Goal: Task Accomplishment & Management: Manage account settings

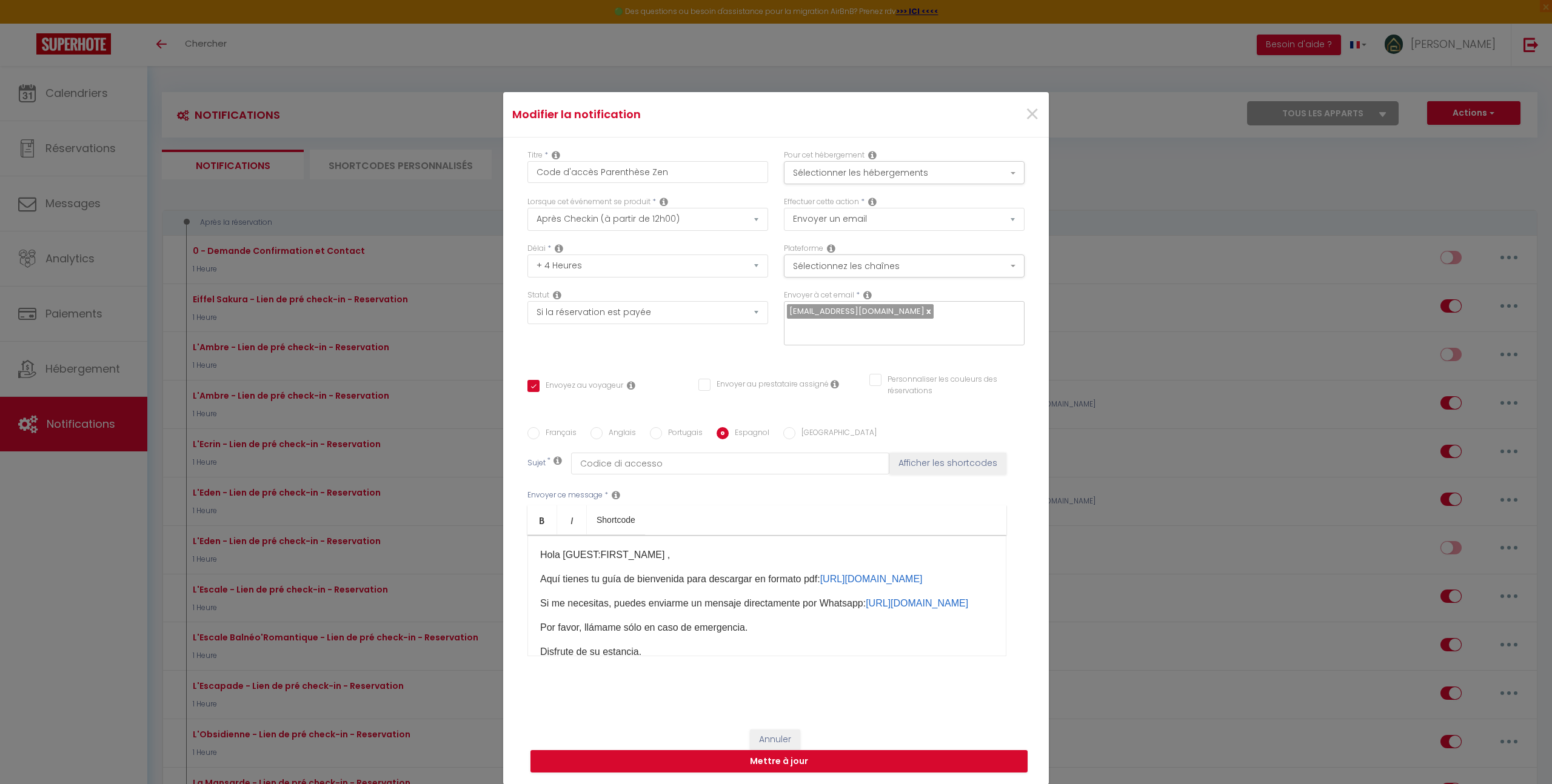
select select "3"
select select "4 Heures"
select select "if_booking_is_paid"
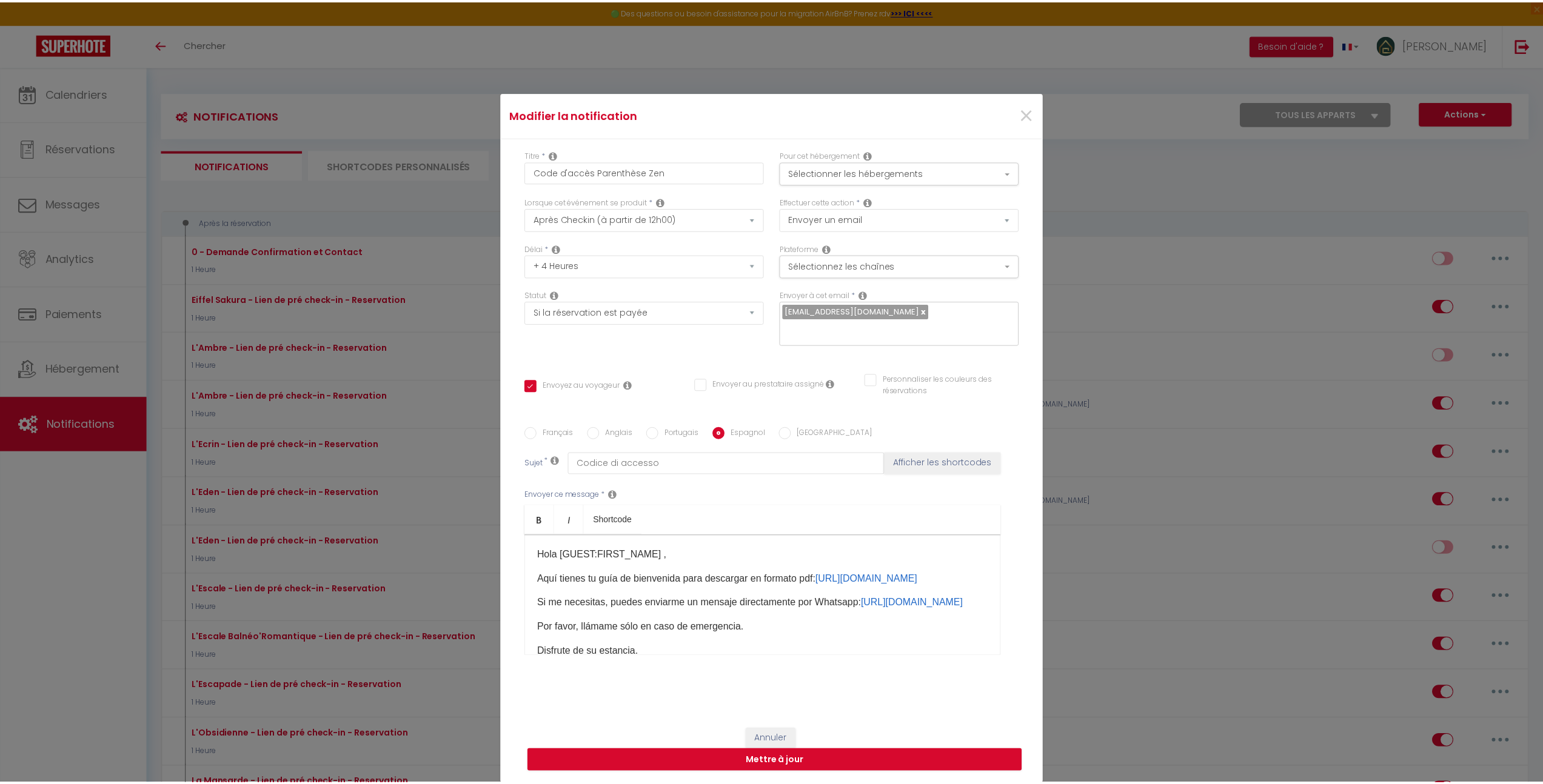
scroll to position [2290, 0]
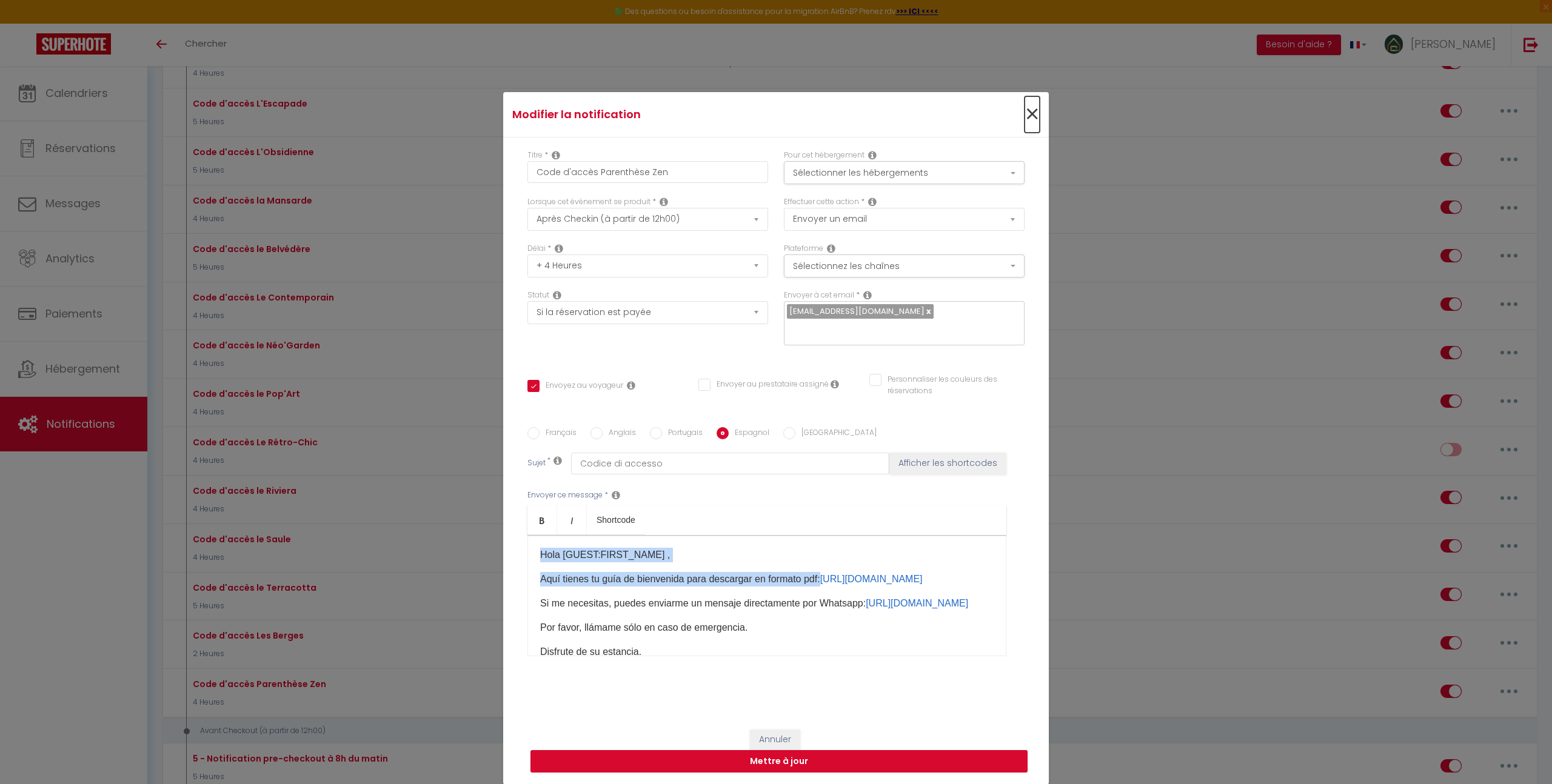
click at [1030, 126] on span "×" at bounding box center [1032, 114] width 15 height 37
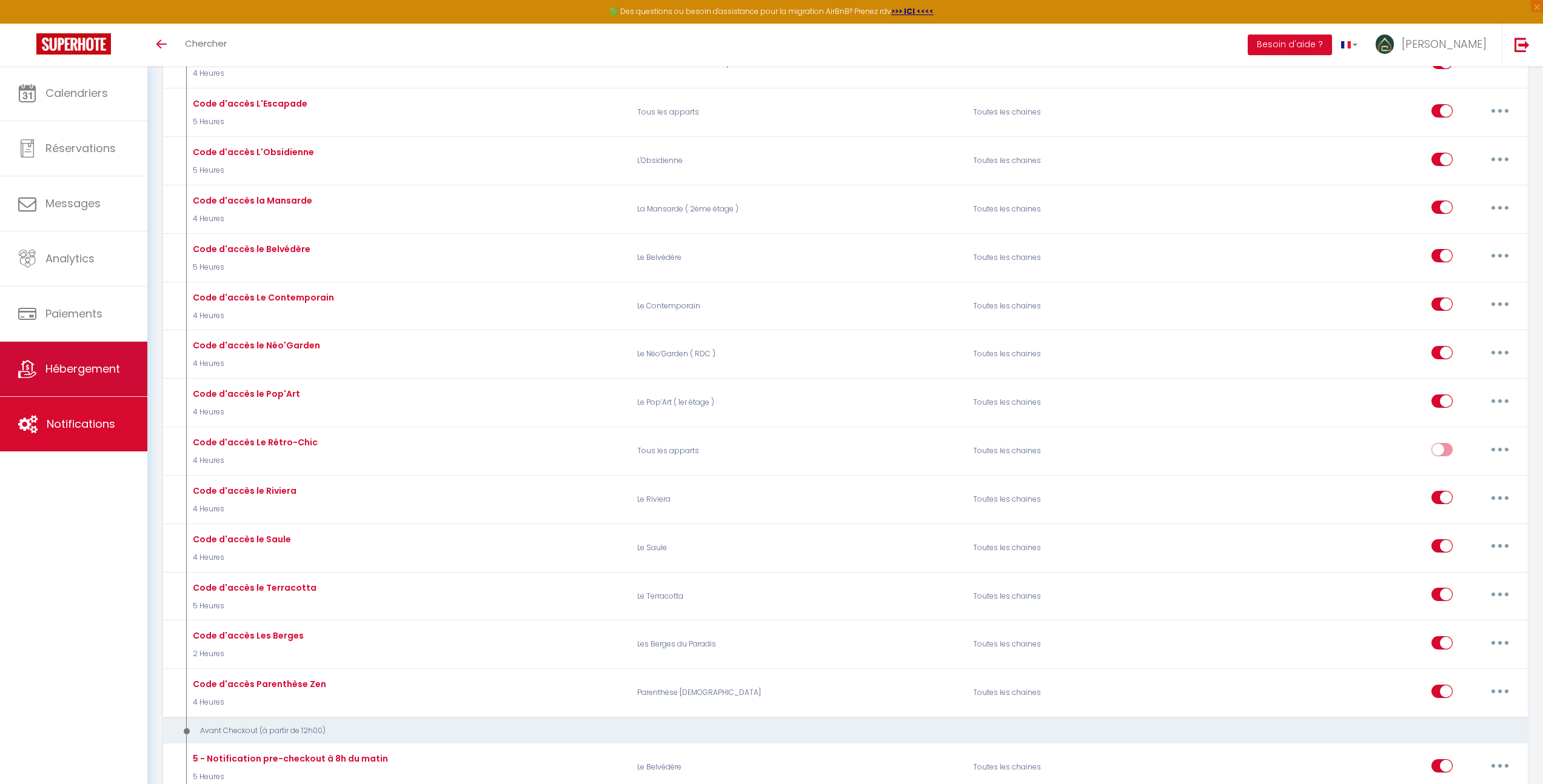
click at [96, 357] on link "Hébergement" at bounding box center [73, 369] width 147 height 54
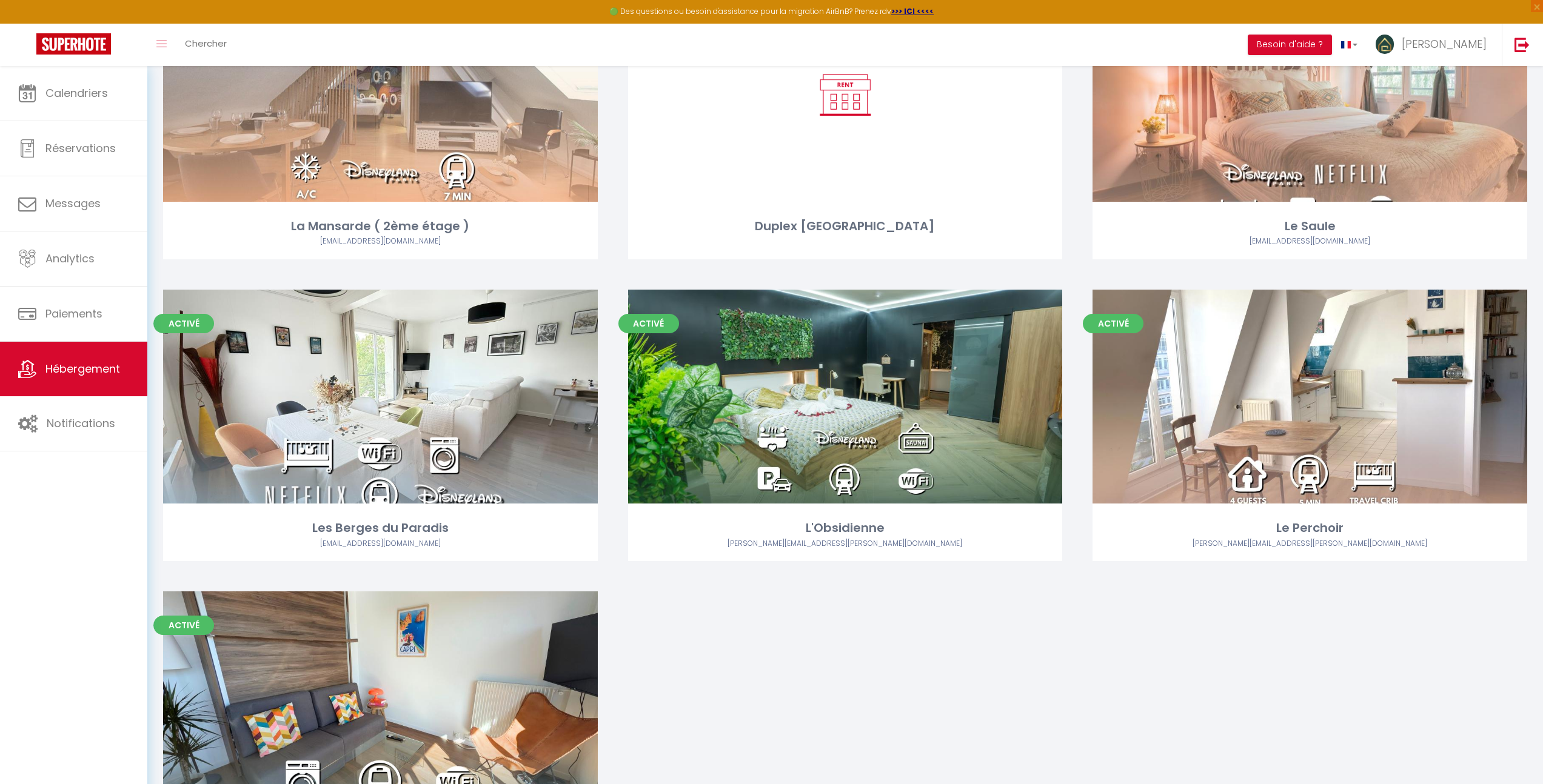
scroll to position [1500, 0]
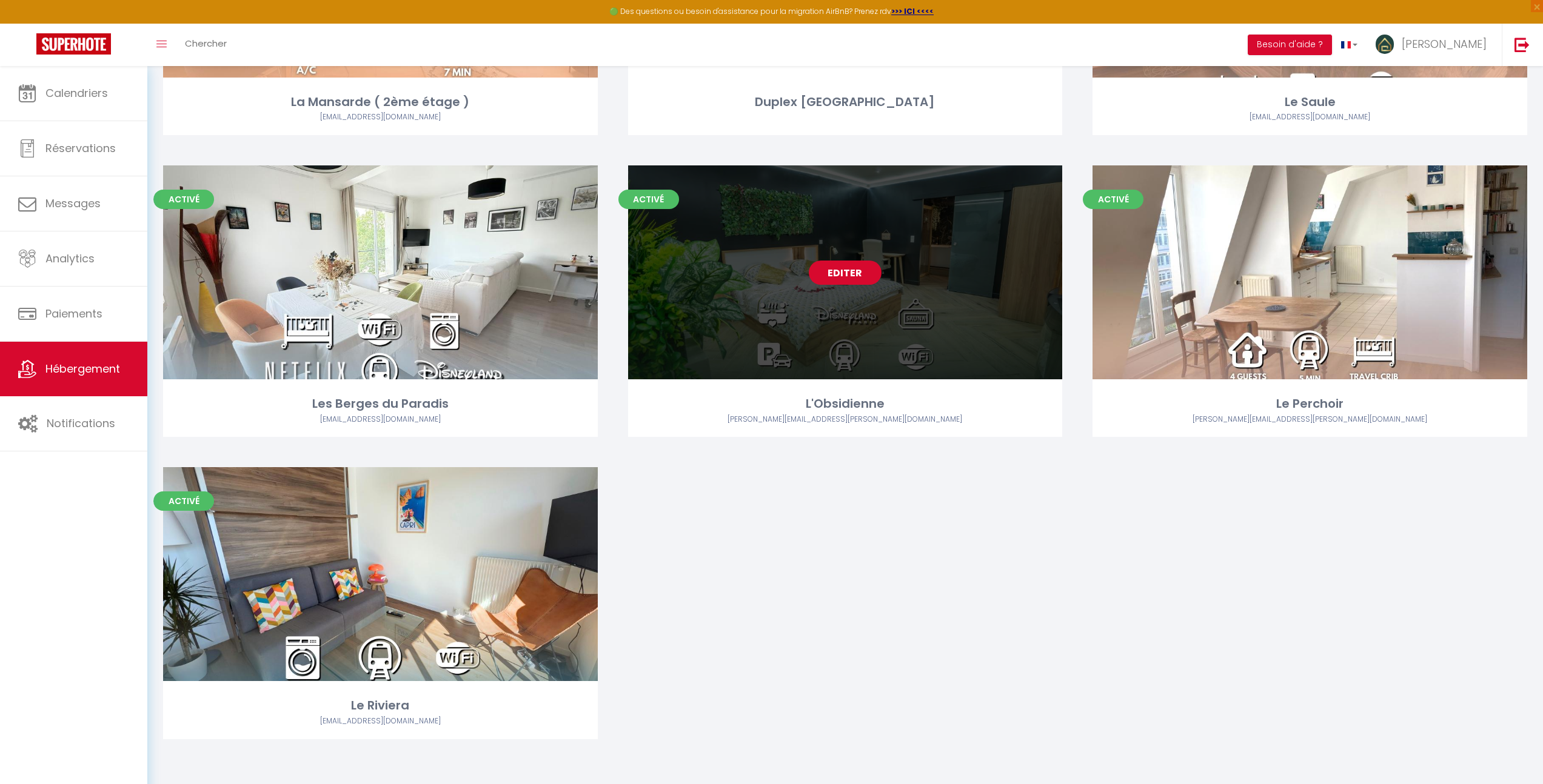
click at [843, 275] on link "Editer" at bounding box center [845, 272] width 72 height 24
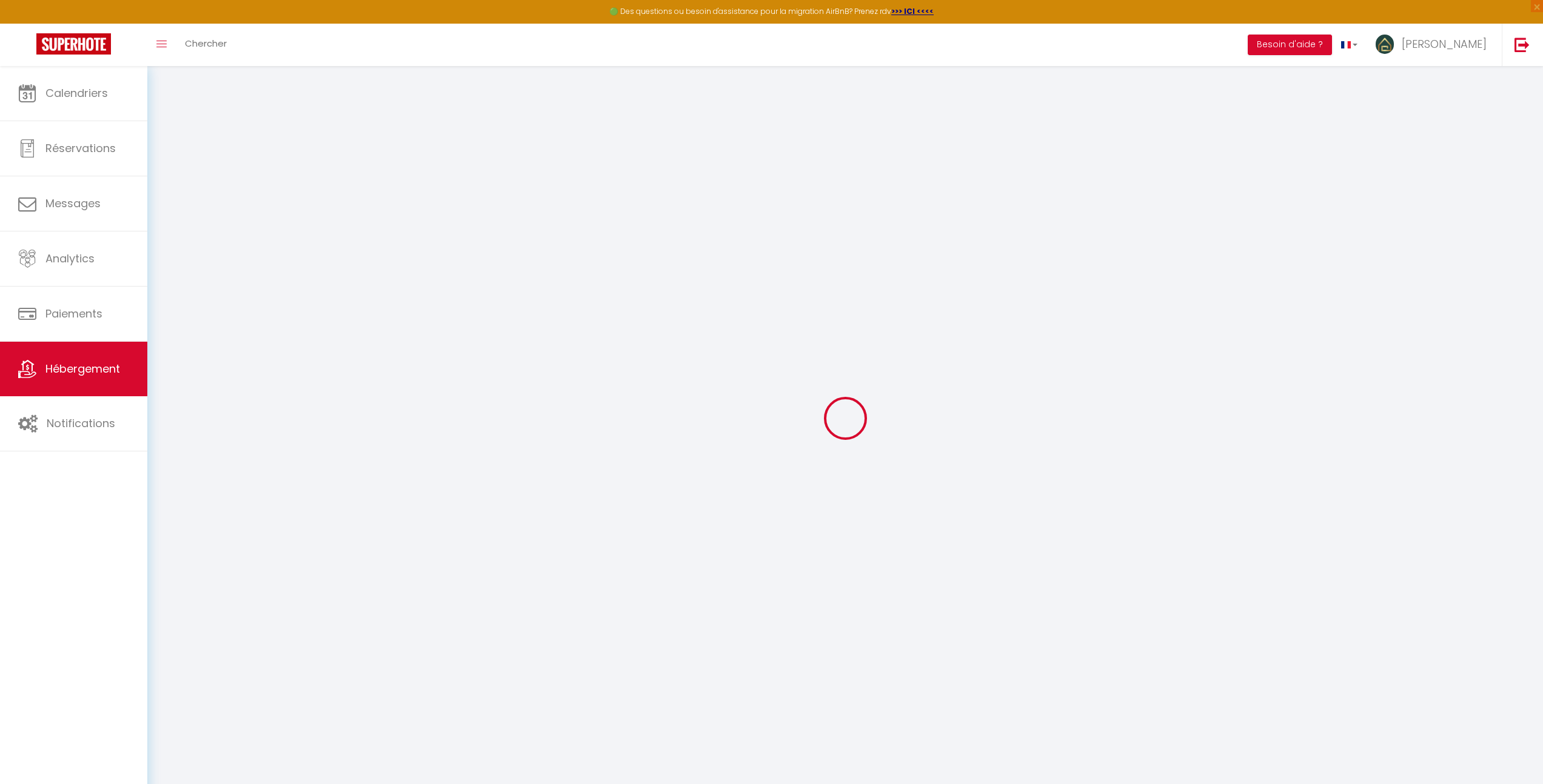
select select
checkbox input "false"
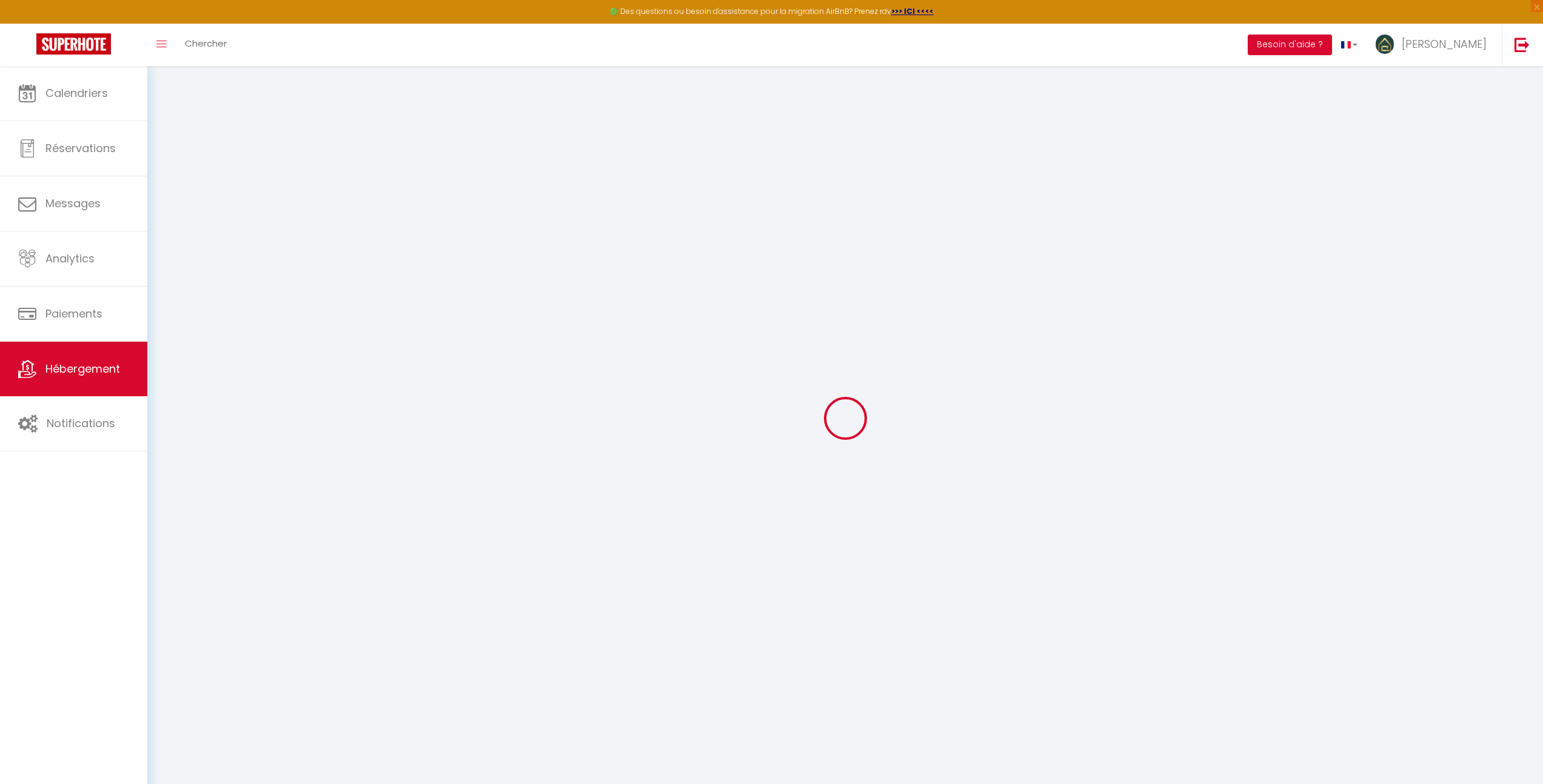
checkbox input "false"
select select
checkbox input "false"
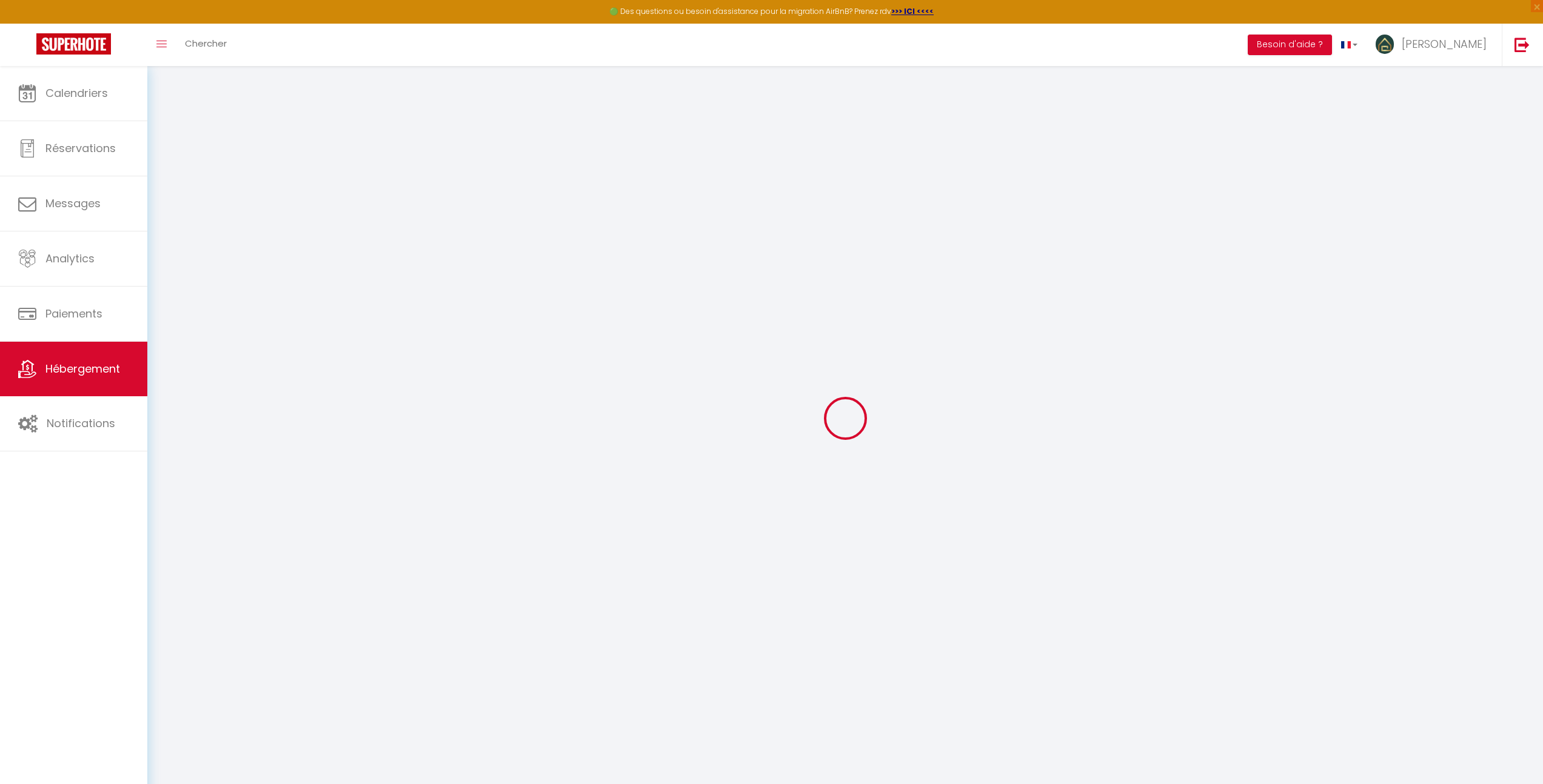
checkbox input "false"
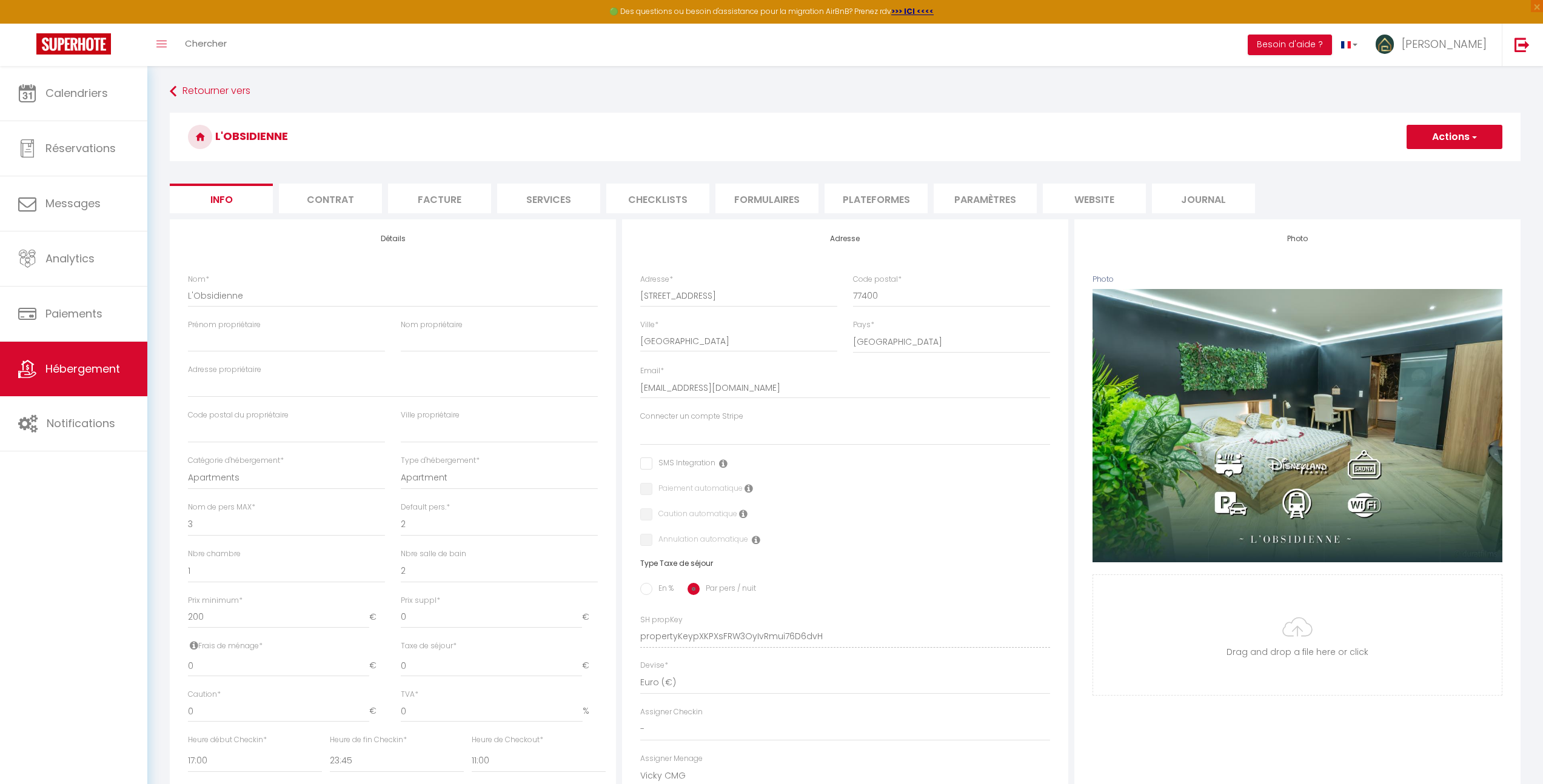
select select
checkbox input "false"
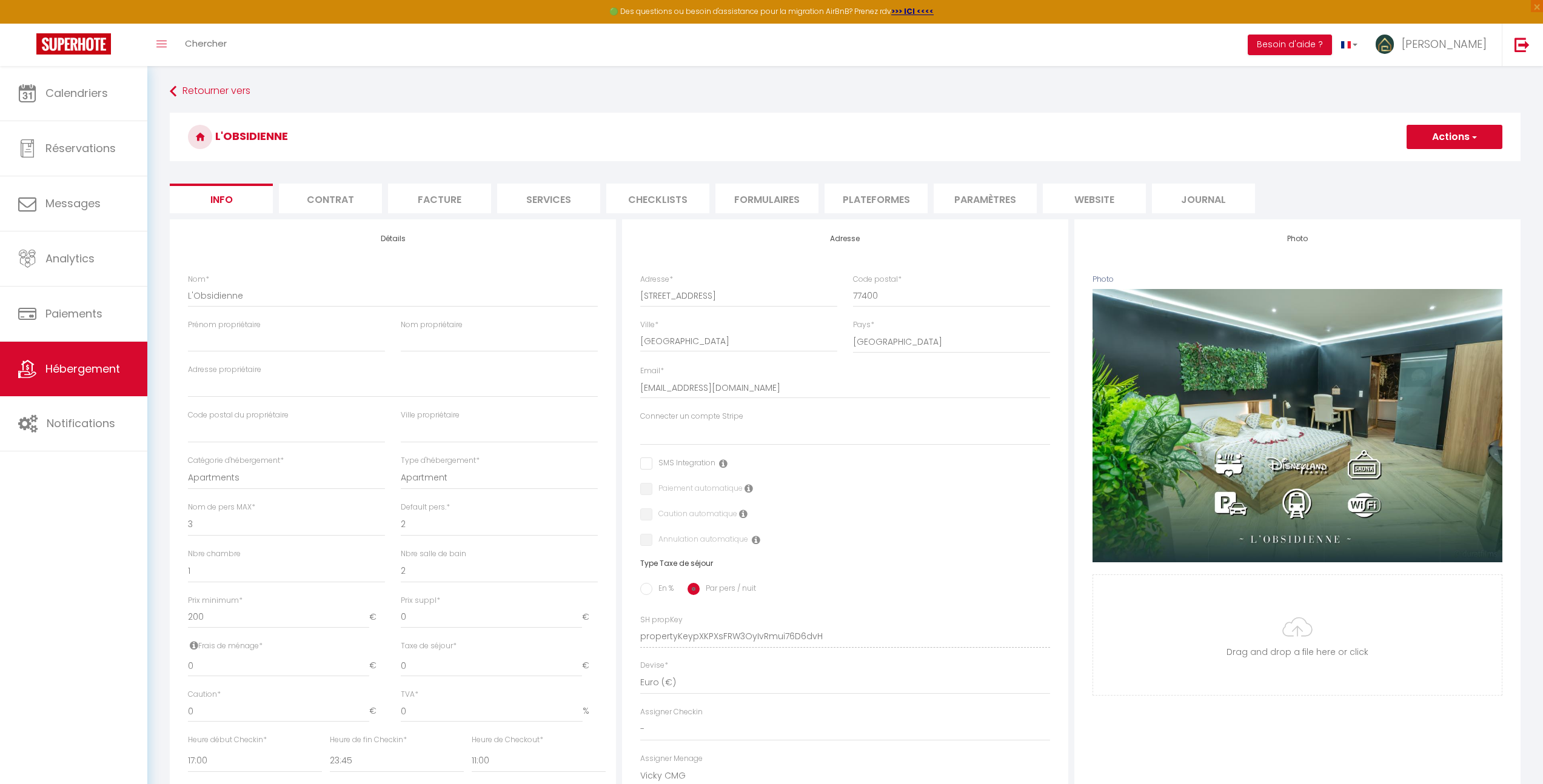
click at [864, 207] on li "Plateformes" at bounding box center [876, 198] width 103 height 30
select select
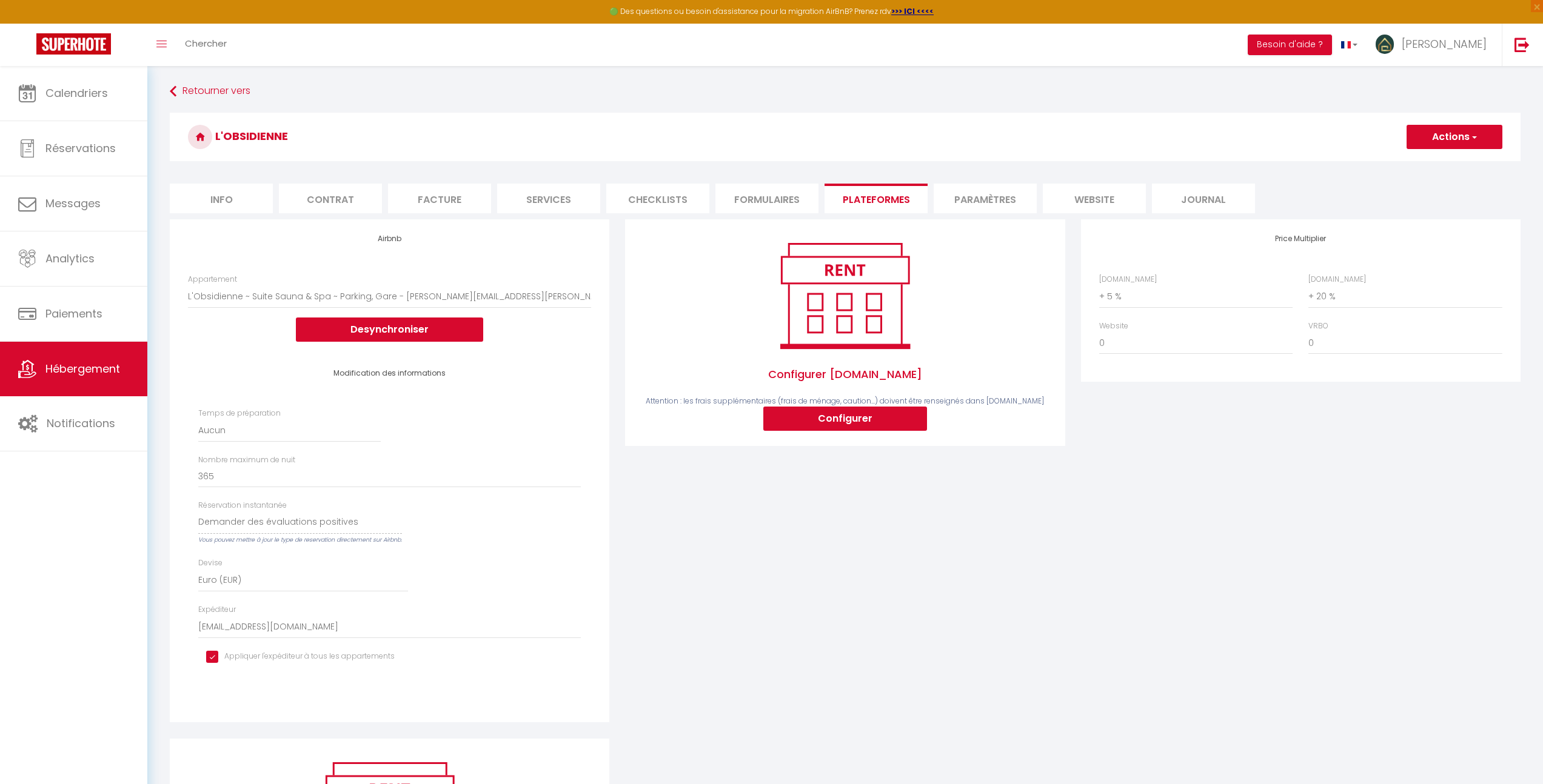
click at [434, 198] on li "Facture" at bounding box center [439, 198] width 103 height 30
select select
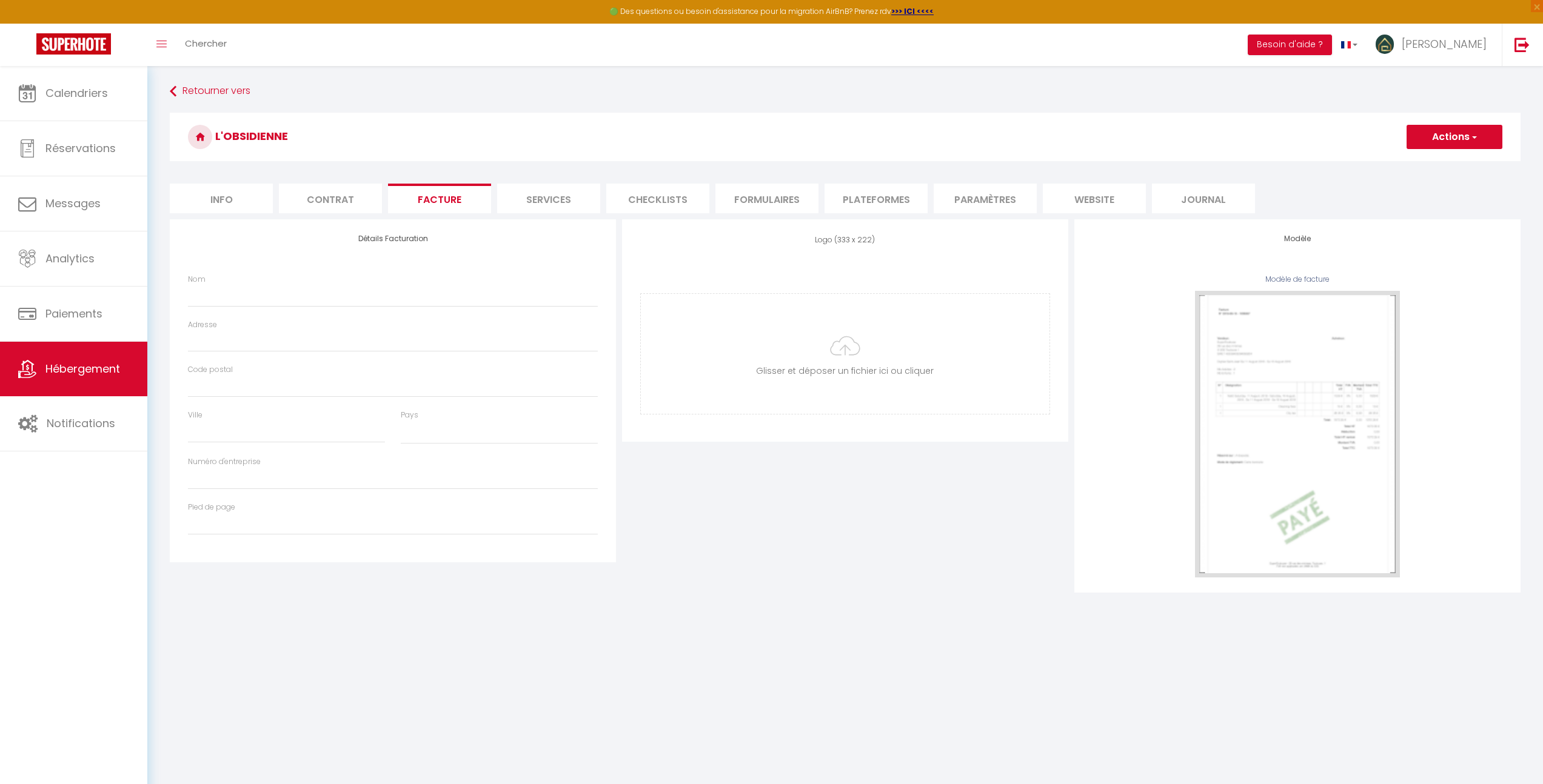
select select
click at [225, 201] on li "Info" at bounding box center [221, 198] width 103 height 30
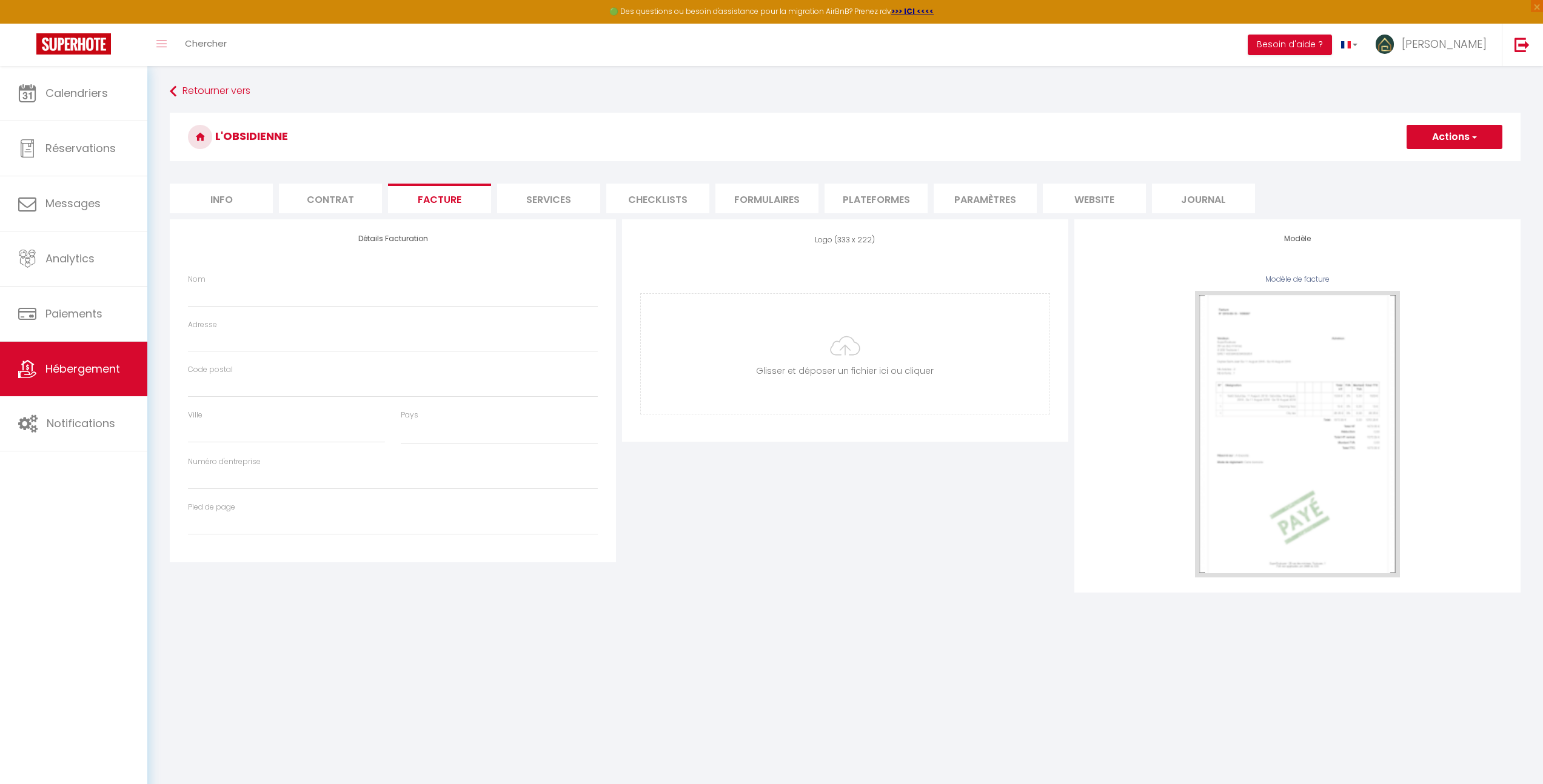
select select
checkbox input "false"
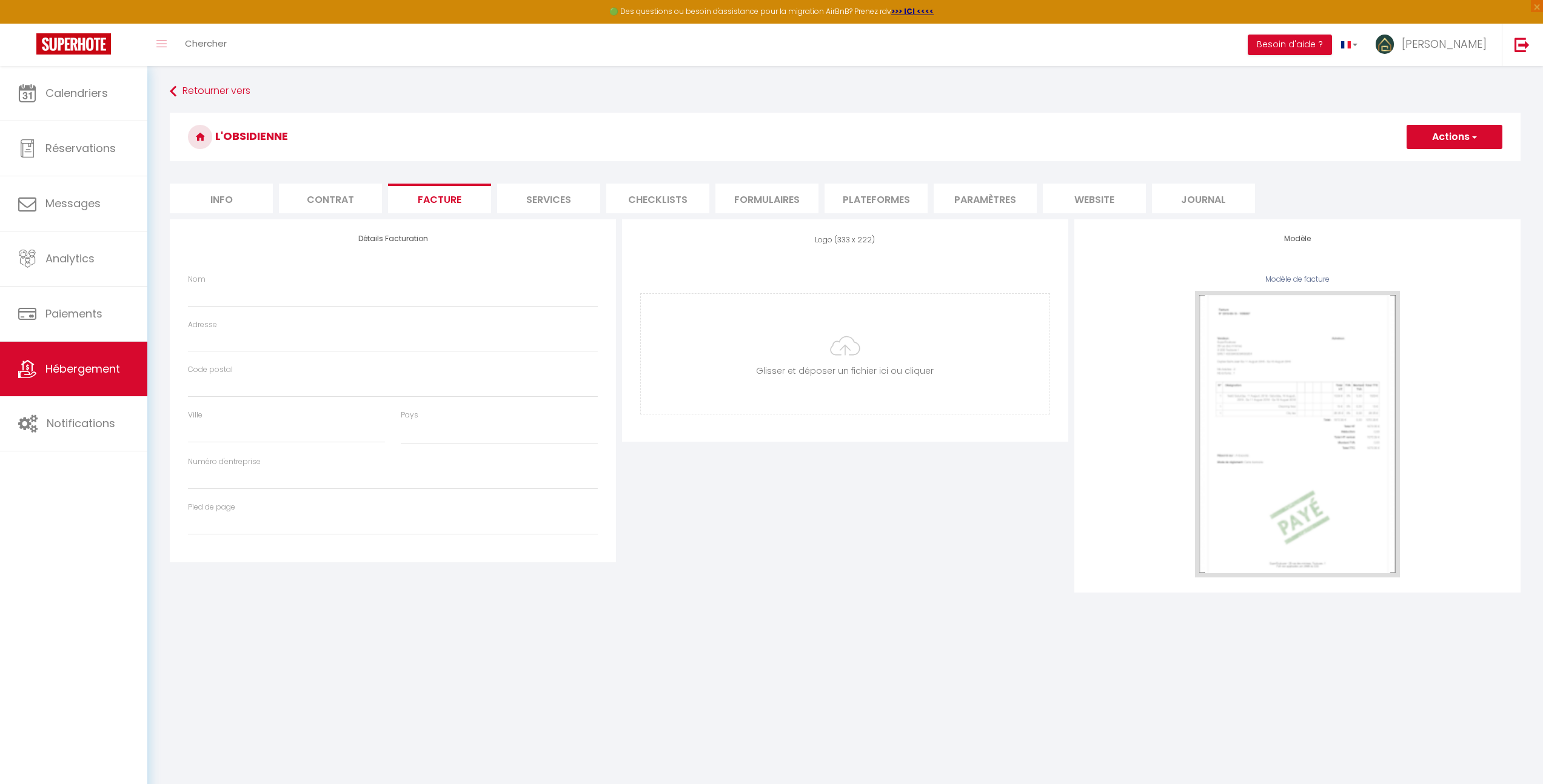
select select
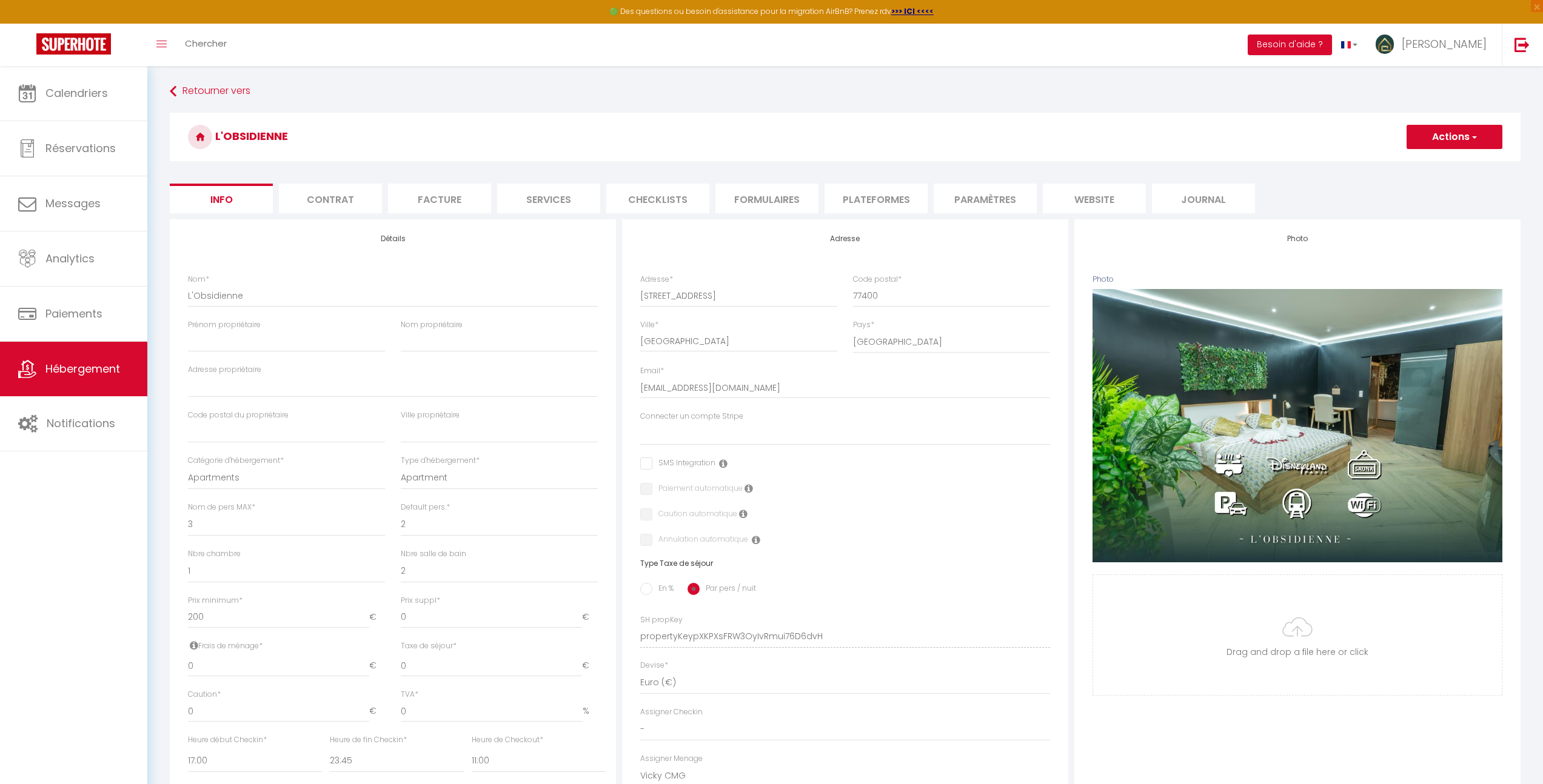
select select
checkbox input "false"
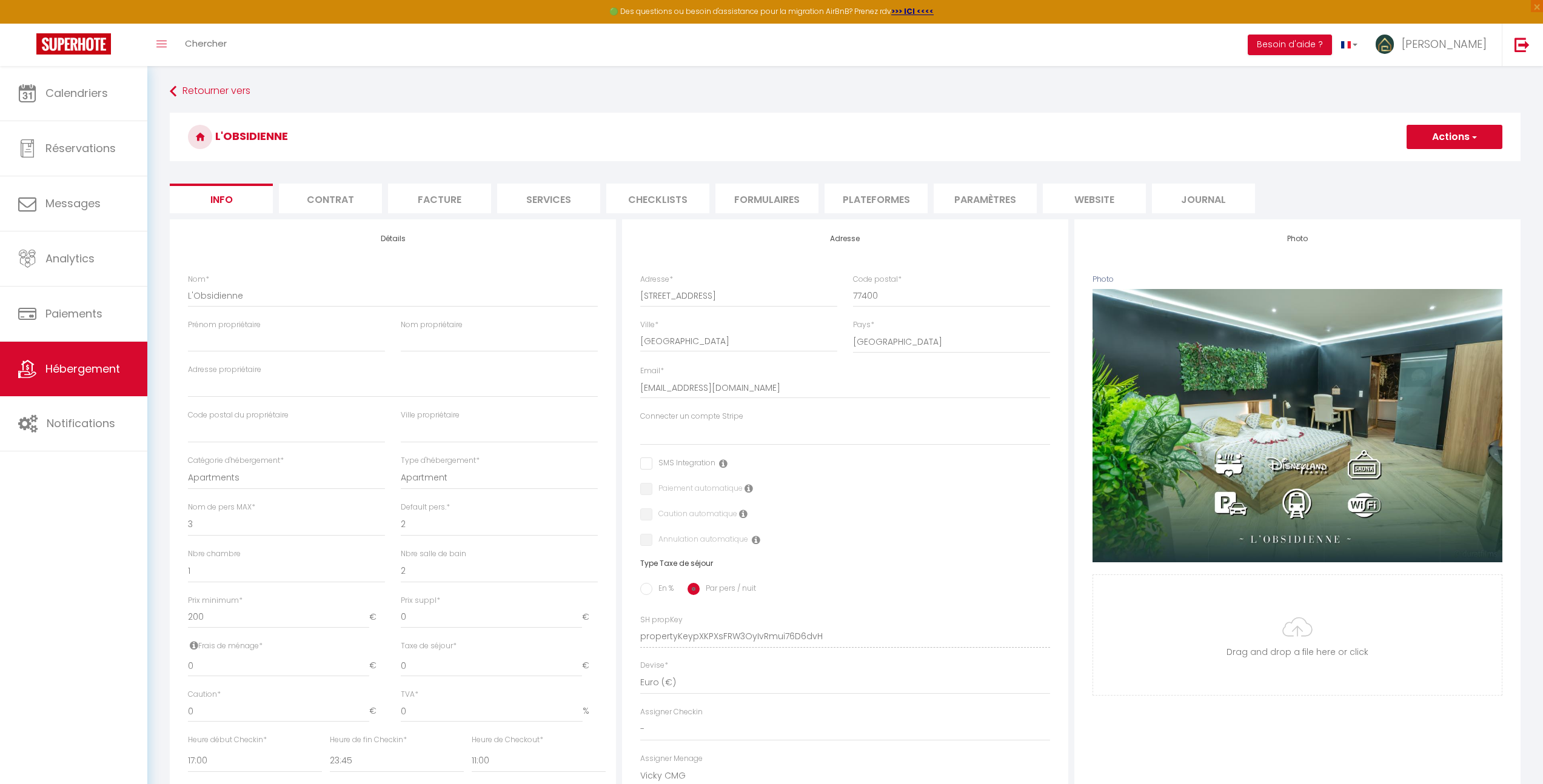
select select
checkbox input "false"
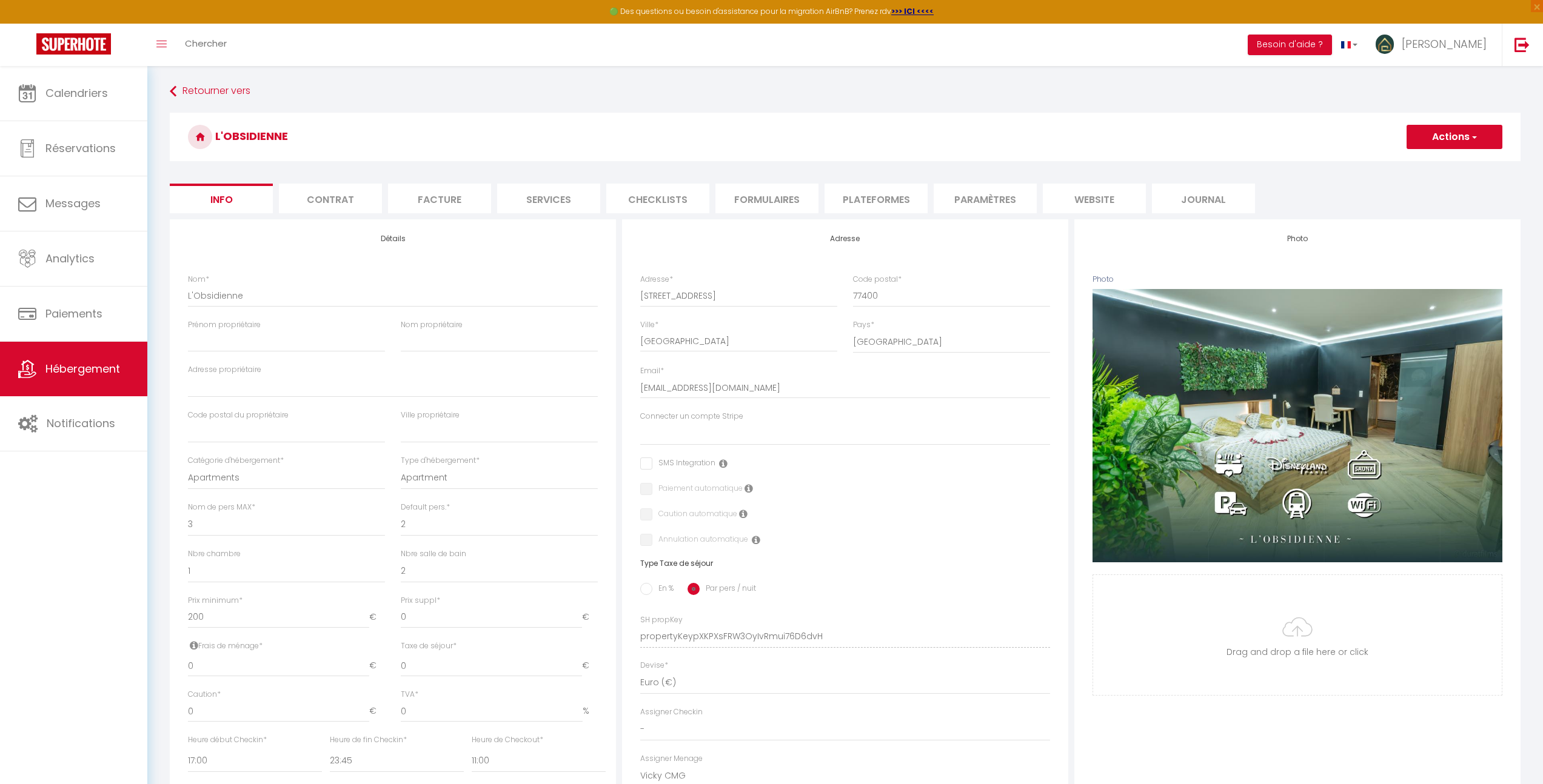
checkbox input "false"
click at [302, 202] on li "Contrat" at bounding box center [331, 198] width 103 height 30
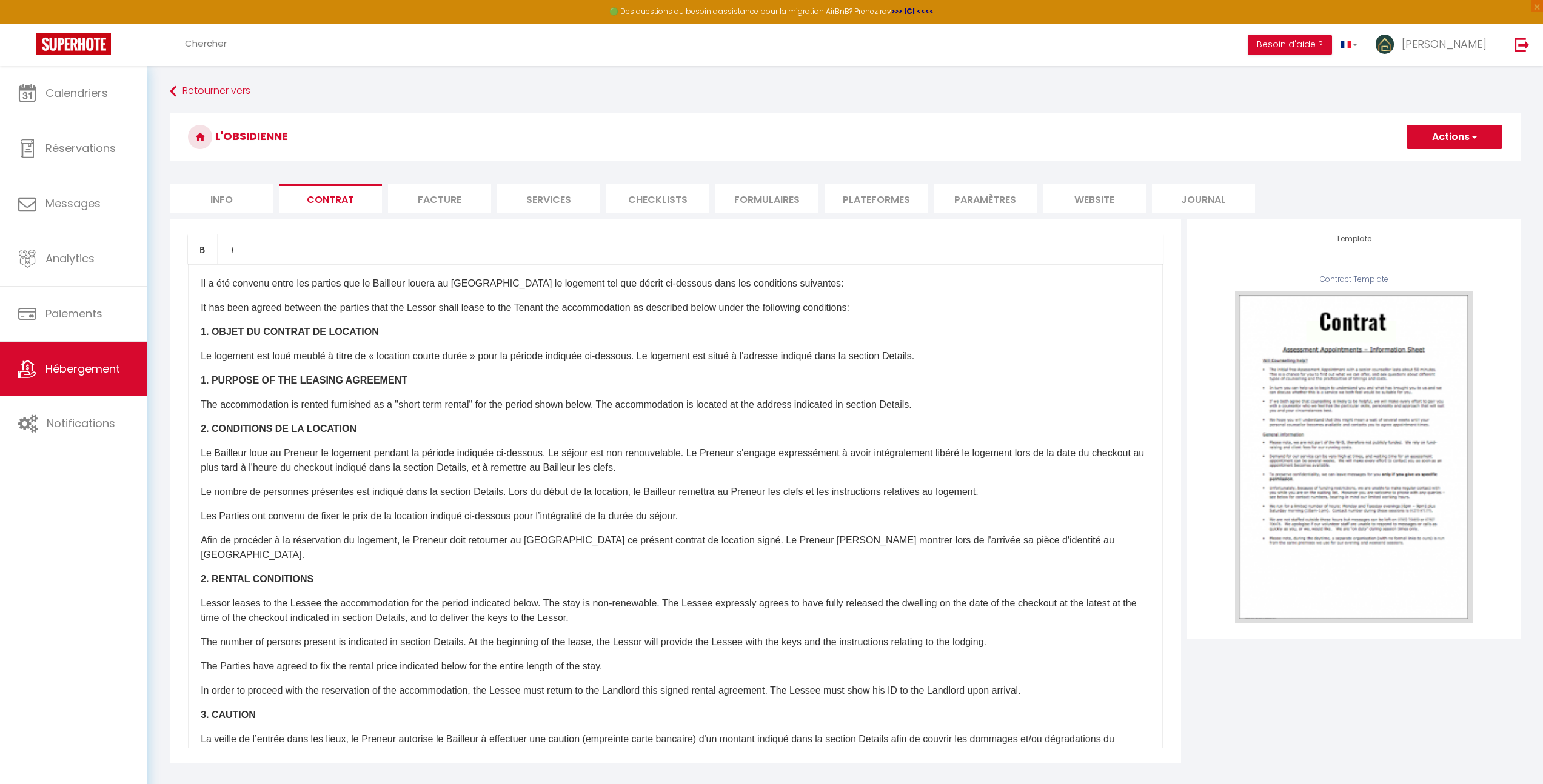
click at [547, 198] on li "Services" at bounding box center [548, 198] width 103 height 30
select select
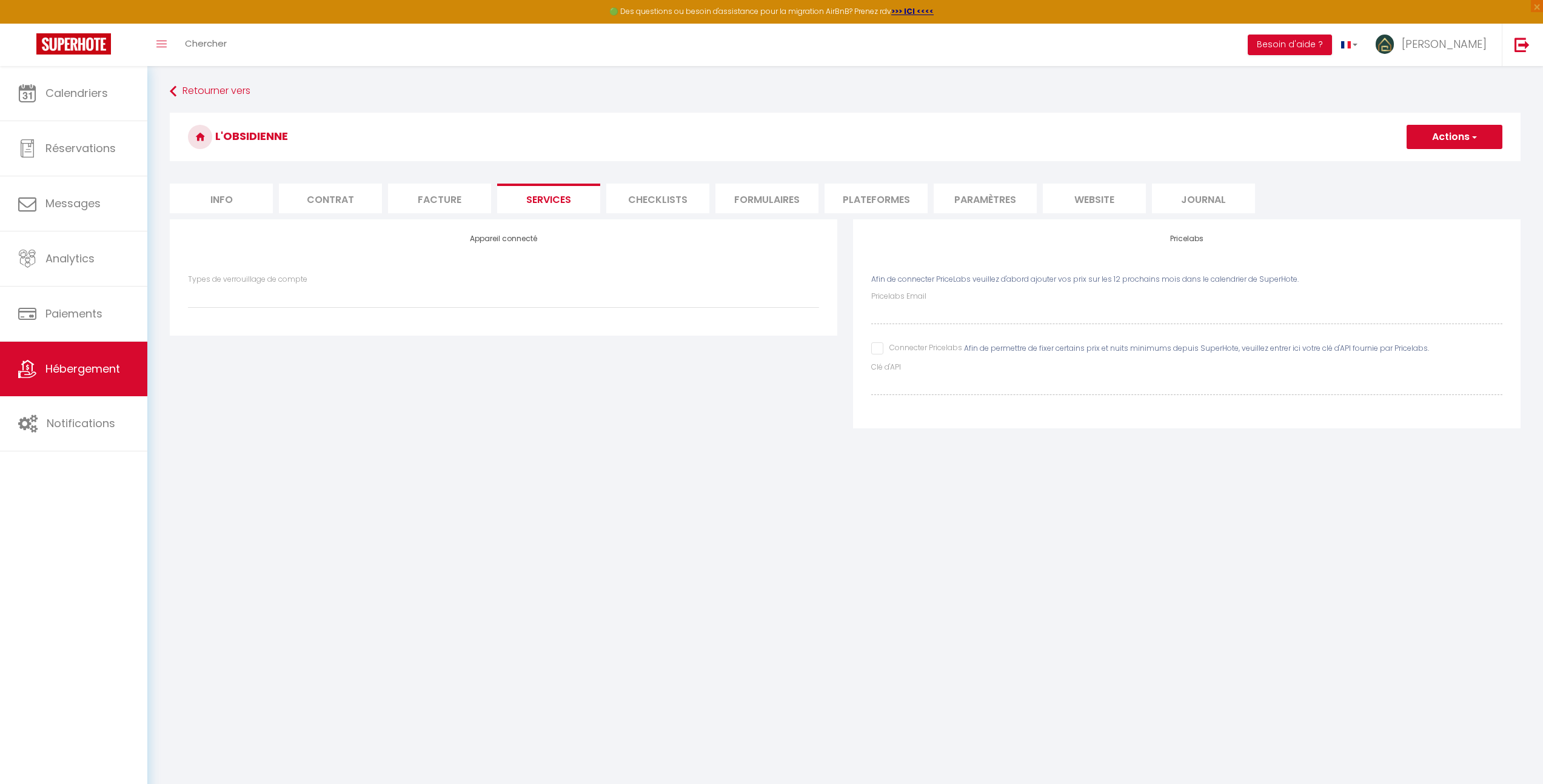
click at [875, 351] on input "Connecter Pricelabs" at bounding box center [916, 348] width 91 height 12
checkbox input "true"
select select
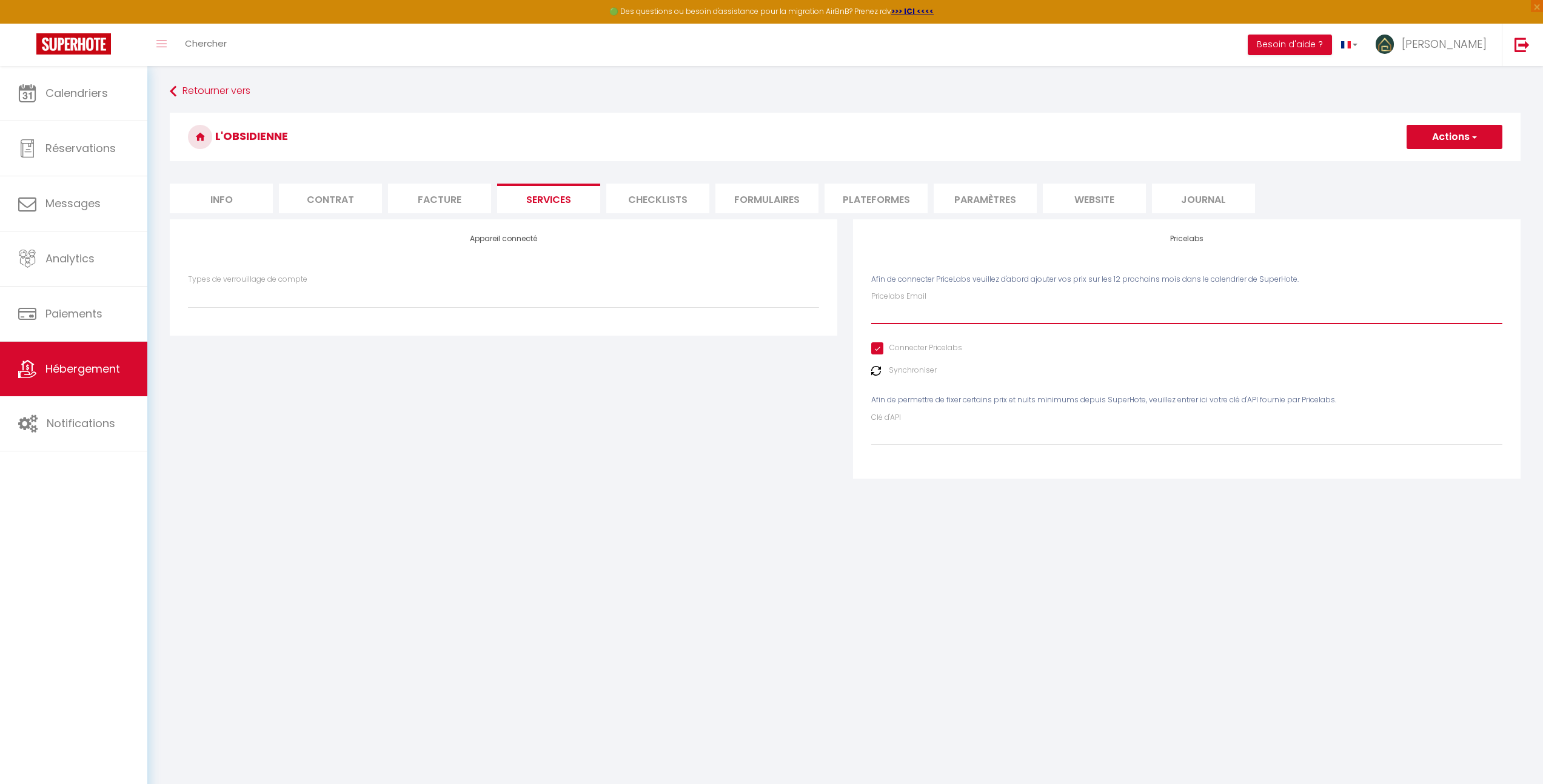
click at [892, 319] on input "Pricelabs Email" at bounding box center [1186, 313] width 631 height 22
type input "c"
select select
type input "co"
select select
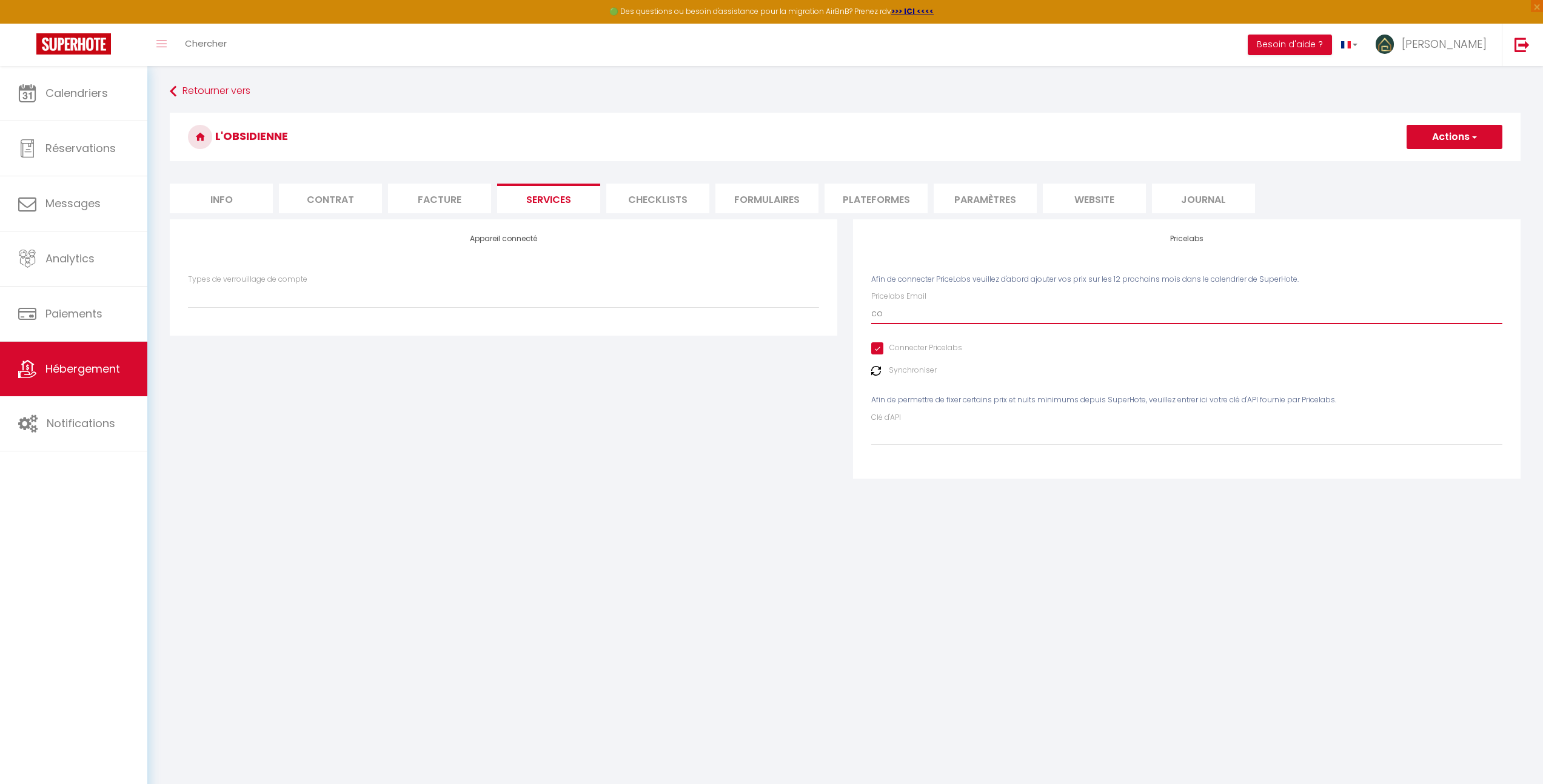
type input "con"
select select
type input "cont"
select select
type input "conta"
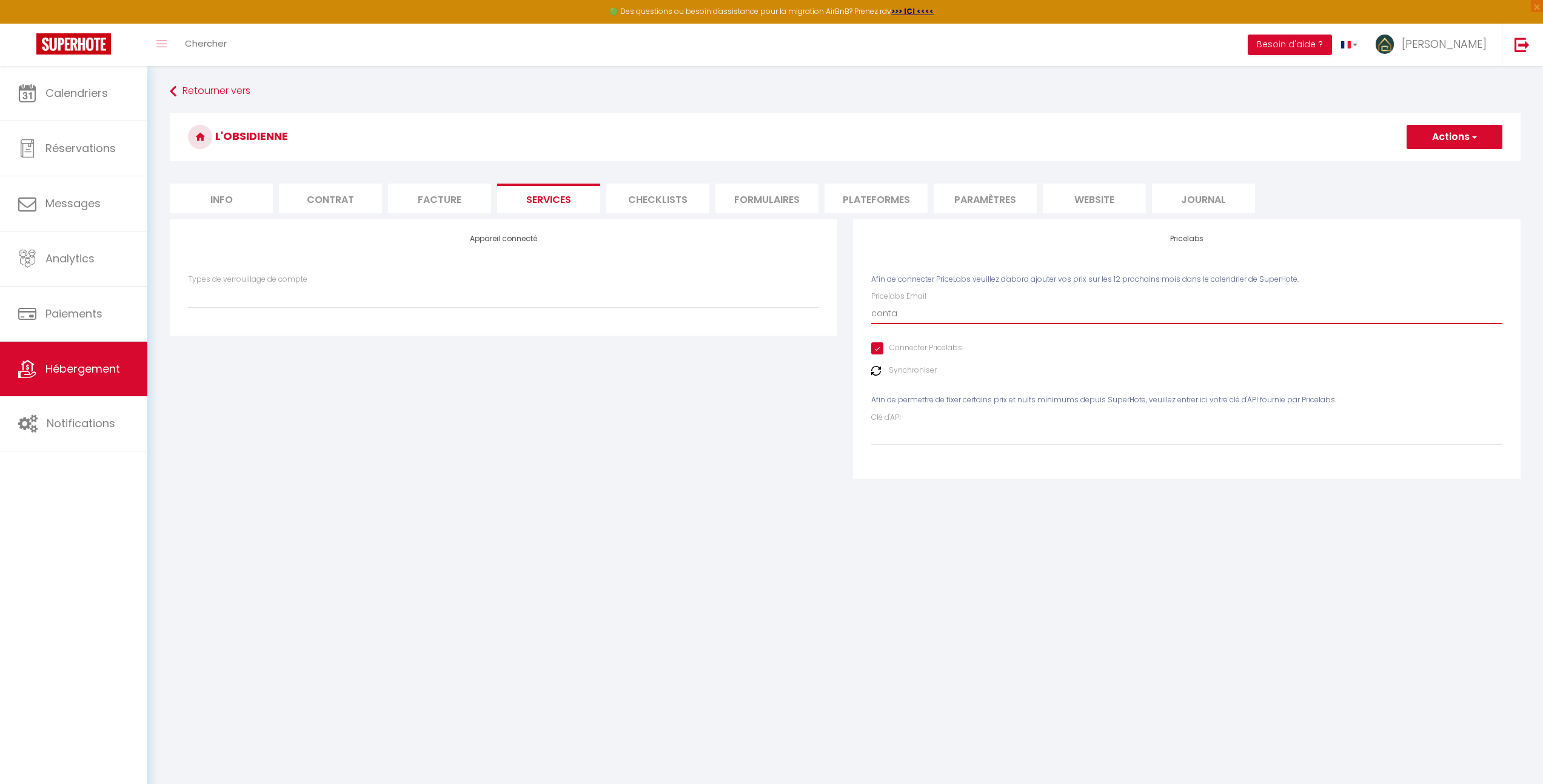
select select
type input "contac"
select select
type input "contact"
select select
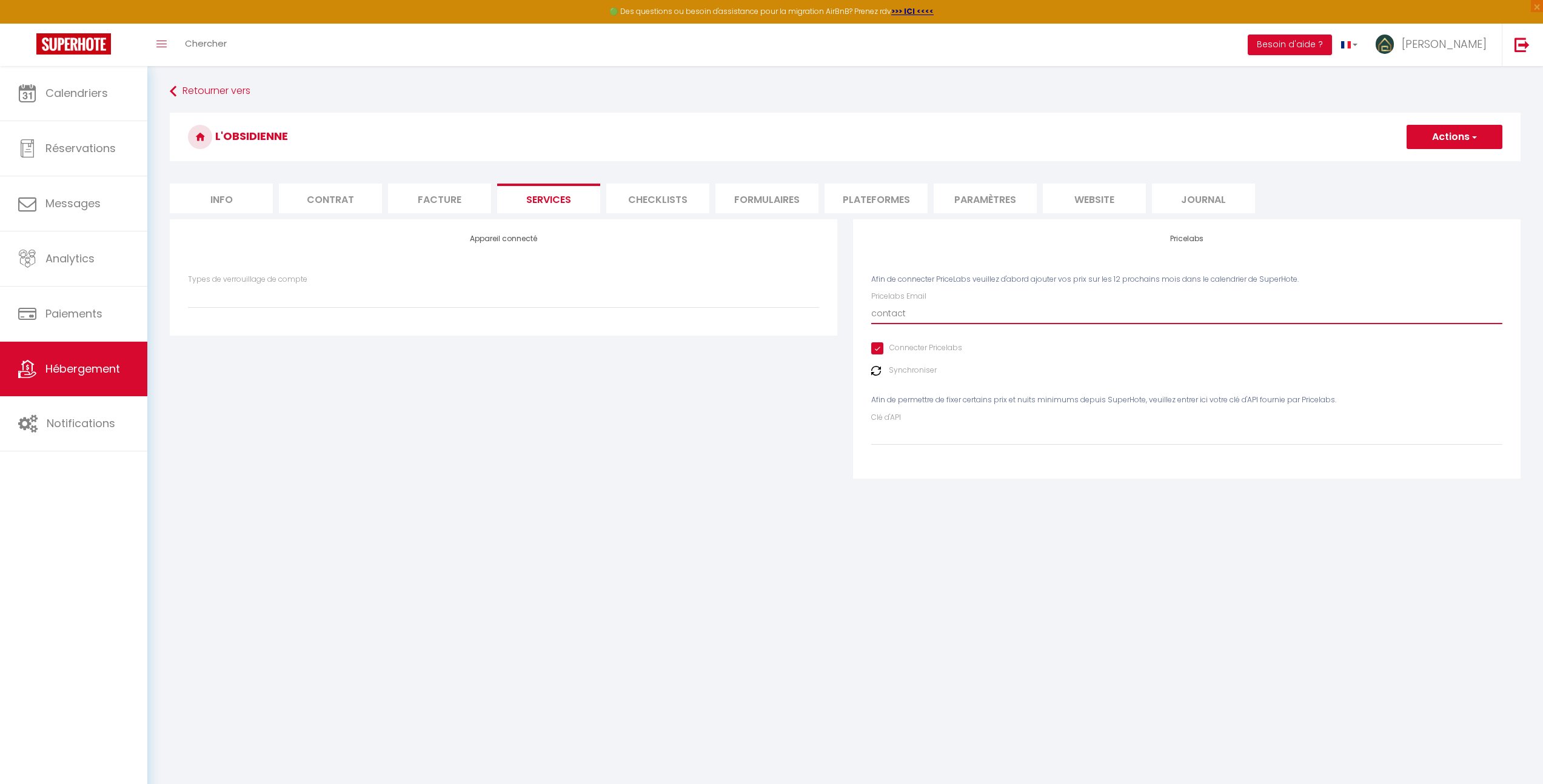
type input "contact@"
select select
type input "contact@l"
select select
type input "contact@la"
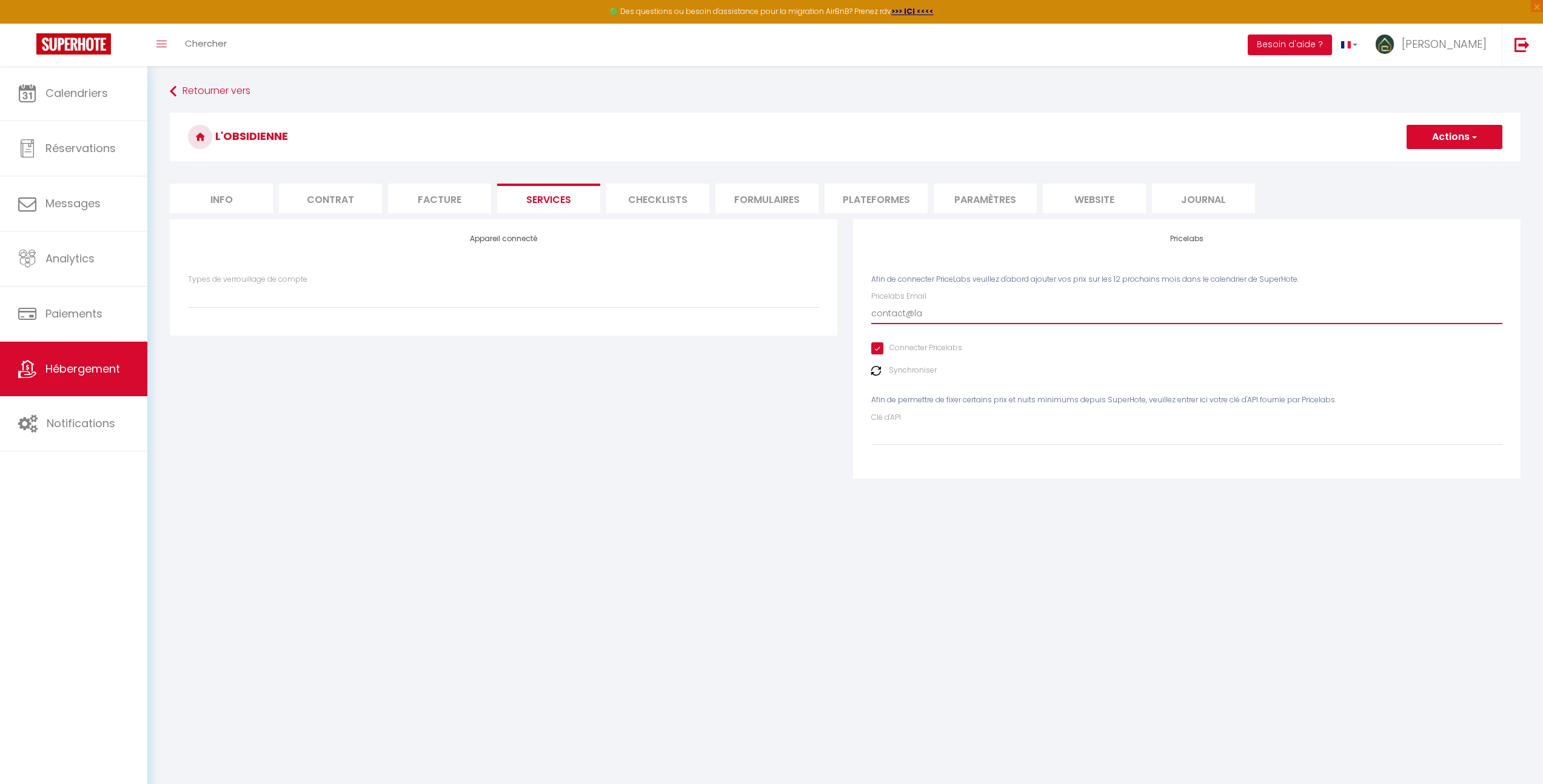
select select
type input "contact@lao"
select select
type input "contact@laon"
select select
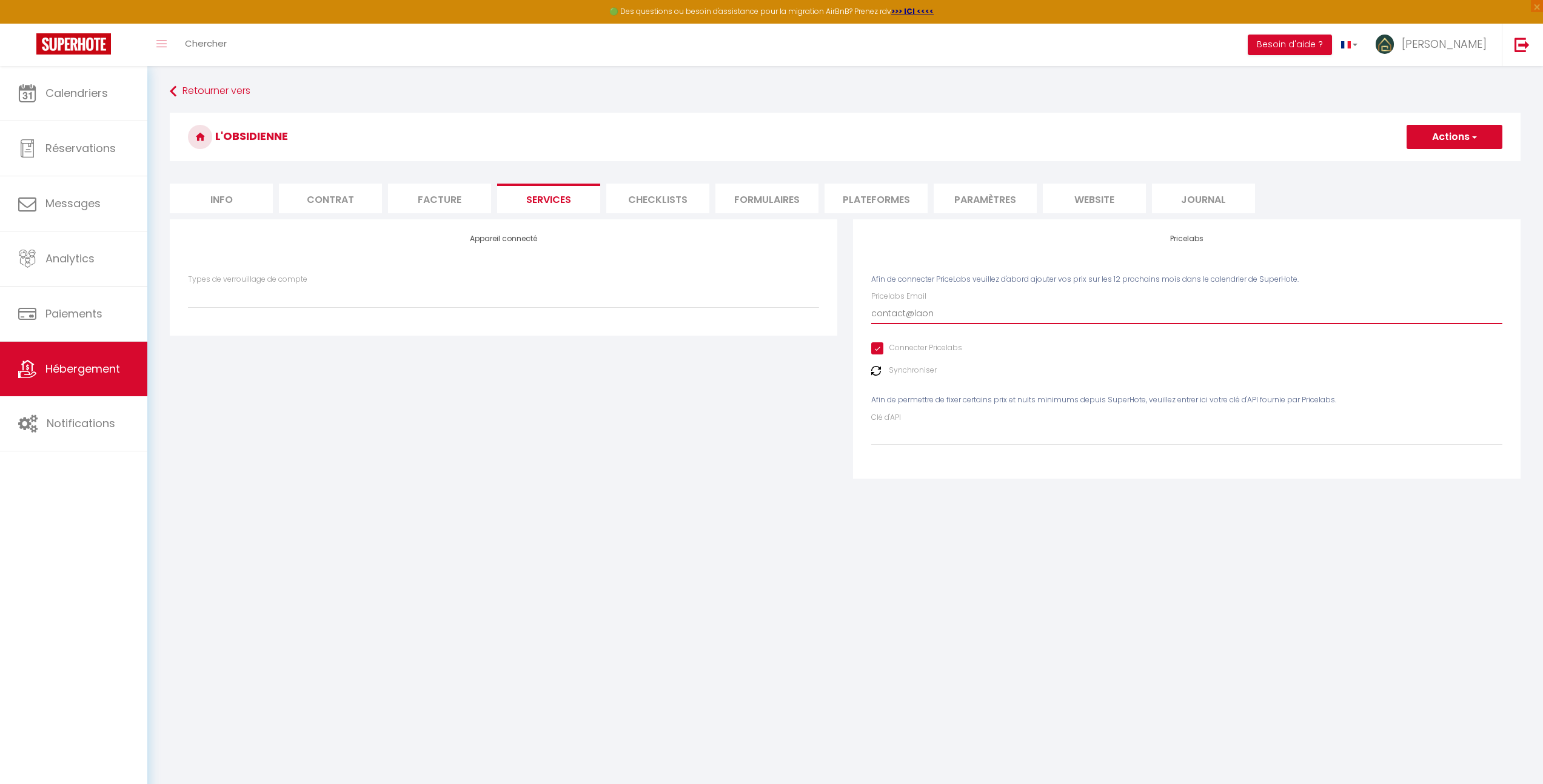
type input "contact@lao"
select select
type input "contact@la"
select select
type input "contact@lac"
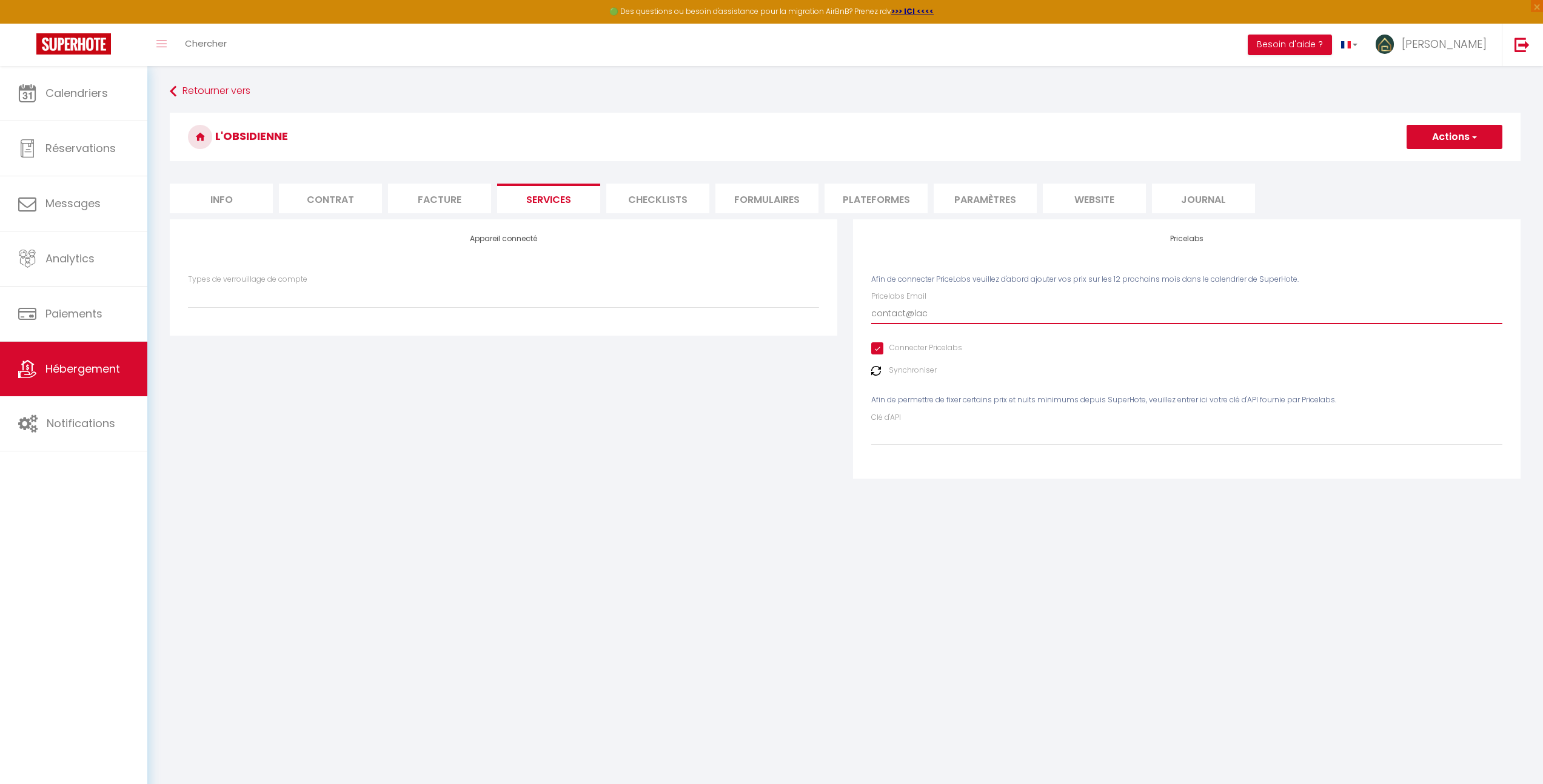
select select
type input "contact@laco"
select select
type input "contact@lacon"
select select
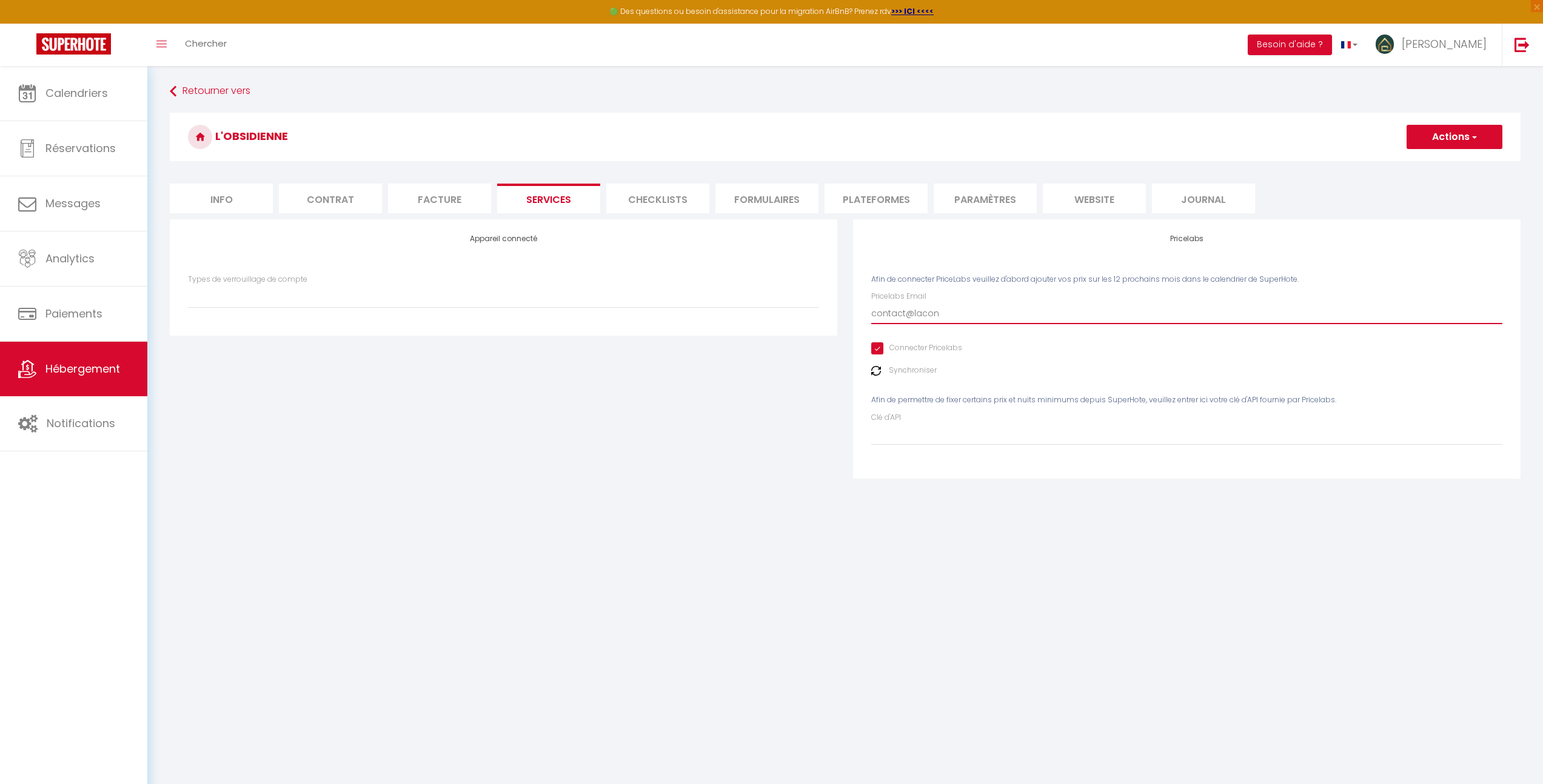
type input "contact@laconc"
select select
type input "contact@laconci"
select select
type input "contact@laconcie"
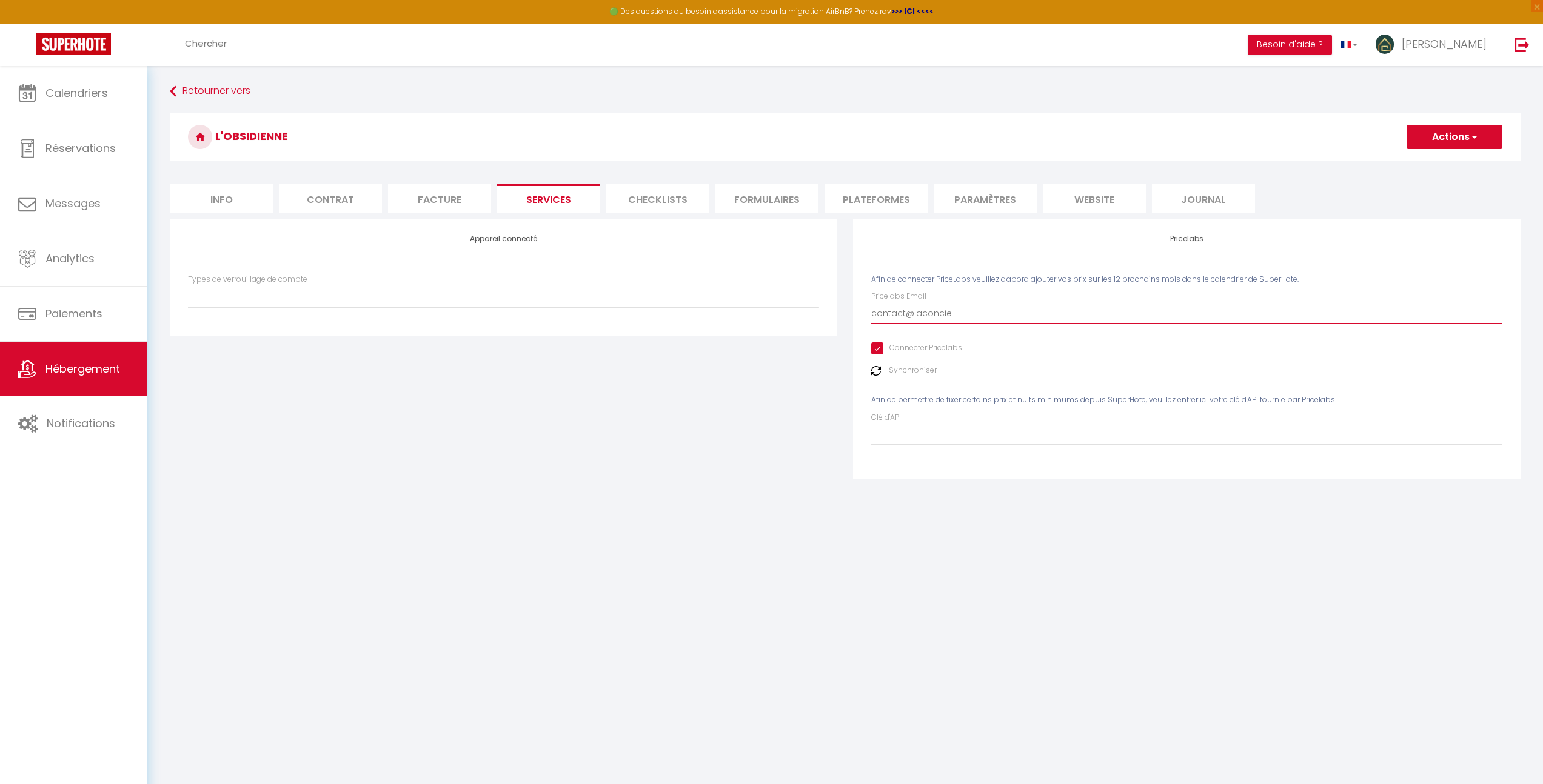
select select
type input "contact@laconcier"
select select
type input "contact@laconcierg"
select select
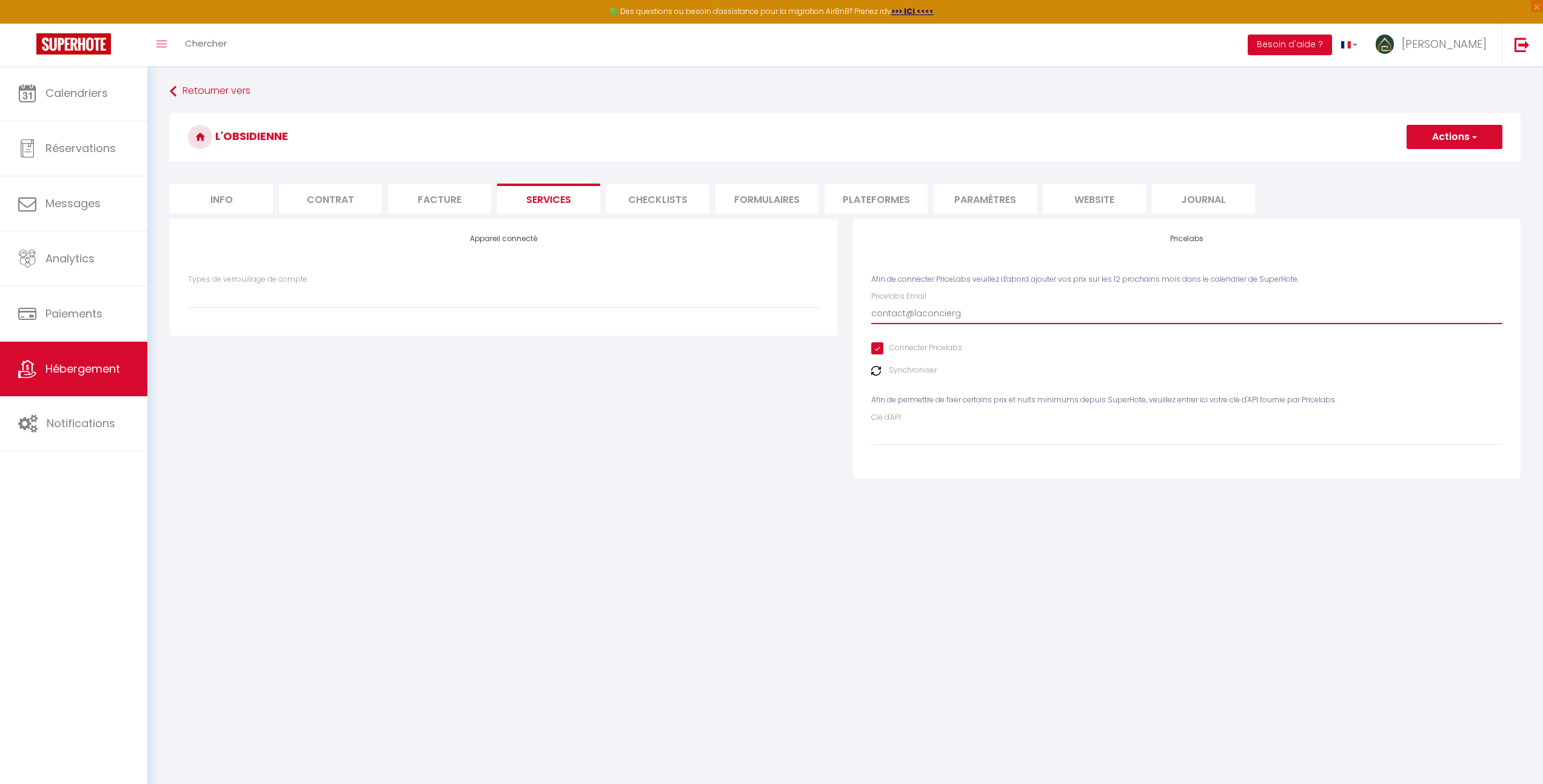
type input "contact@laconcierge"
select select
type input "contact@laconcierger"
select select
type input "contact@laconciergeri"
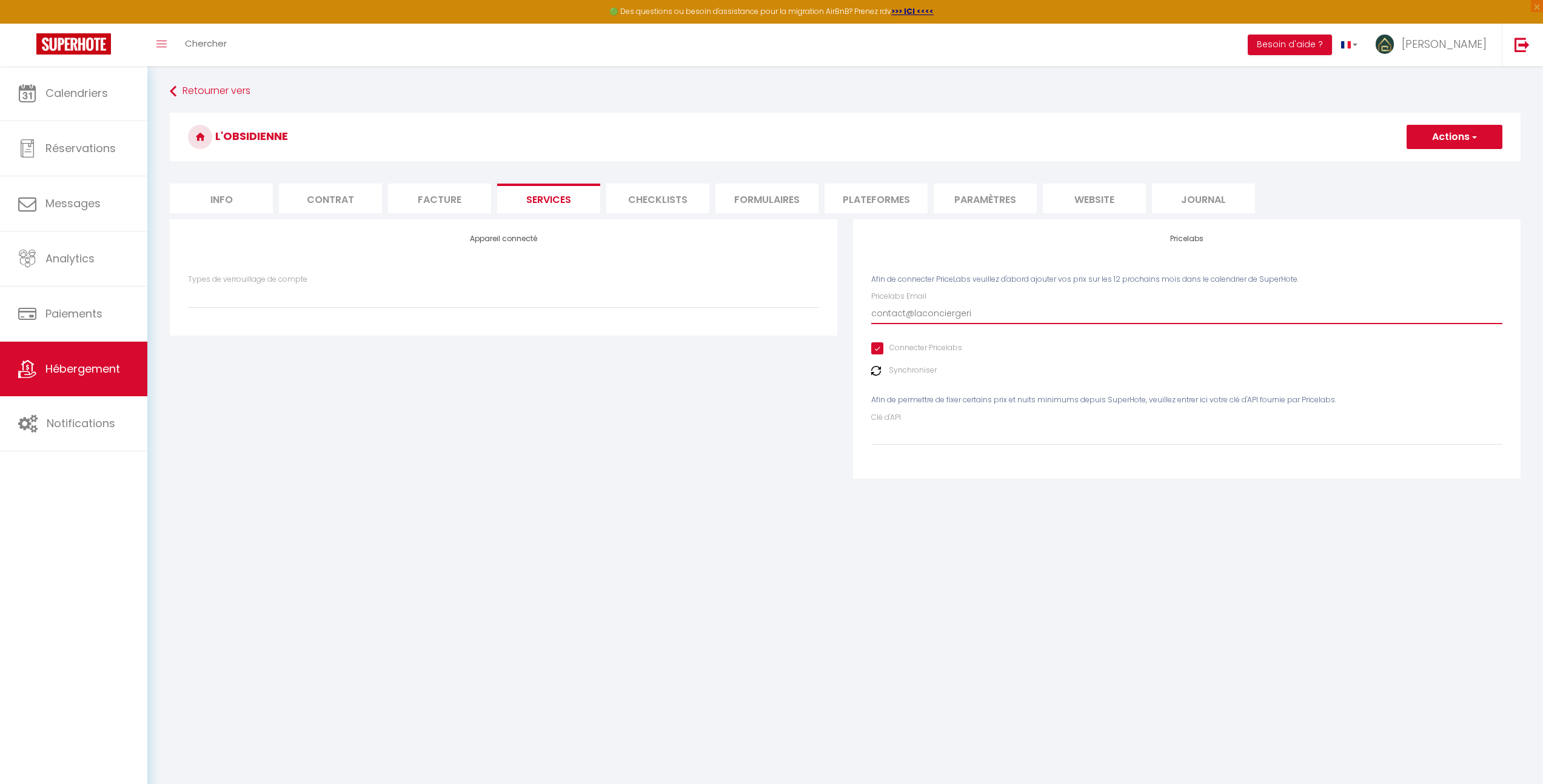
select select
type input "contact@laconciergerie"
select select
type input "contact@laconciergeriem"
select select
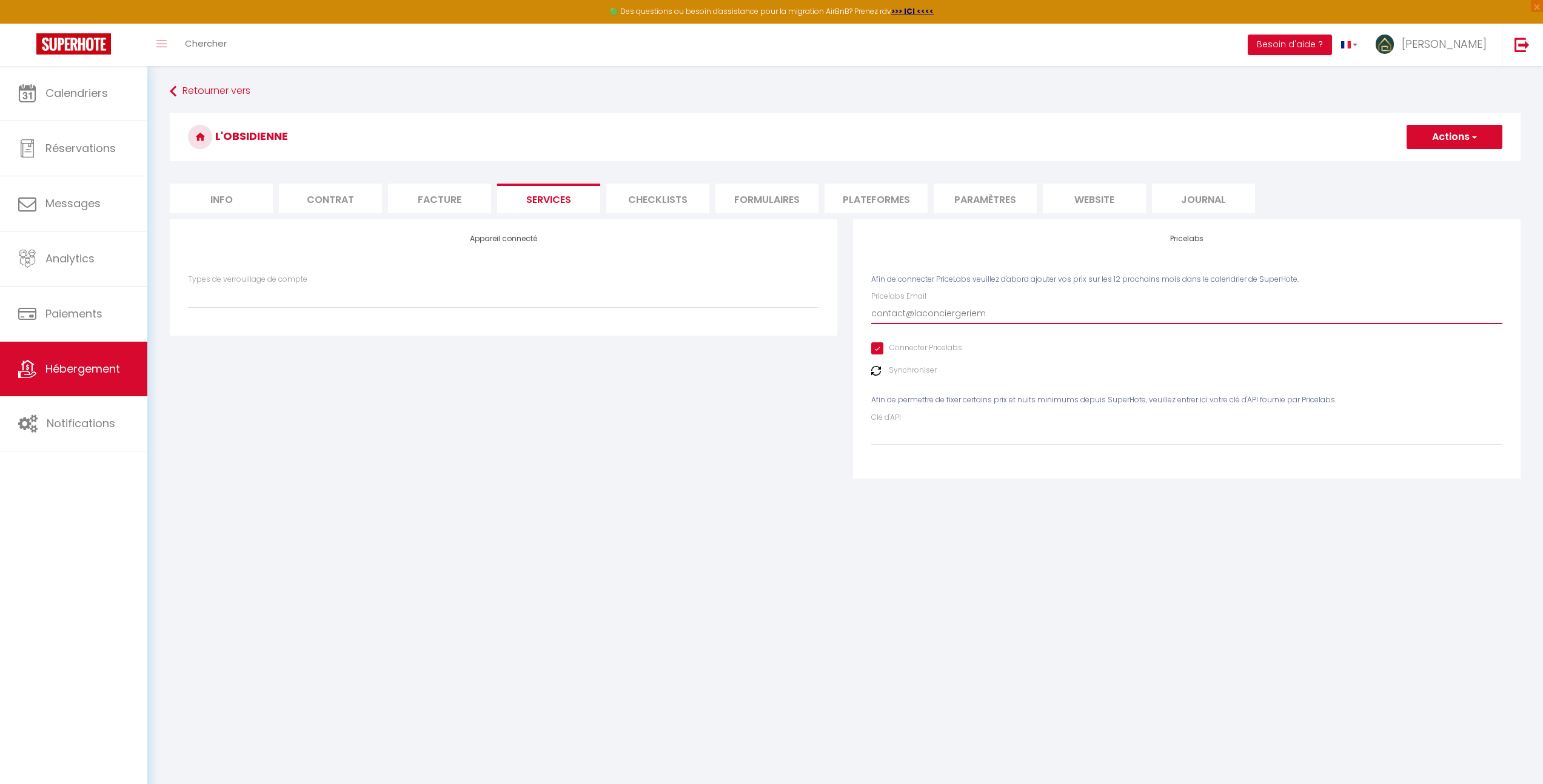
type input "contact@laconciergeriema"
select select
type input "contact@laconciergeriemar"
select select
type input "contact@laconciergeriemarn"
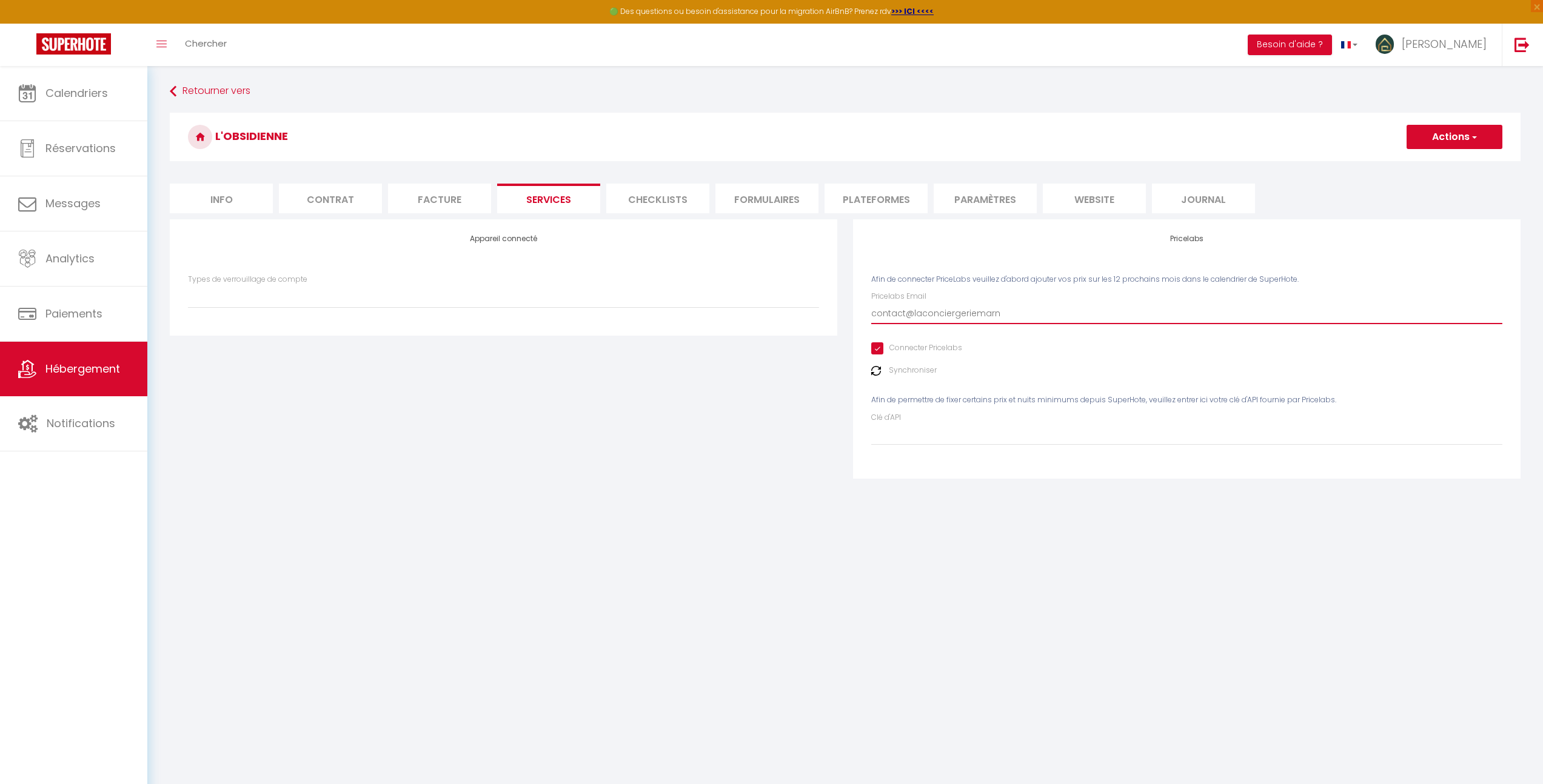
select select
type input "contact@laconciergeriemarna"
select select
type input "contact@laconciergeriemarnai"
select select
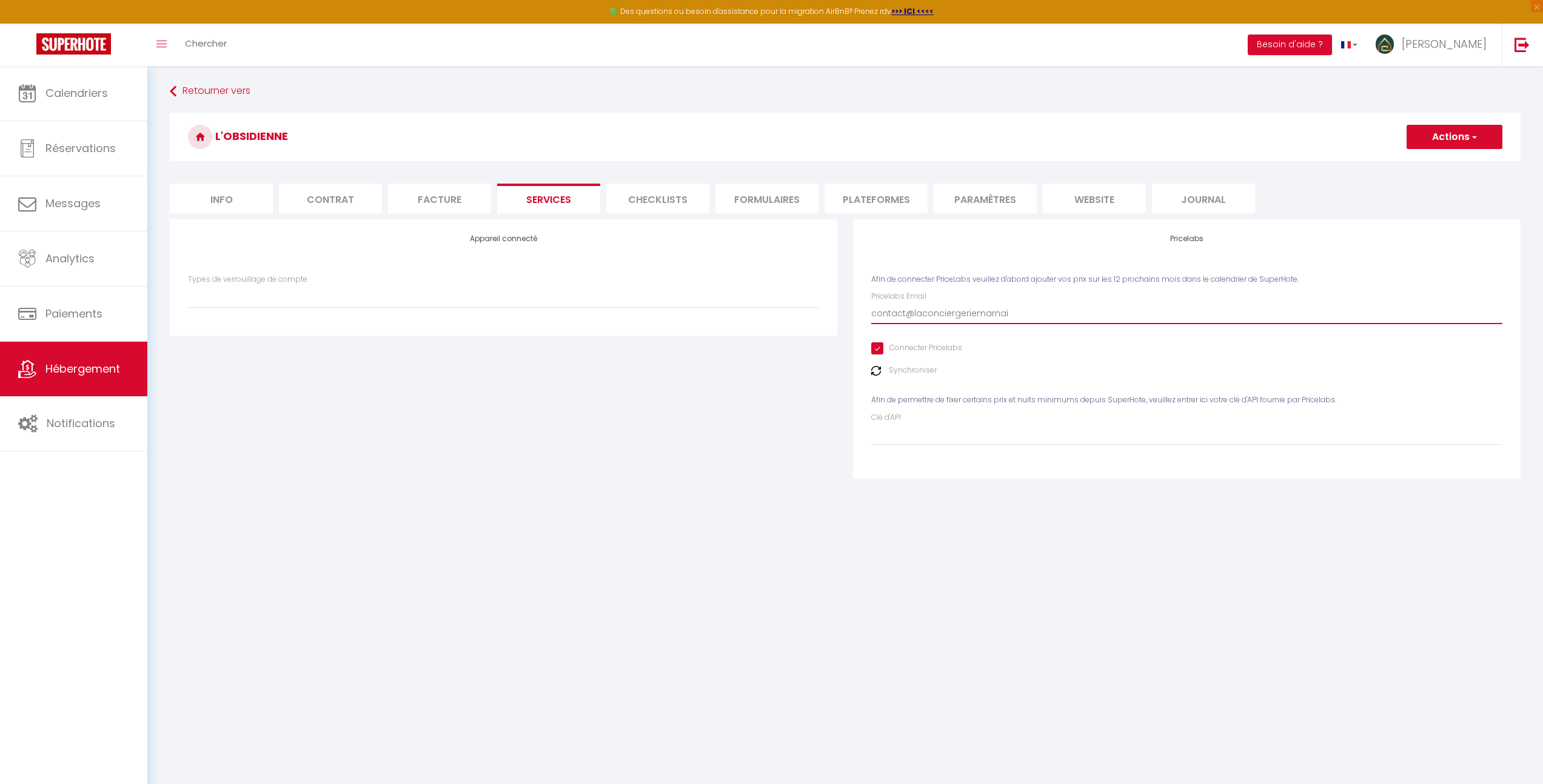
type input "contact@laconciergeriemarnais"
select select
type input "contact@laconciergeriemarnaise"
select select
type input "contact@laconciergeriemarnaise."
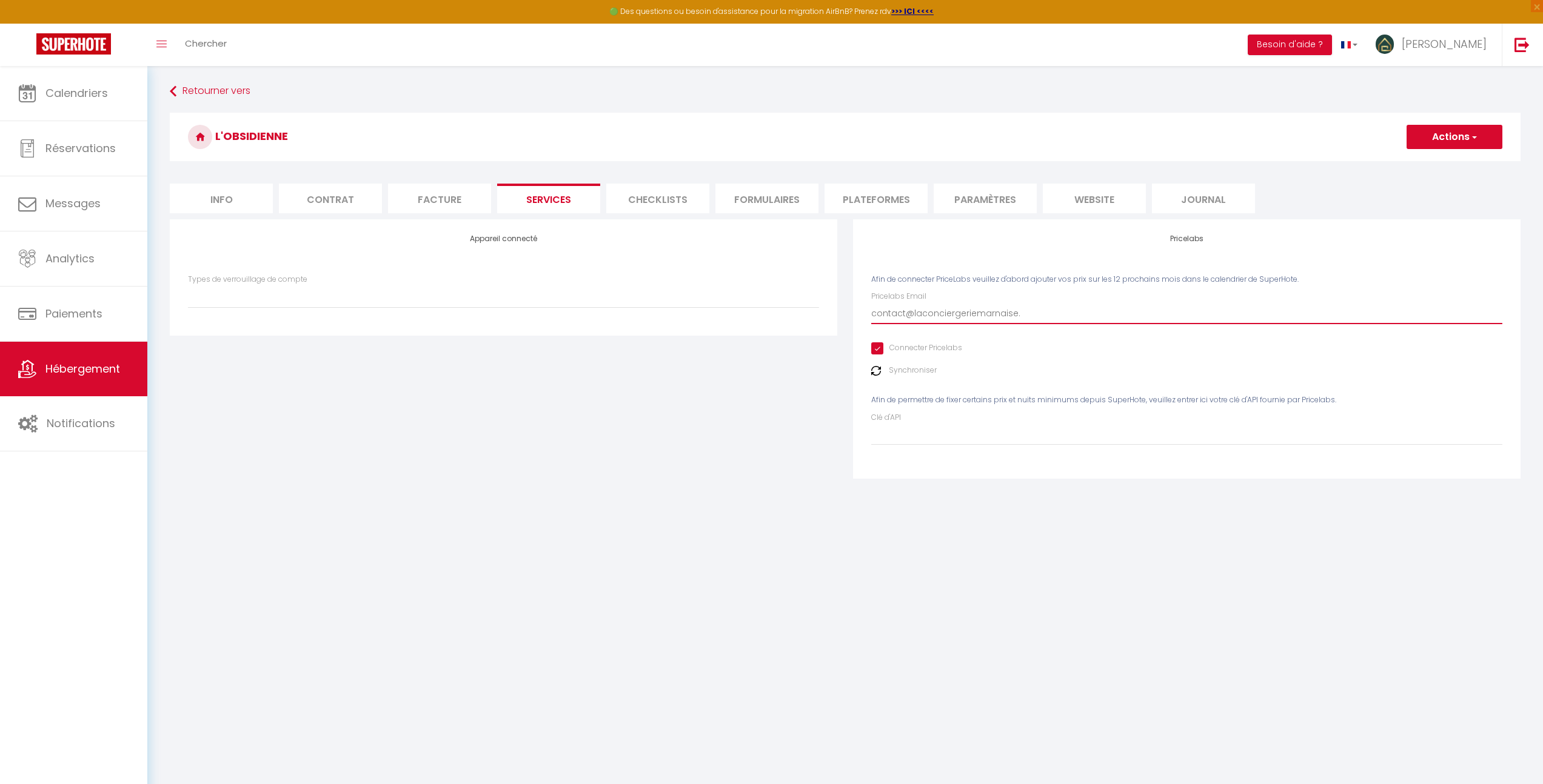
select select
type input "contact@laconciergeriemarnaise.f"
select select
type input "[EMAIL_ADDRESS][DOMAIN_NAME]"
select select
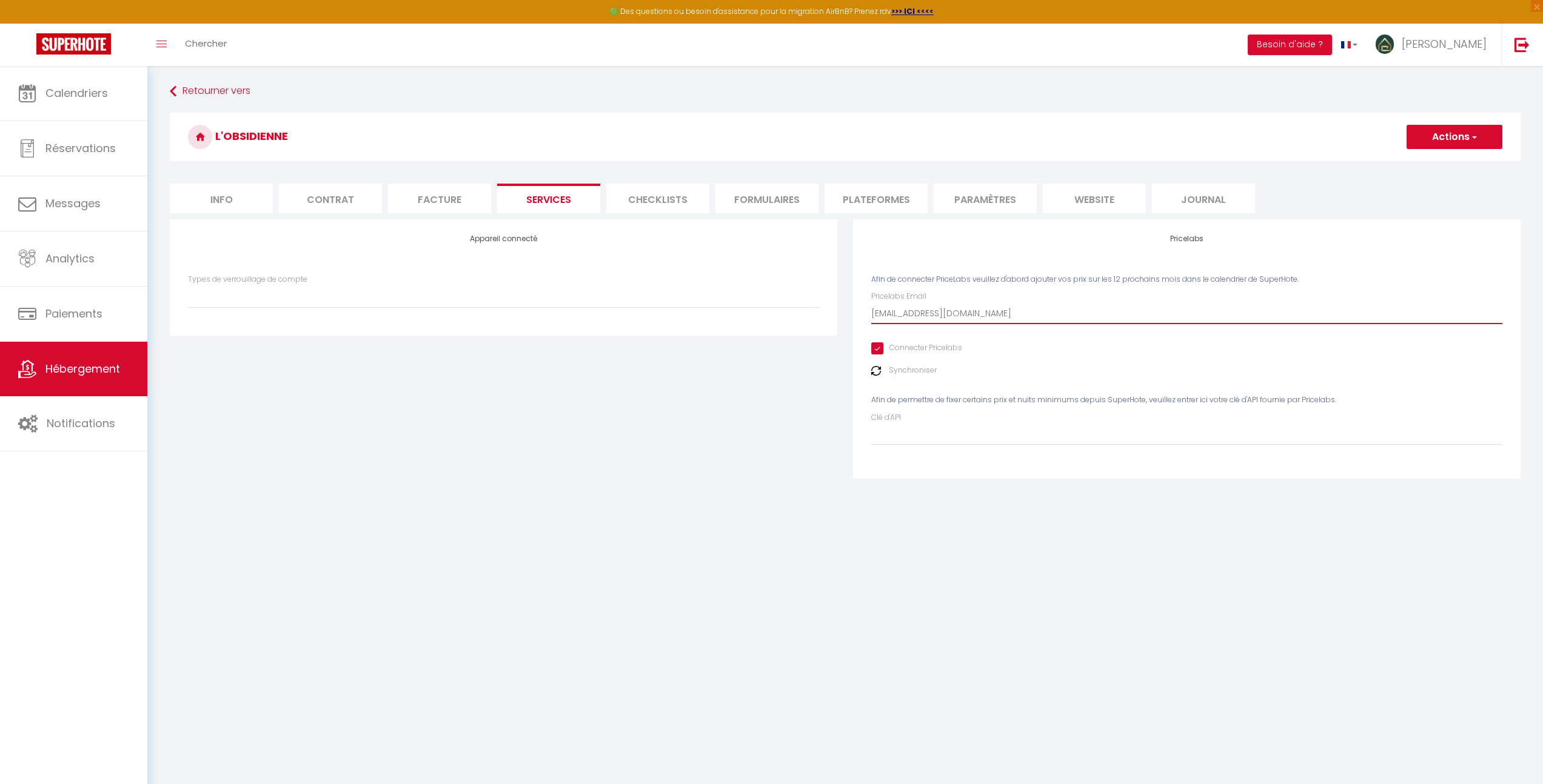
type input "[EMAIL_ADDRESS][DOMAIN_NAME]"
click at [1440, 134] on button "Actions" at bounding box center [1454, 137] width 96 height 24
click at [1430, 160] on link "Enregistrer" at bounding box center [1453, 163] width 96 height 16
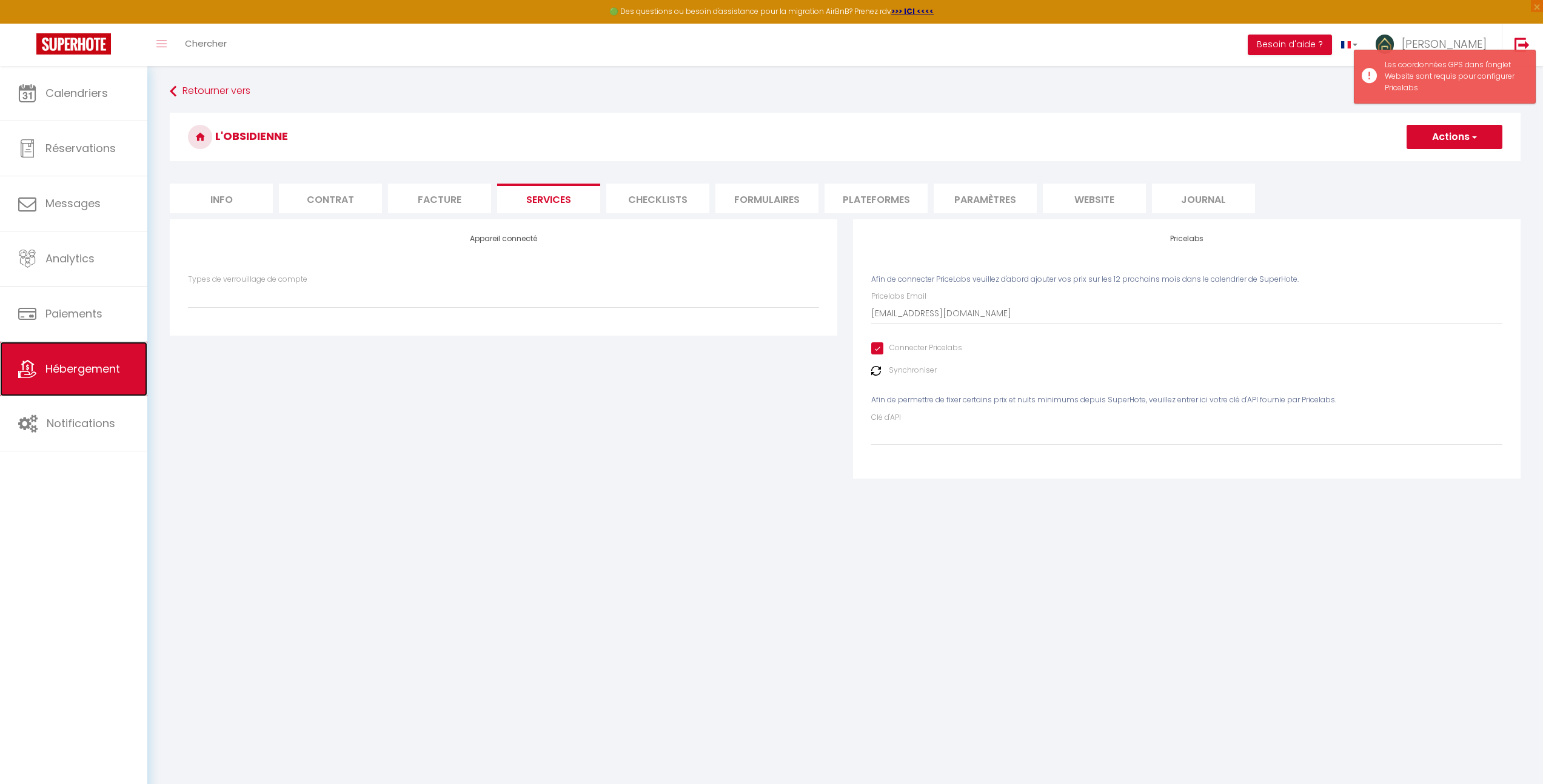
click at [115, 380] on link "Hébergement" at bounding box center [73, 369] width 147 height 54
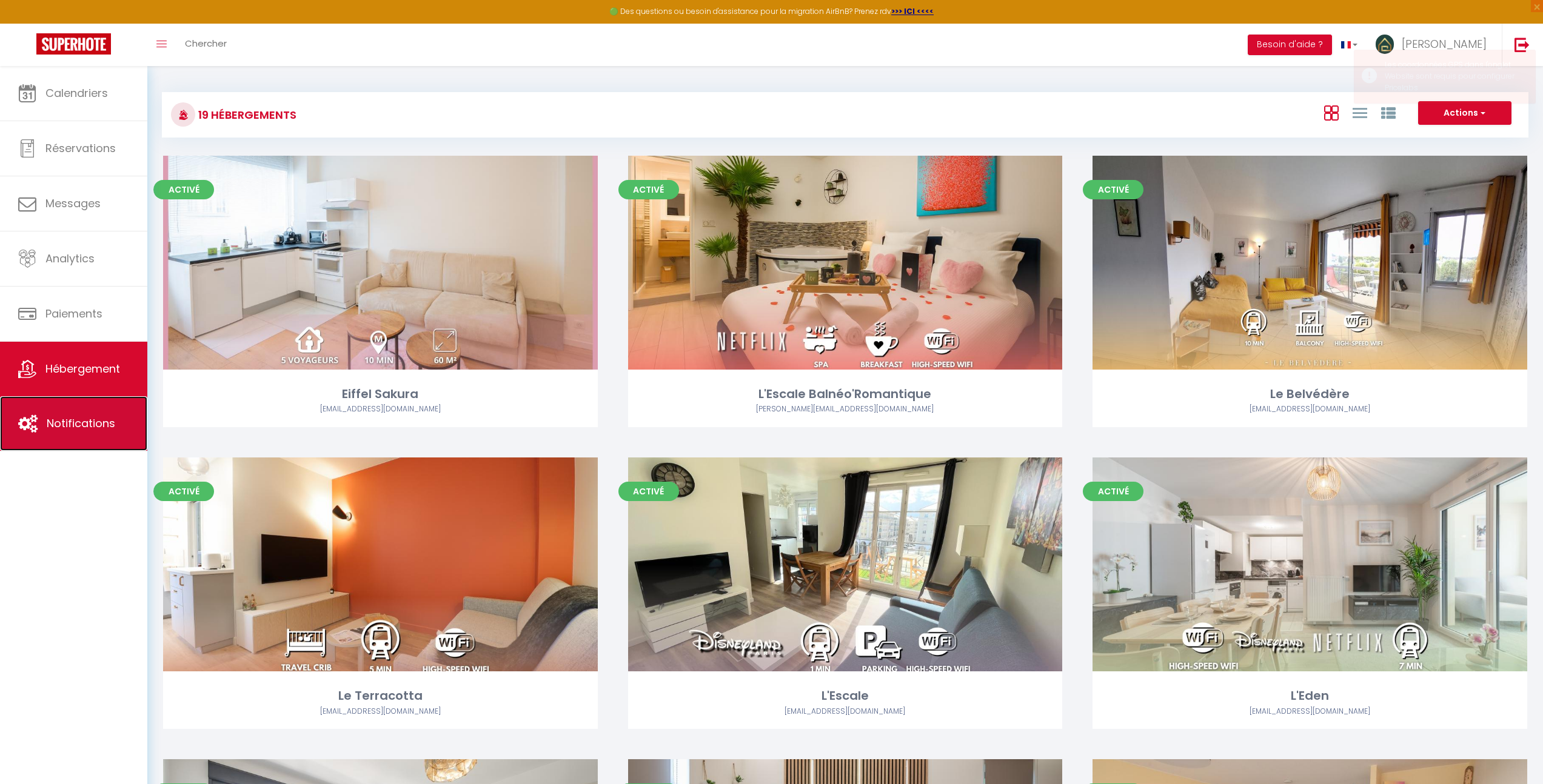
click at [89, 407] on link "Notifications" at bounding box center [73, 423] width 147 height 54
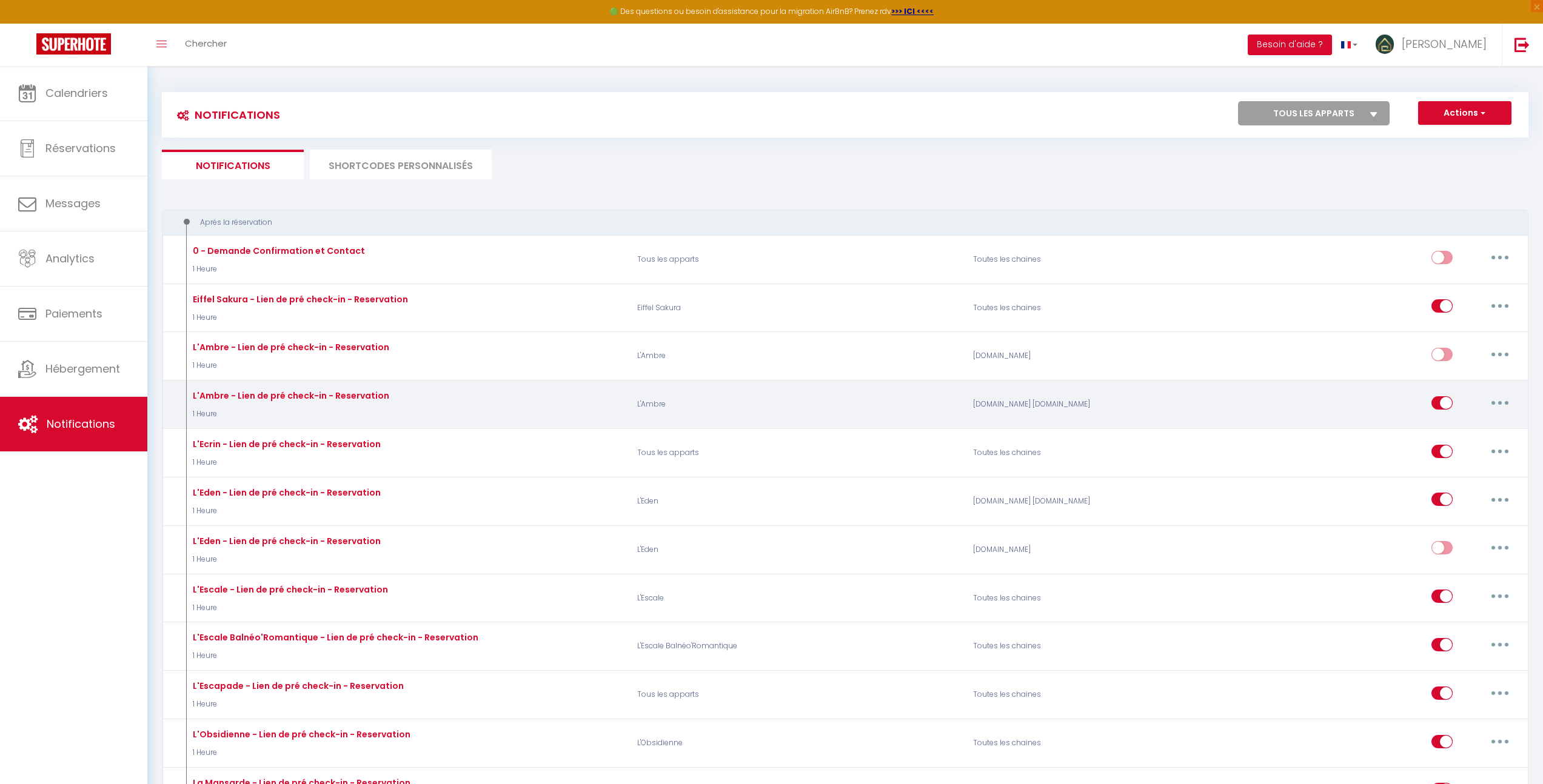
select select
checkbox input "false"
select select
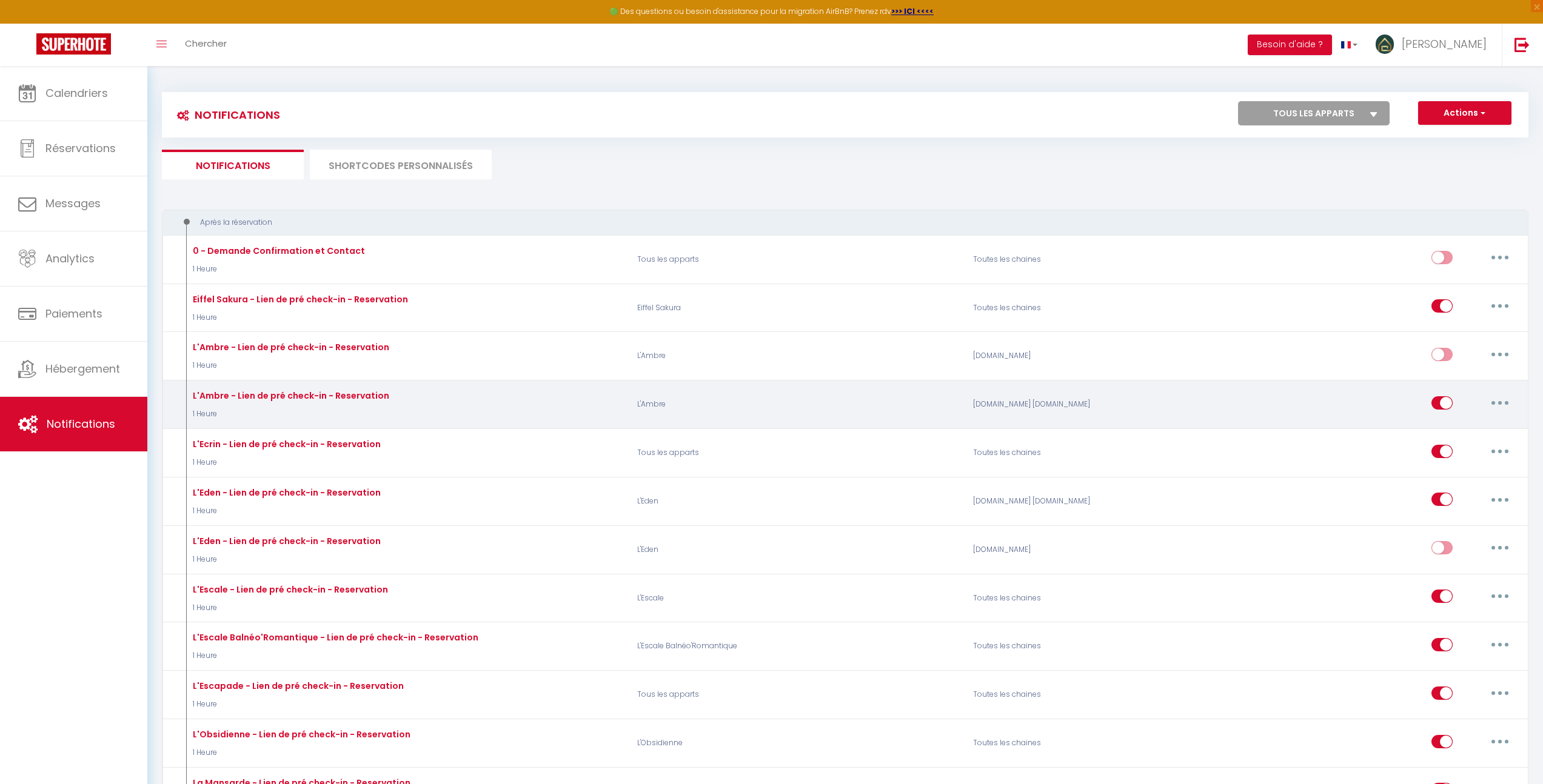
checkbox input "false"
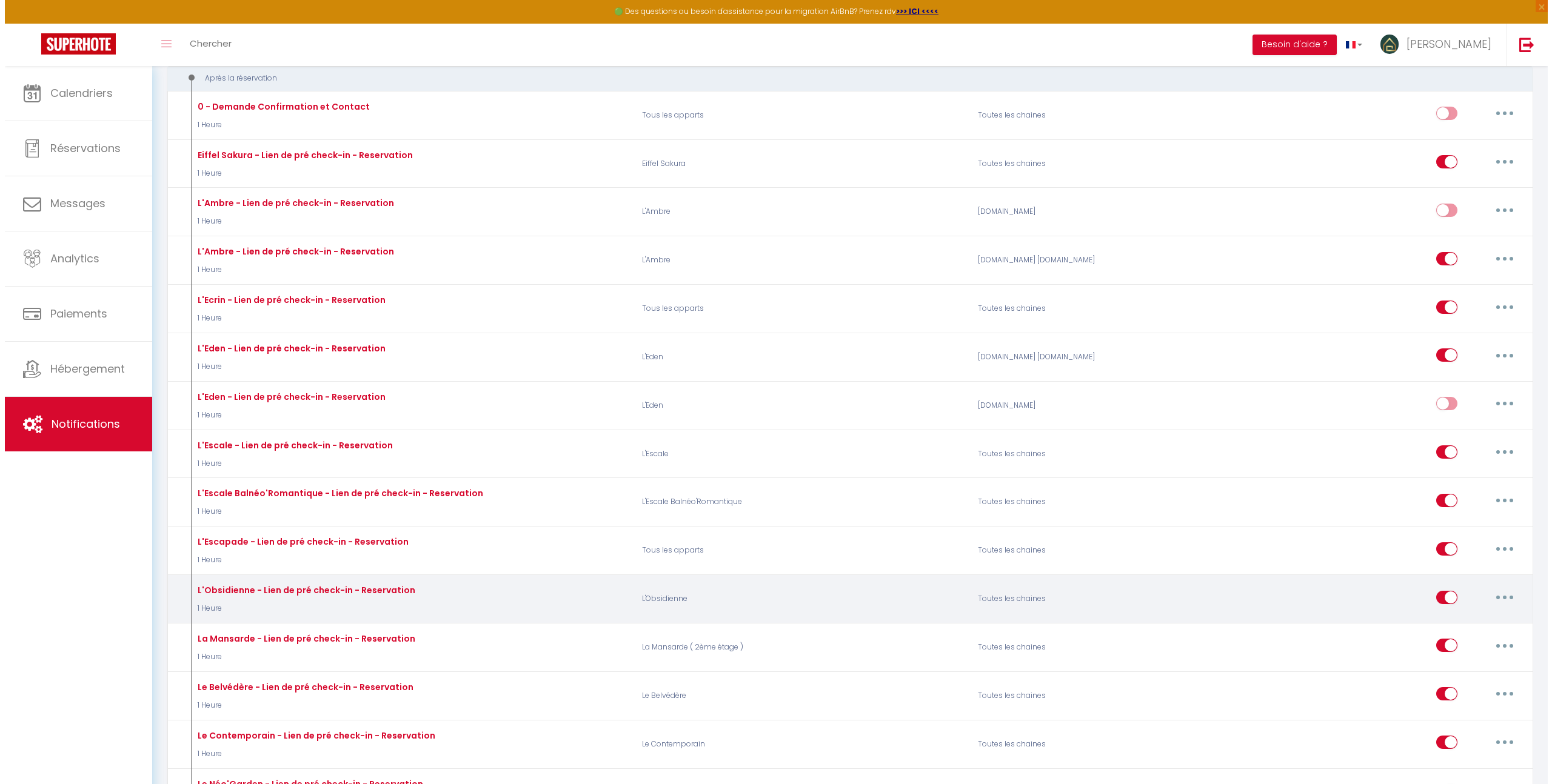
scroll to position [251, 0]
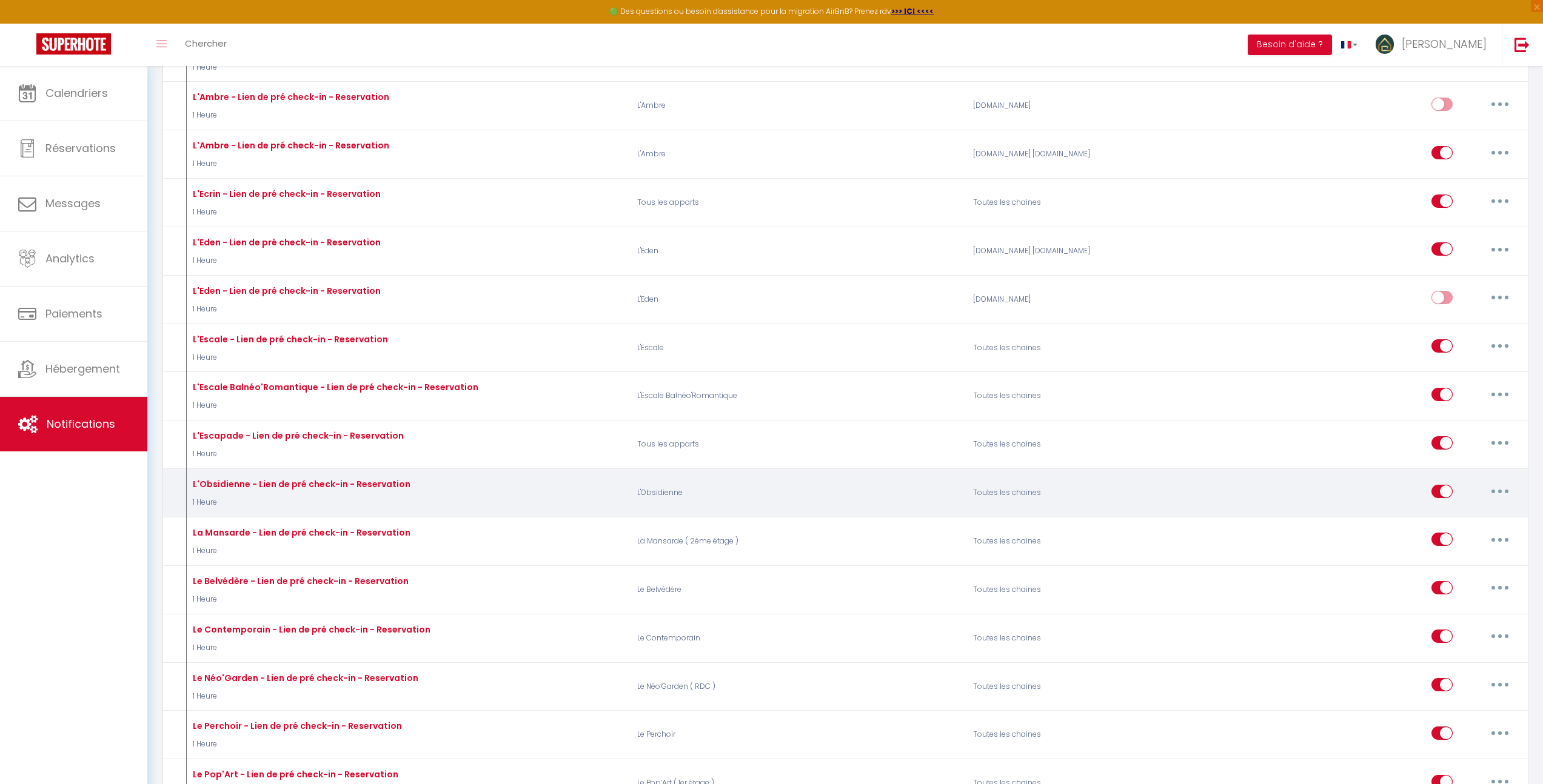
click at [1493, 486] on button "button" at bounding box center [1499, 492] width 34 height 19
click at [1464, 509] on link "Editer" at bounding box center [1468, 519] width 90 height 21
type input "L'Obsidienne - Lien de pré check-in - Reservation"
select select "1 Heure"
select select "if_booking_is_paid"
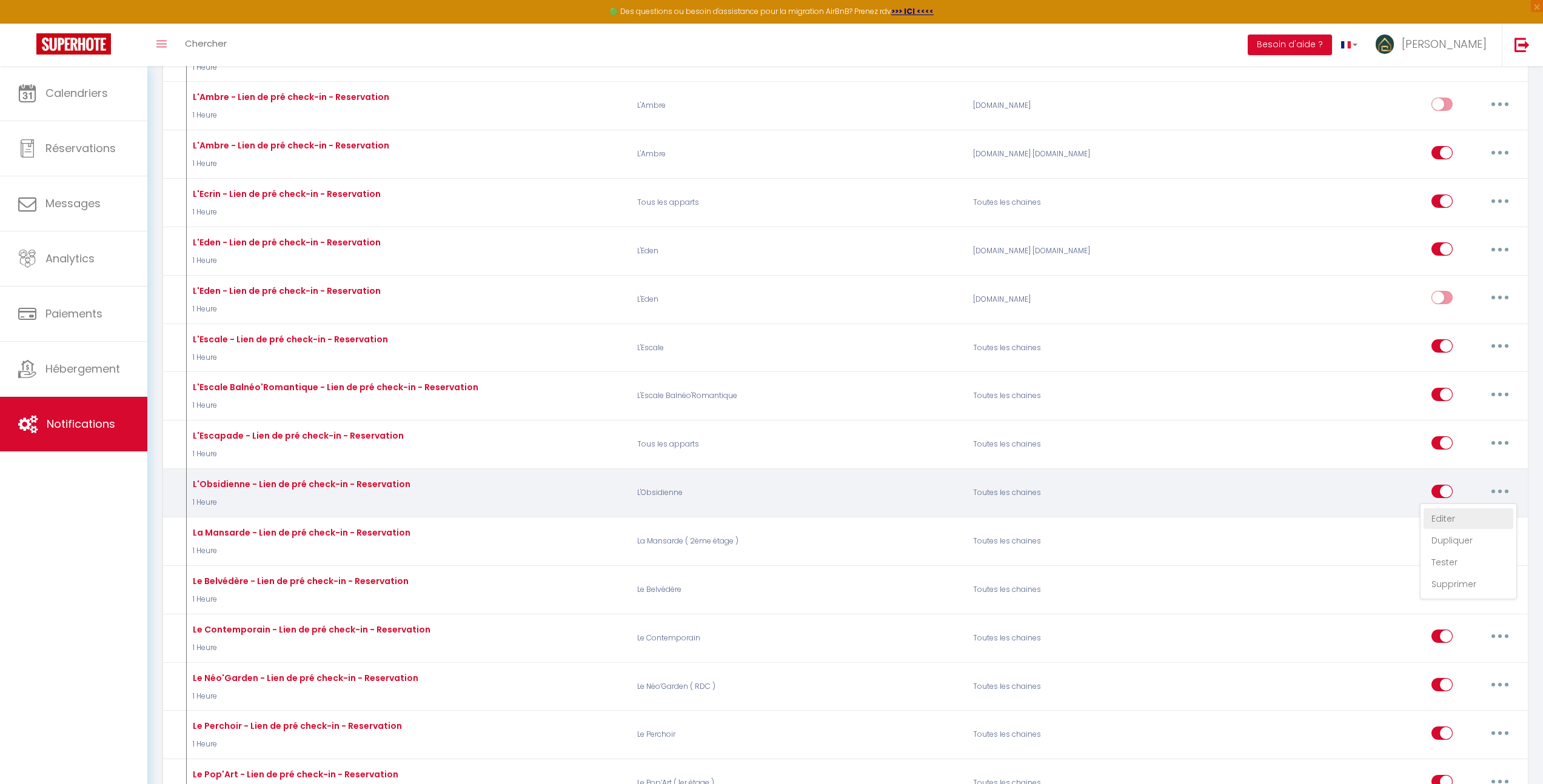
checkbox input "true"
checkbox input "false"
radio input "true"
type input "Lien de pré check-in"
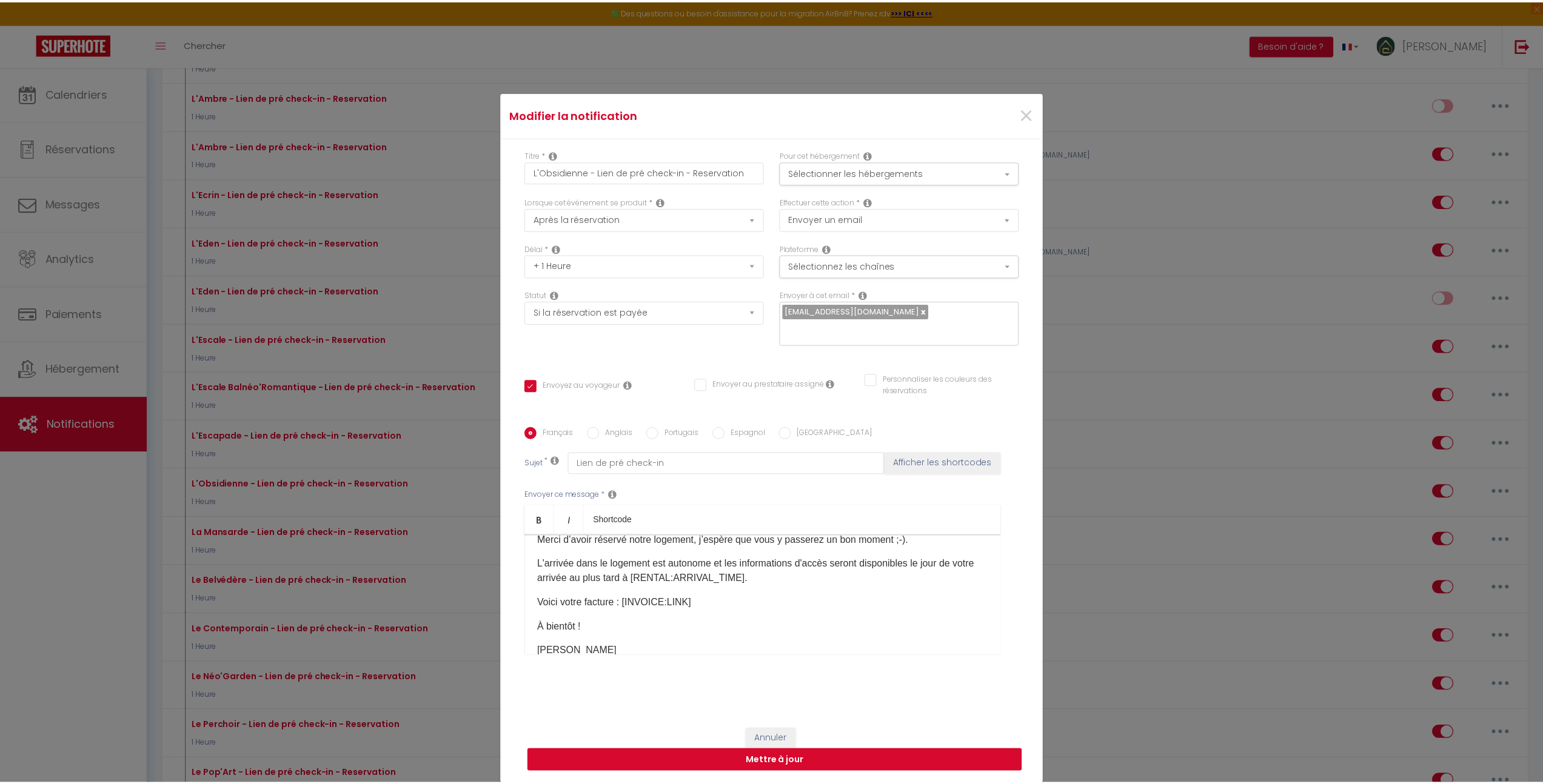
scroll to position [66, 0]
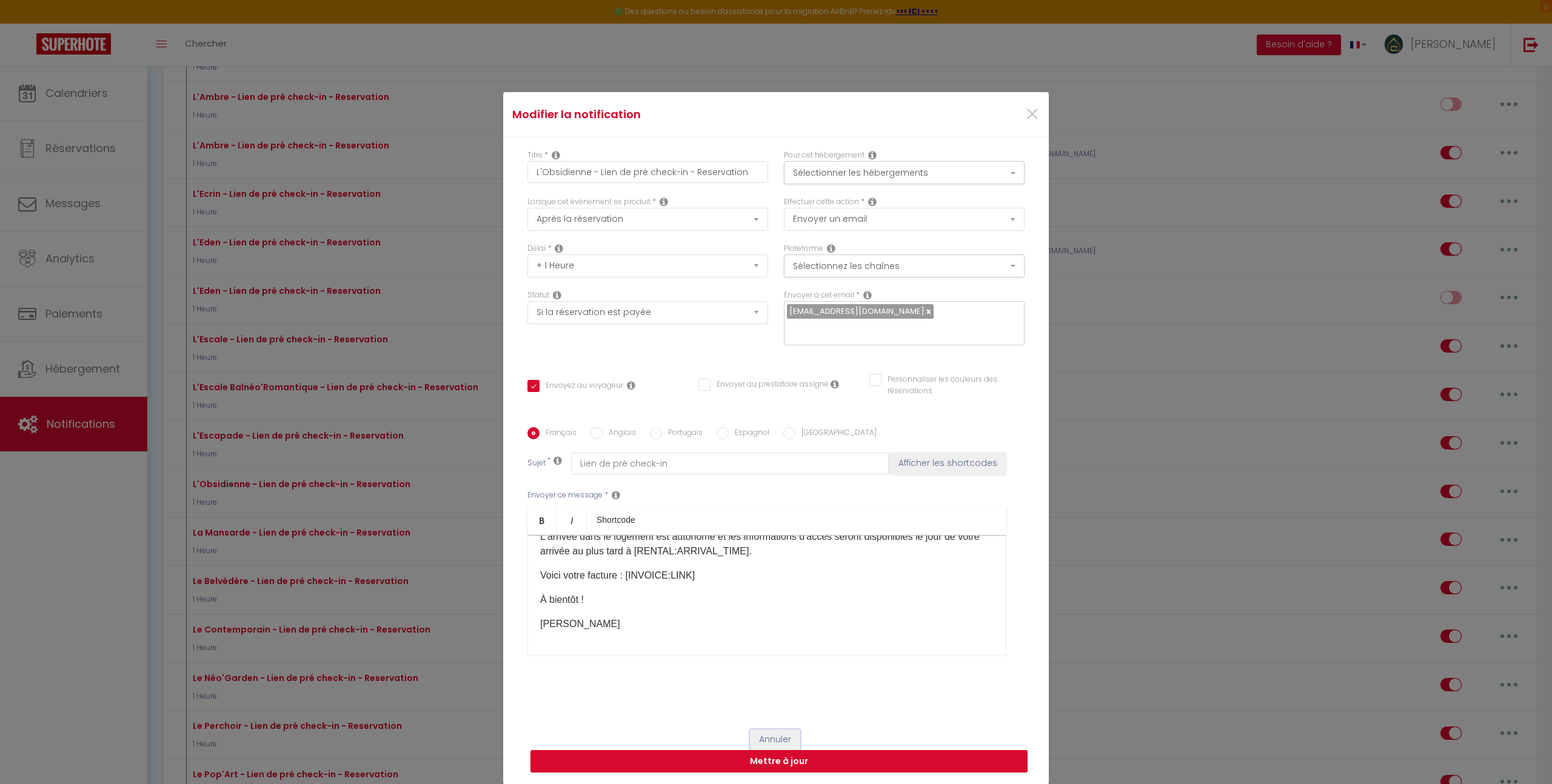
click at [775, 741] on button "Annuler" at bounding box center [775, 740] width 50 height 21
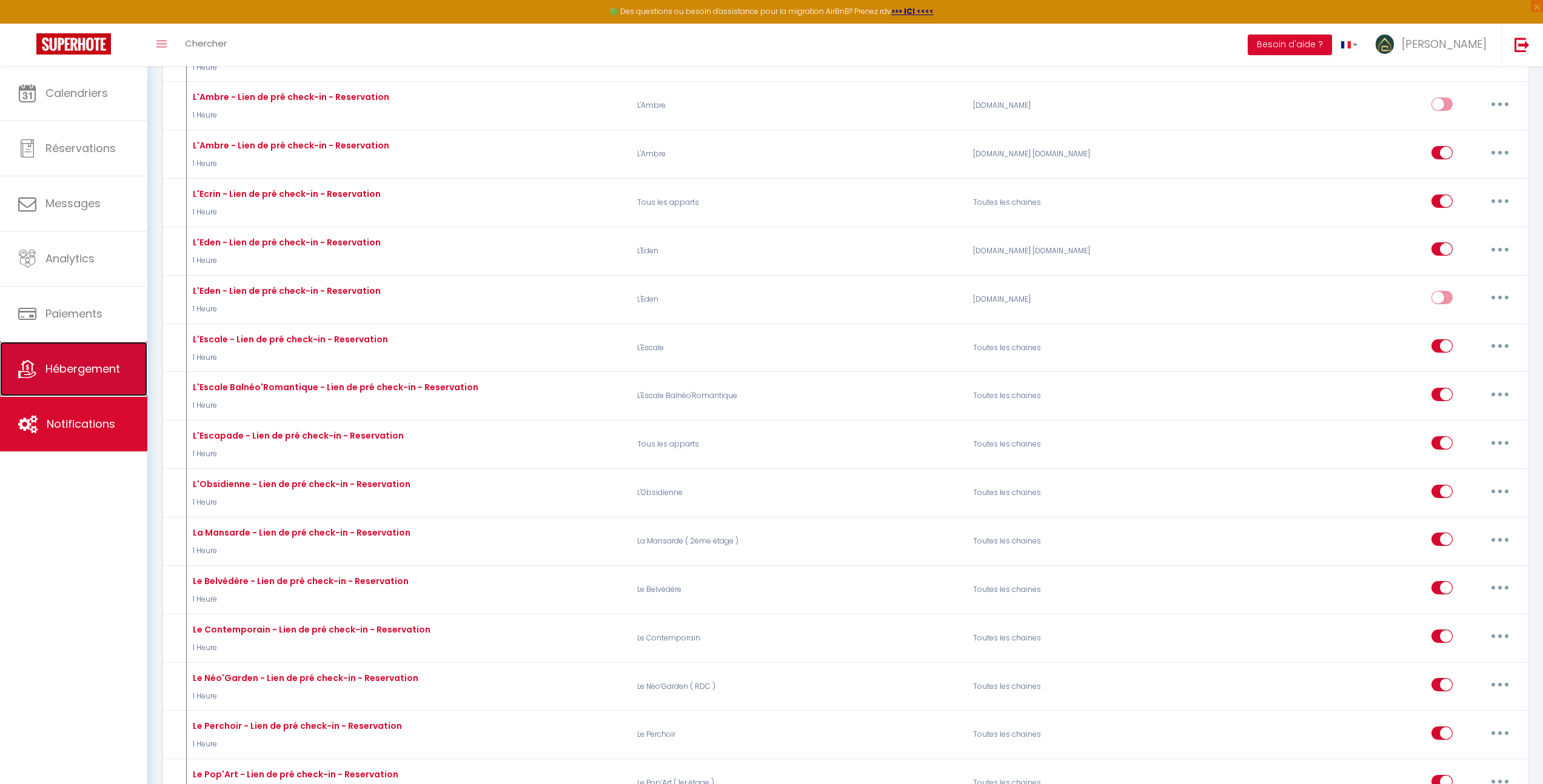
click at [87, 384] on link "Hébergement" at bounding box center [73, 369] width 147 height 54
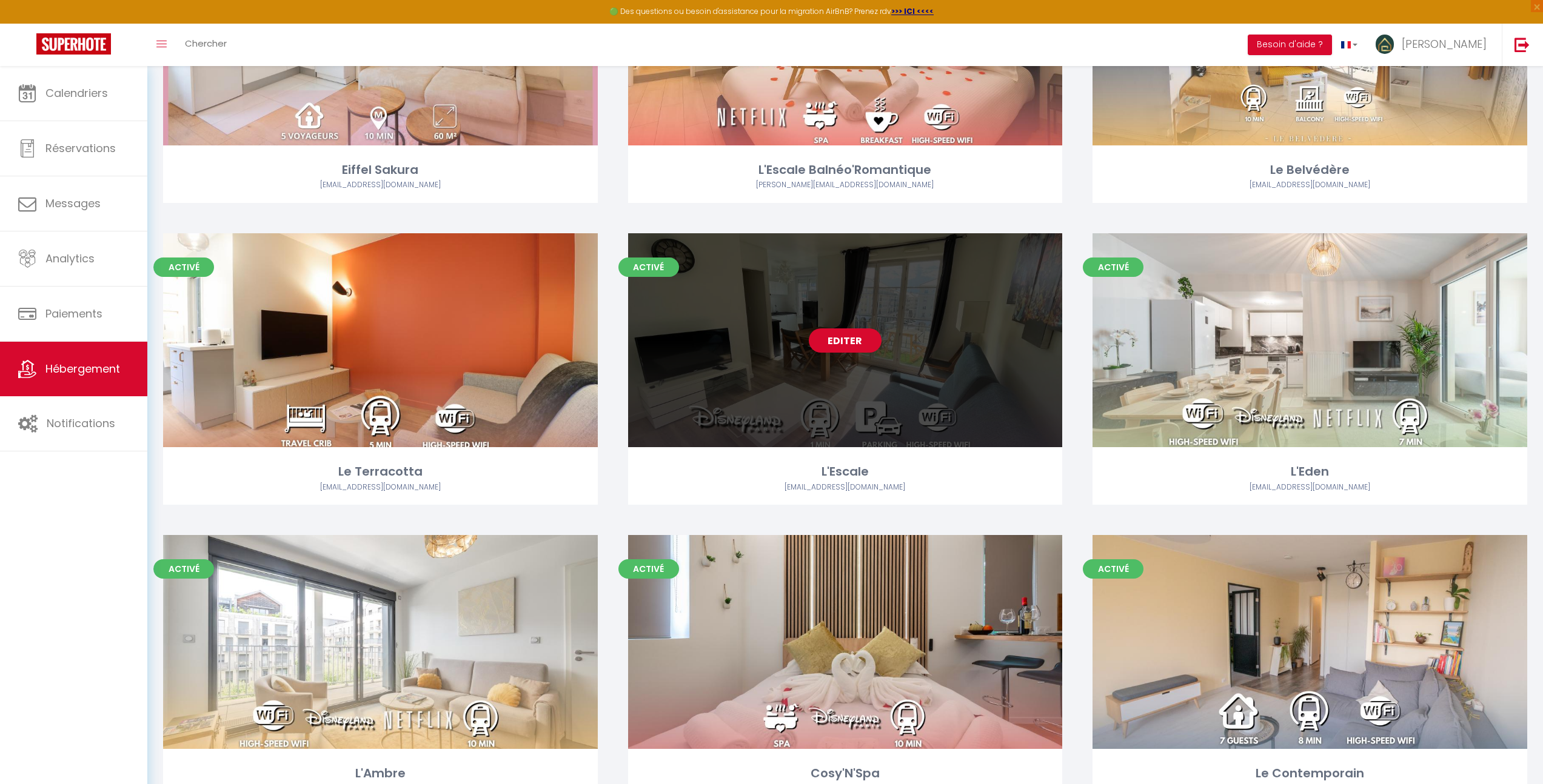
scroll to position [479, 0]
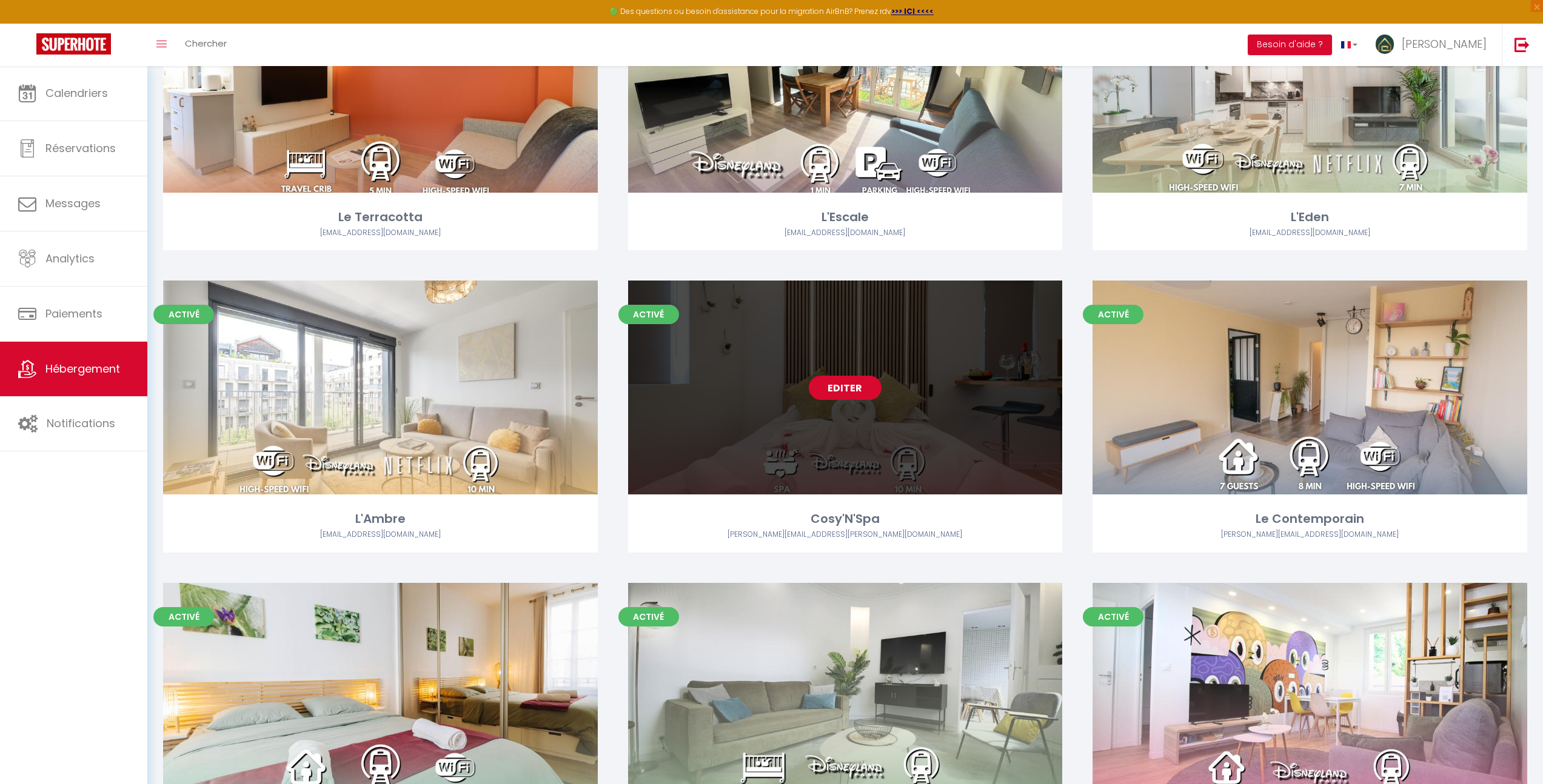
click at [845, 387] on link "Editer" at bounding box center [845, 388] width 72 height 24
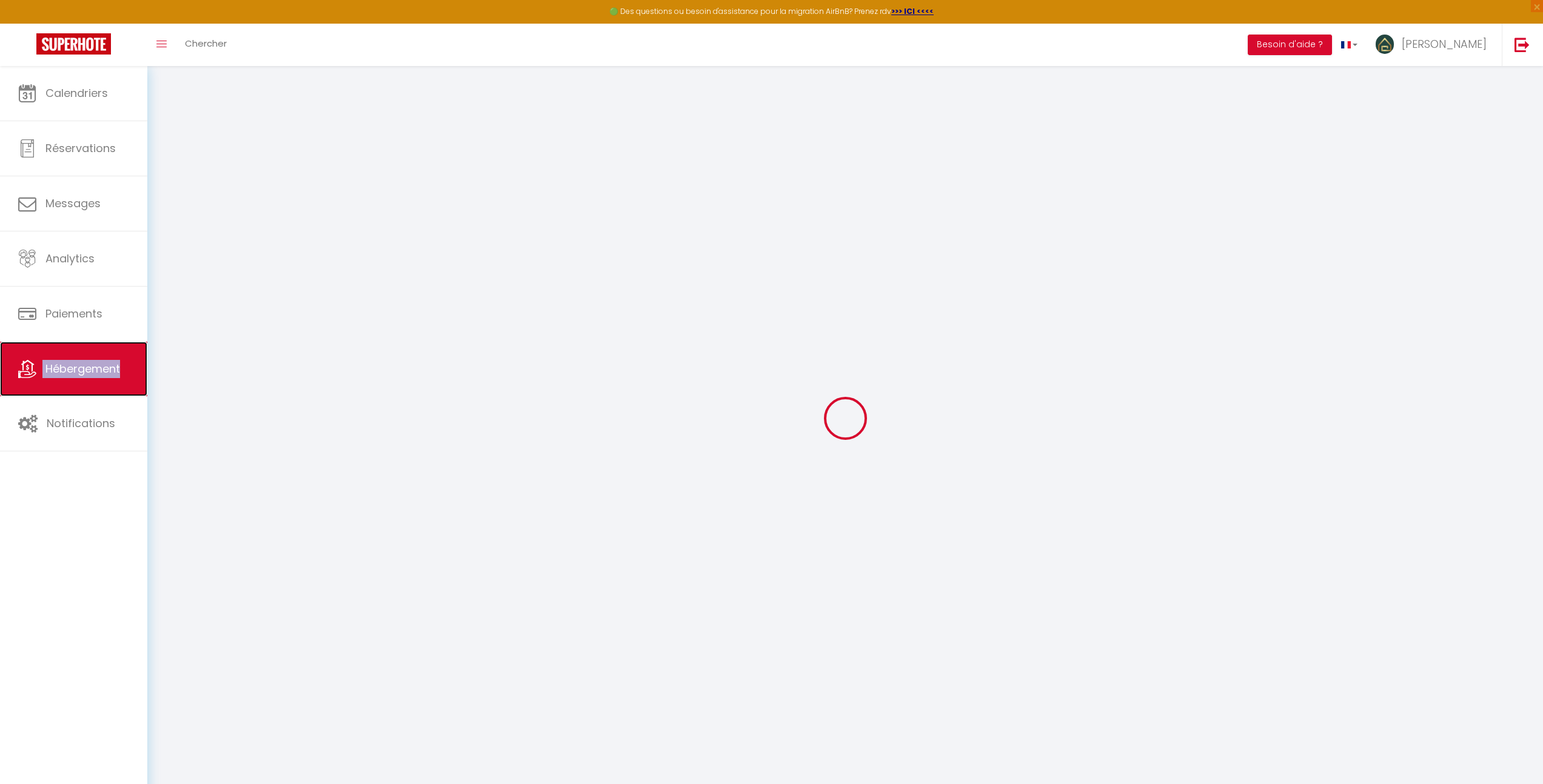
type input "Oups ! Les dates sélectionnées sont indisponibles."
type textarea "Malheureusement les dates sélectionnées sont indisponibles. Nous vous invitons …"
type input "48.8946622"
type input "2.7089552"
checkbox input "true"
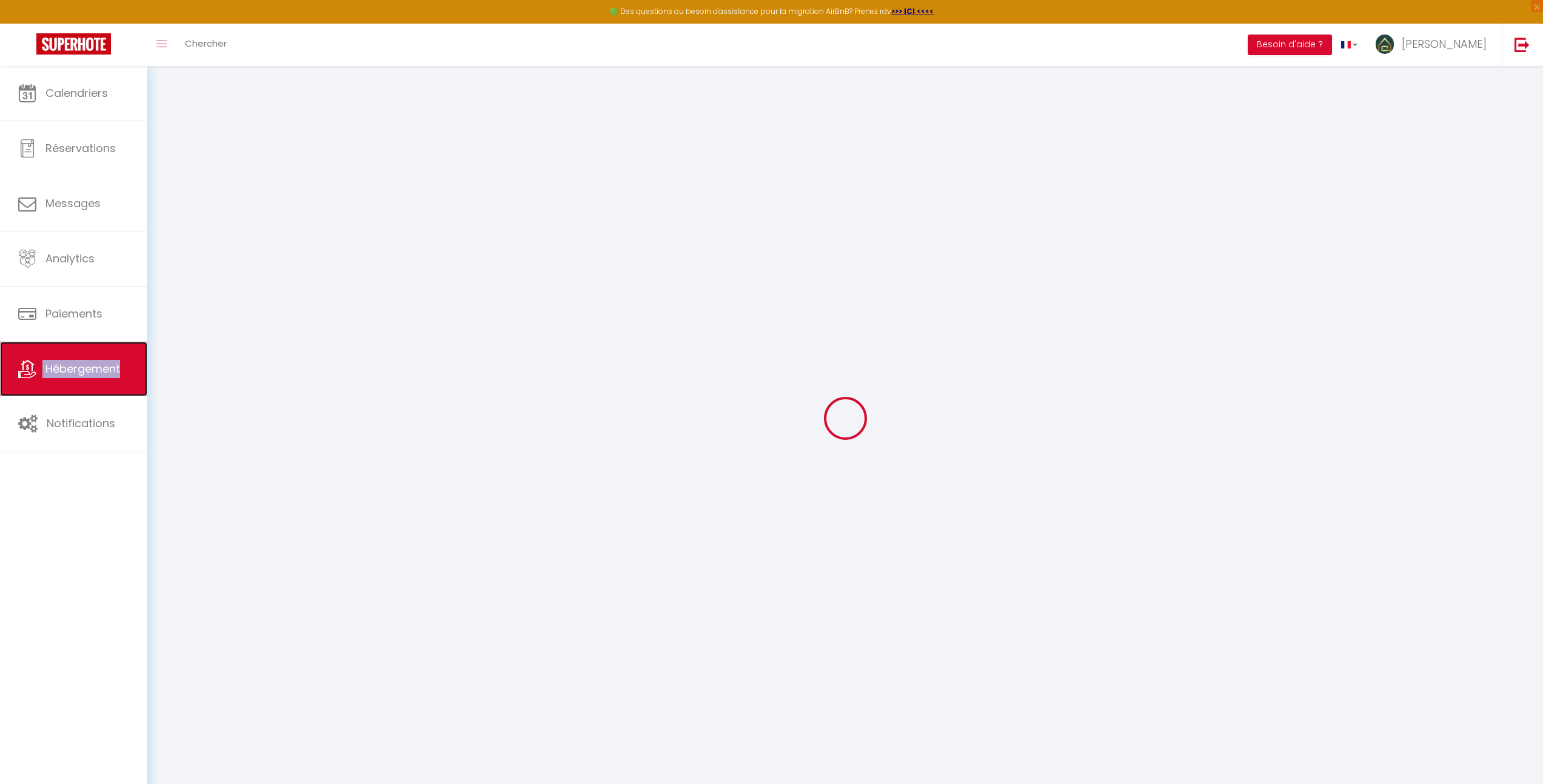
checkbox input "false"
select select
checkbox input "false"
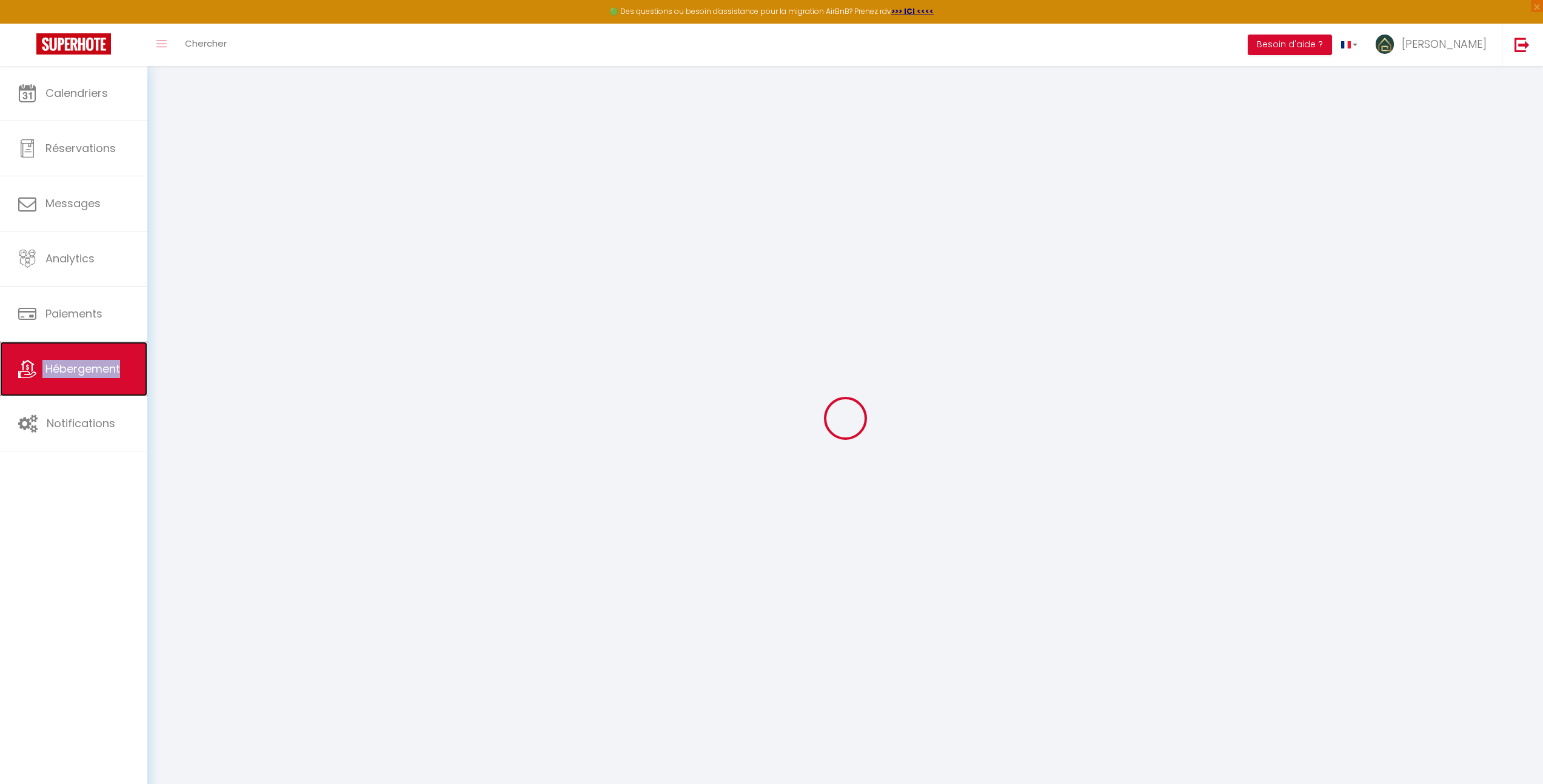
checkbox input "false"
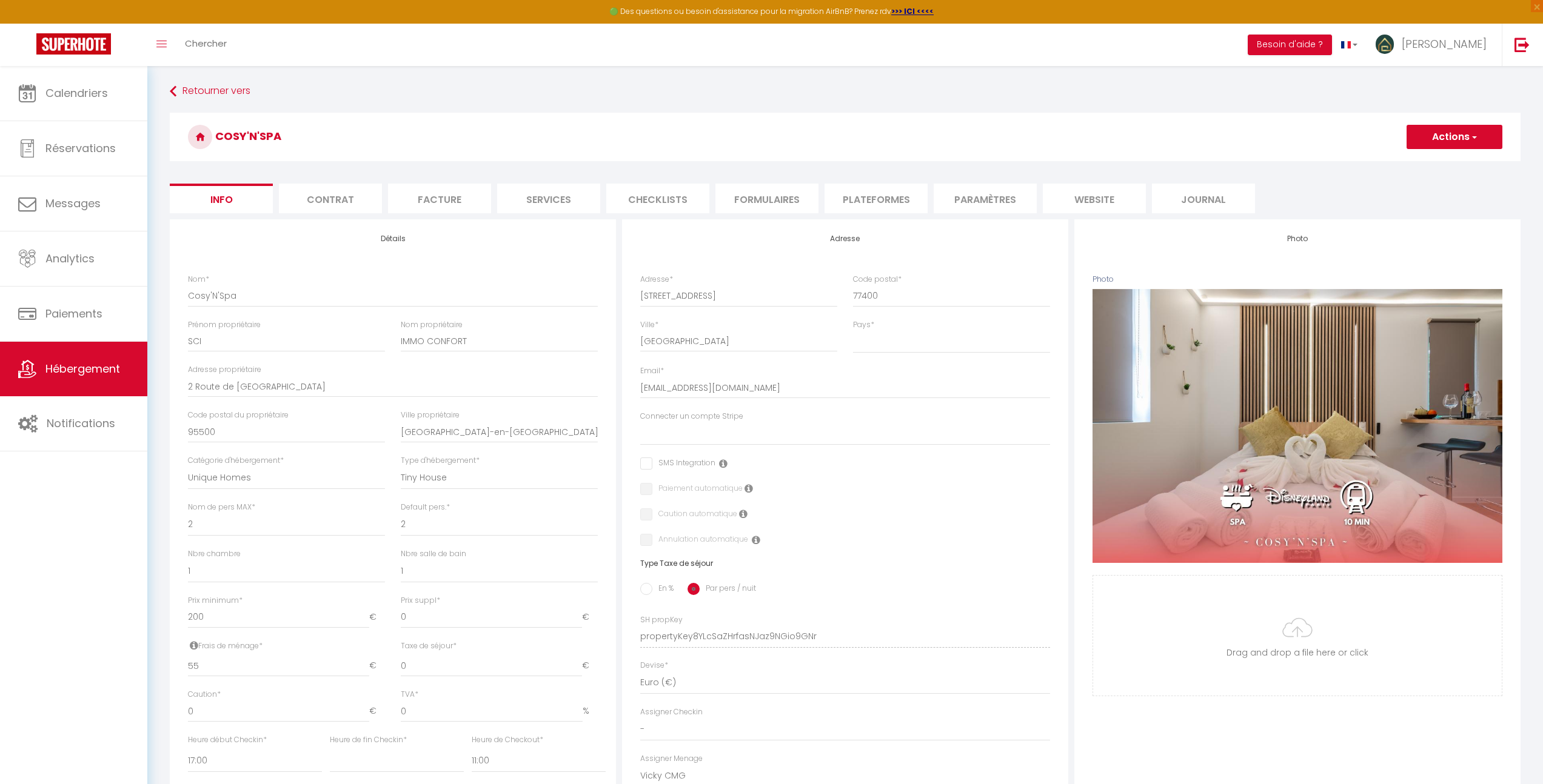
click at [1230, 194] on li "Journal" at bounding box center [1204, 198] width 103 height 30
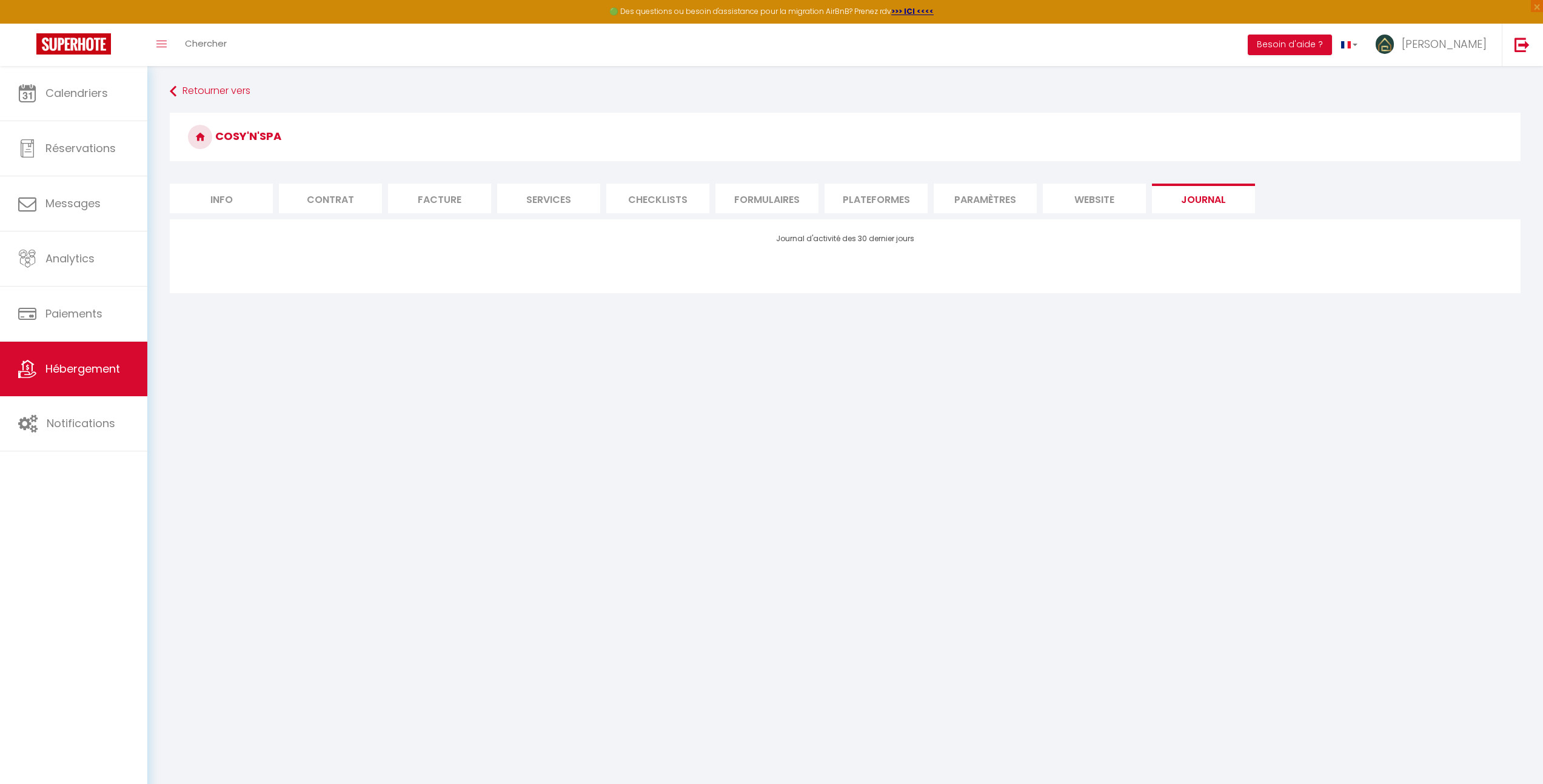
click at [1079, 194] on li "website" at bounding box center [1094, 198] width 103 height 30
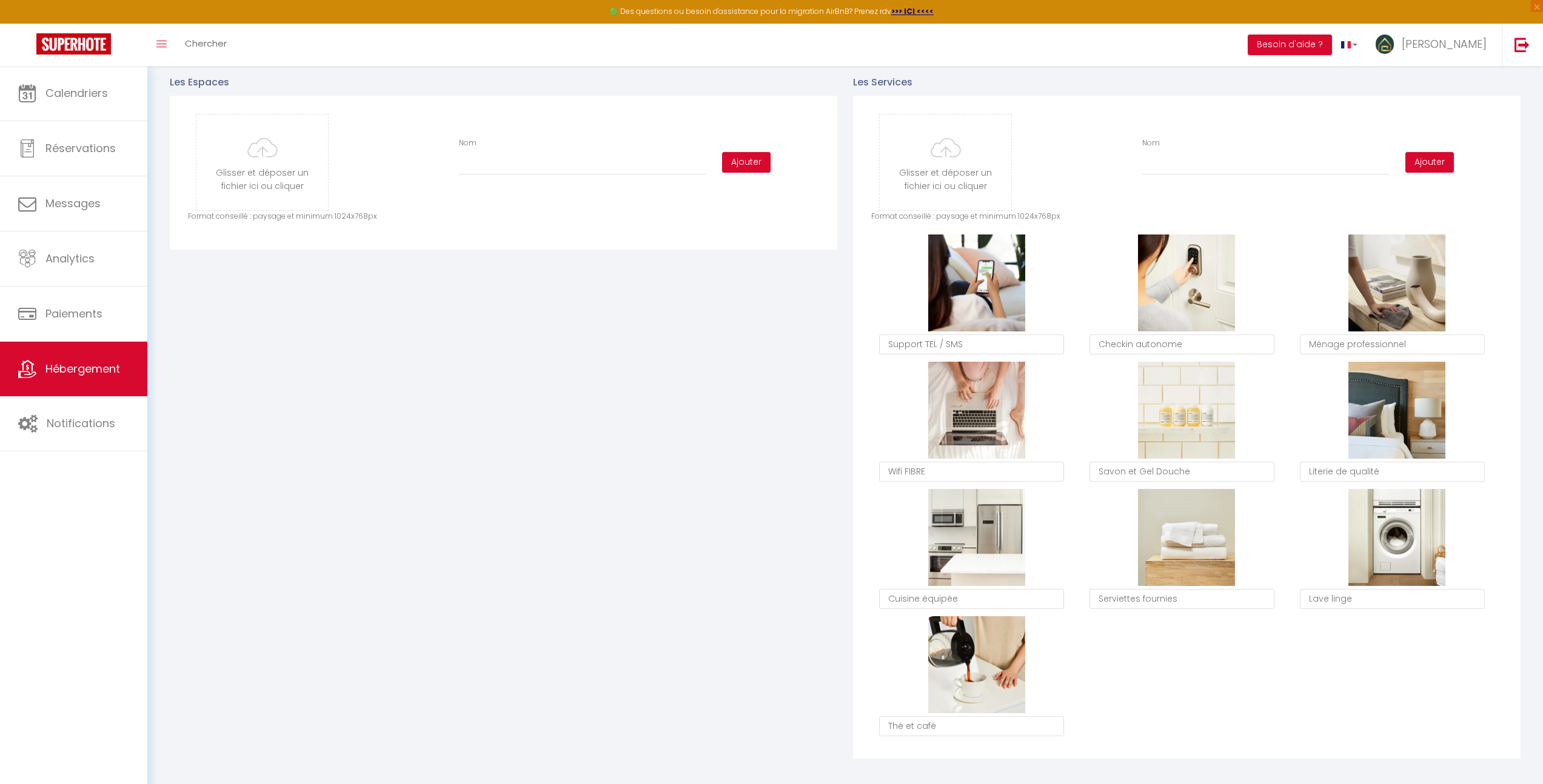
scroll to position [977, 0]
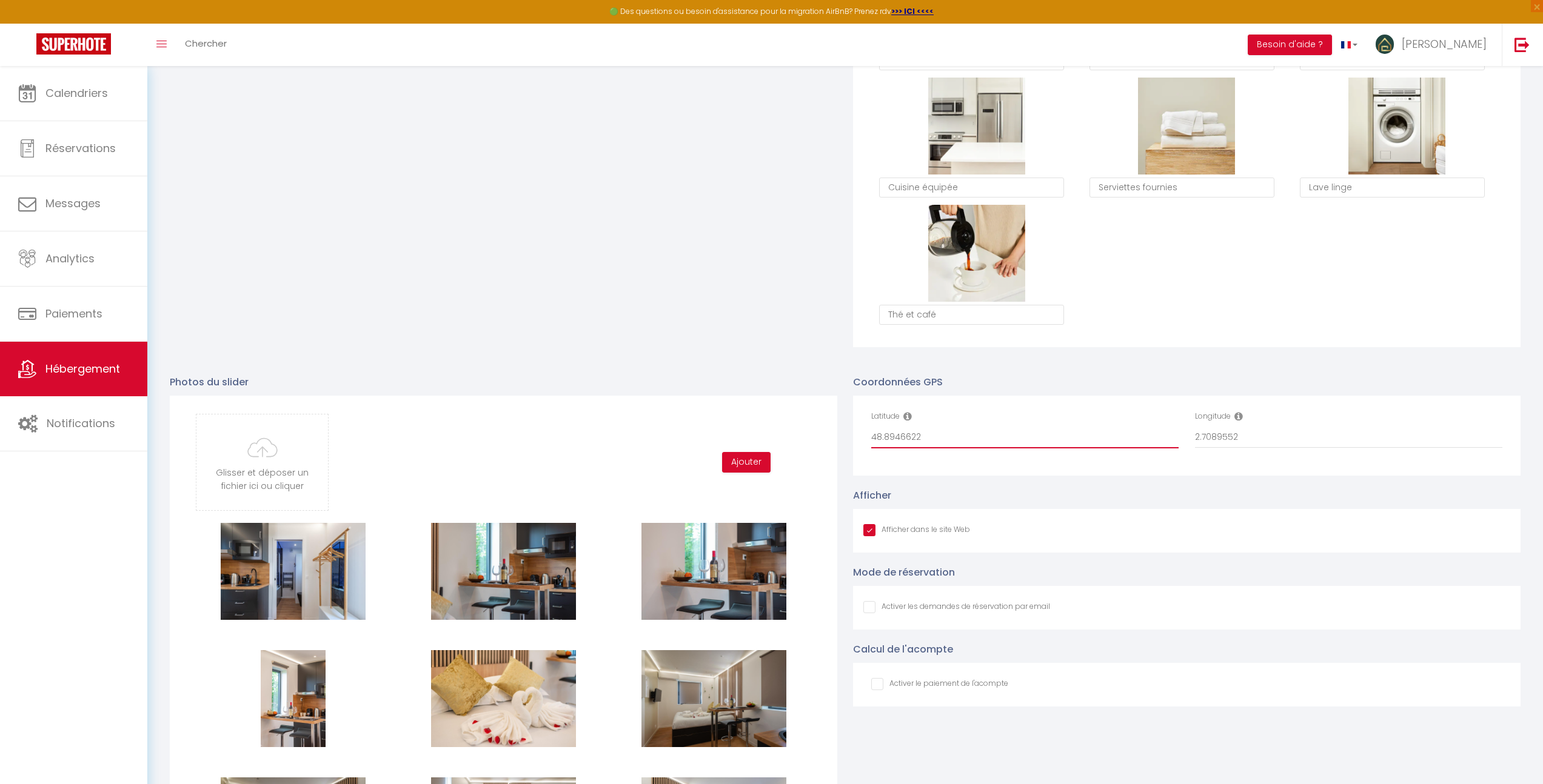
click at [891, 433] on input "48.8946622" at bounding box center [1024, 437] width 307 height 22
click at [1209, 439] on input "2.7089552" at bounding box center [1348, 437] width 307 height 22
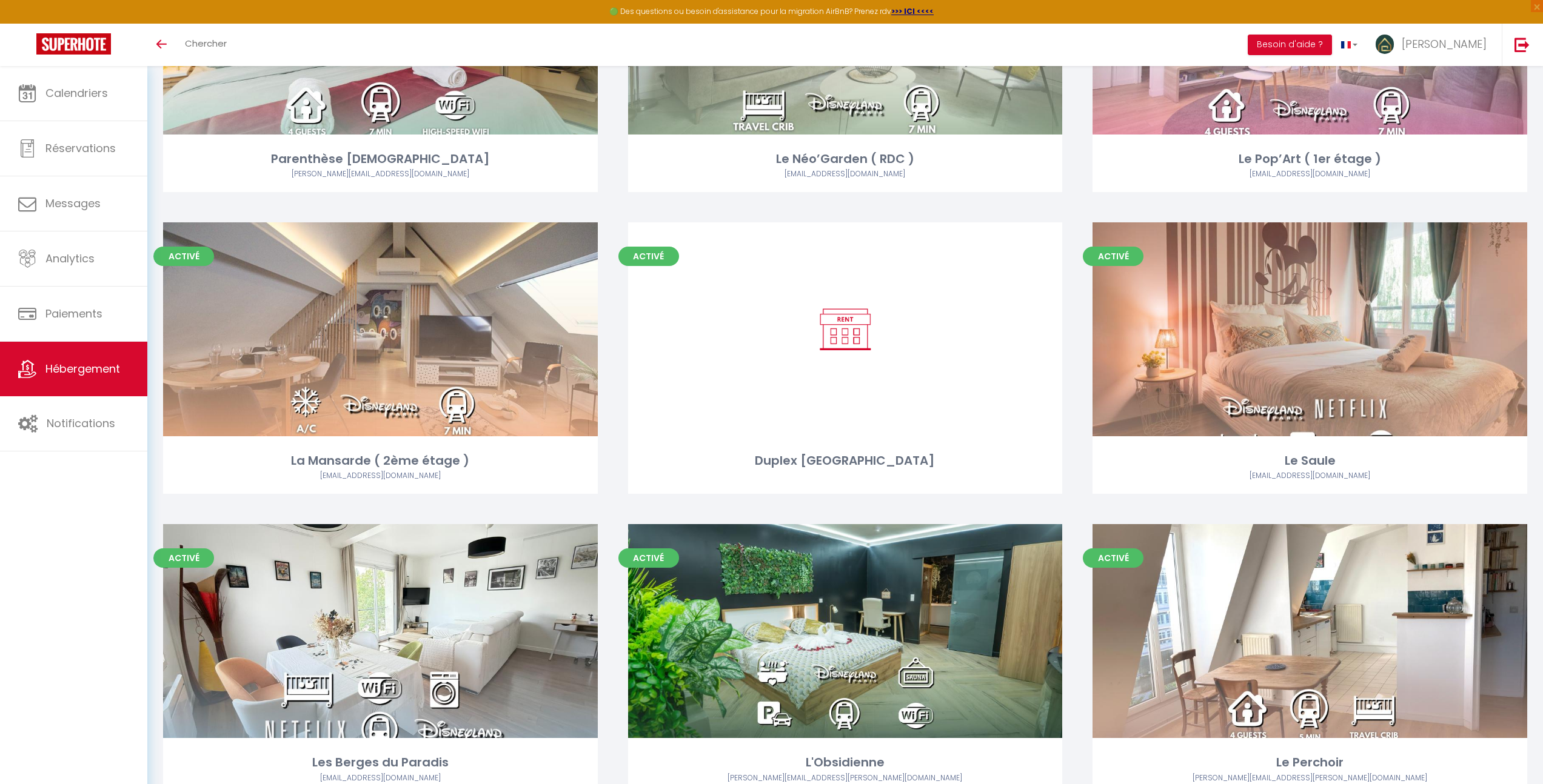
scroll to position [1376, 0]
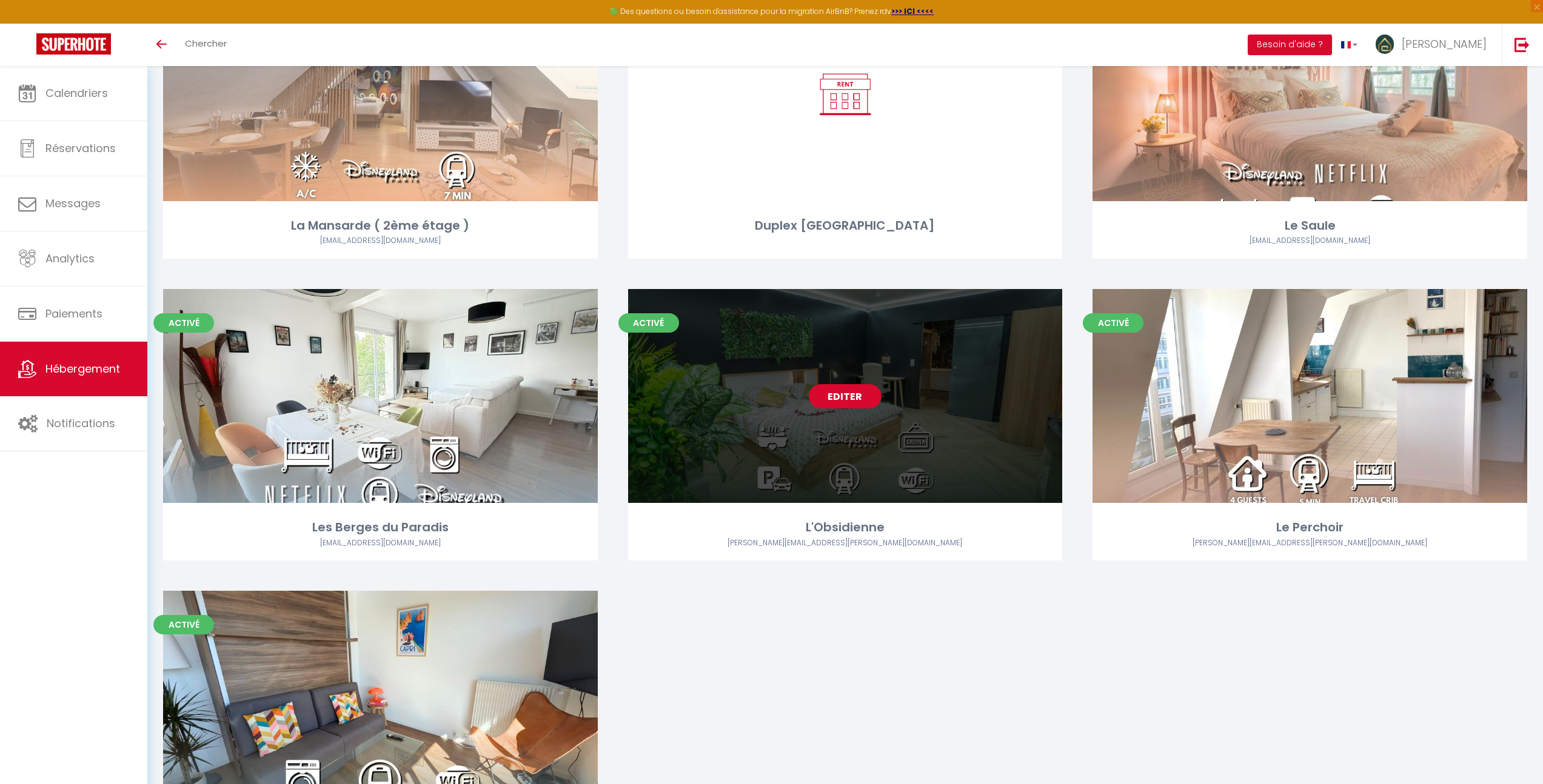
click at [849, 398] on link "Editer" at bounding box center [845, 396] width 72 height 24
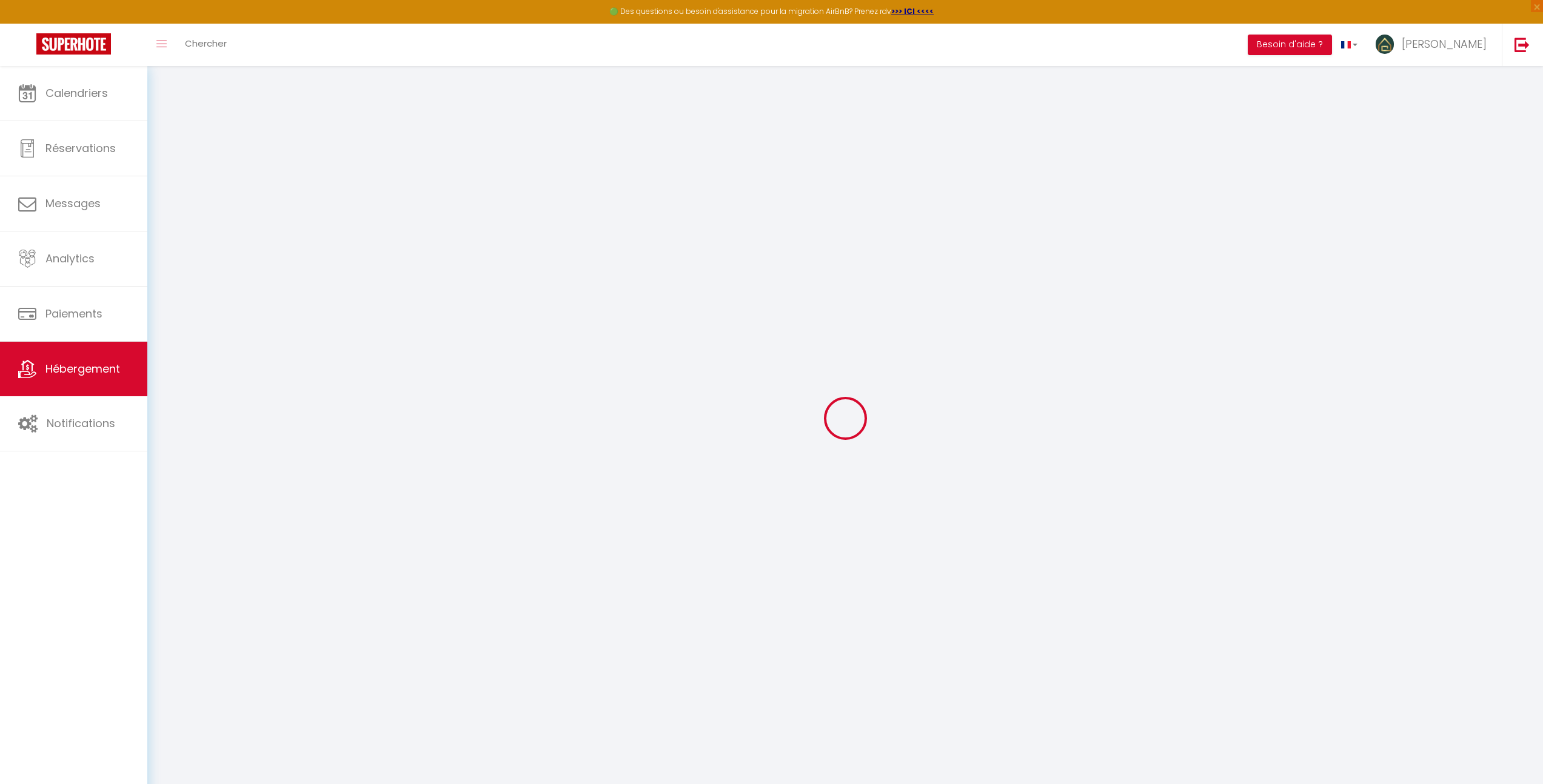
type input "Oups ! Les dates sélectionnées sont indisponibles."
type textarea "Malheureusement les dates sélectionnées sont indisponibles. Nous vous invitons …"
select select
checkbox input "false"
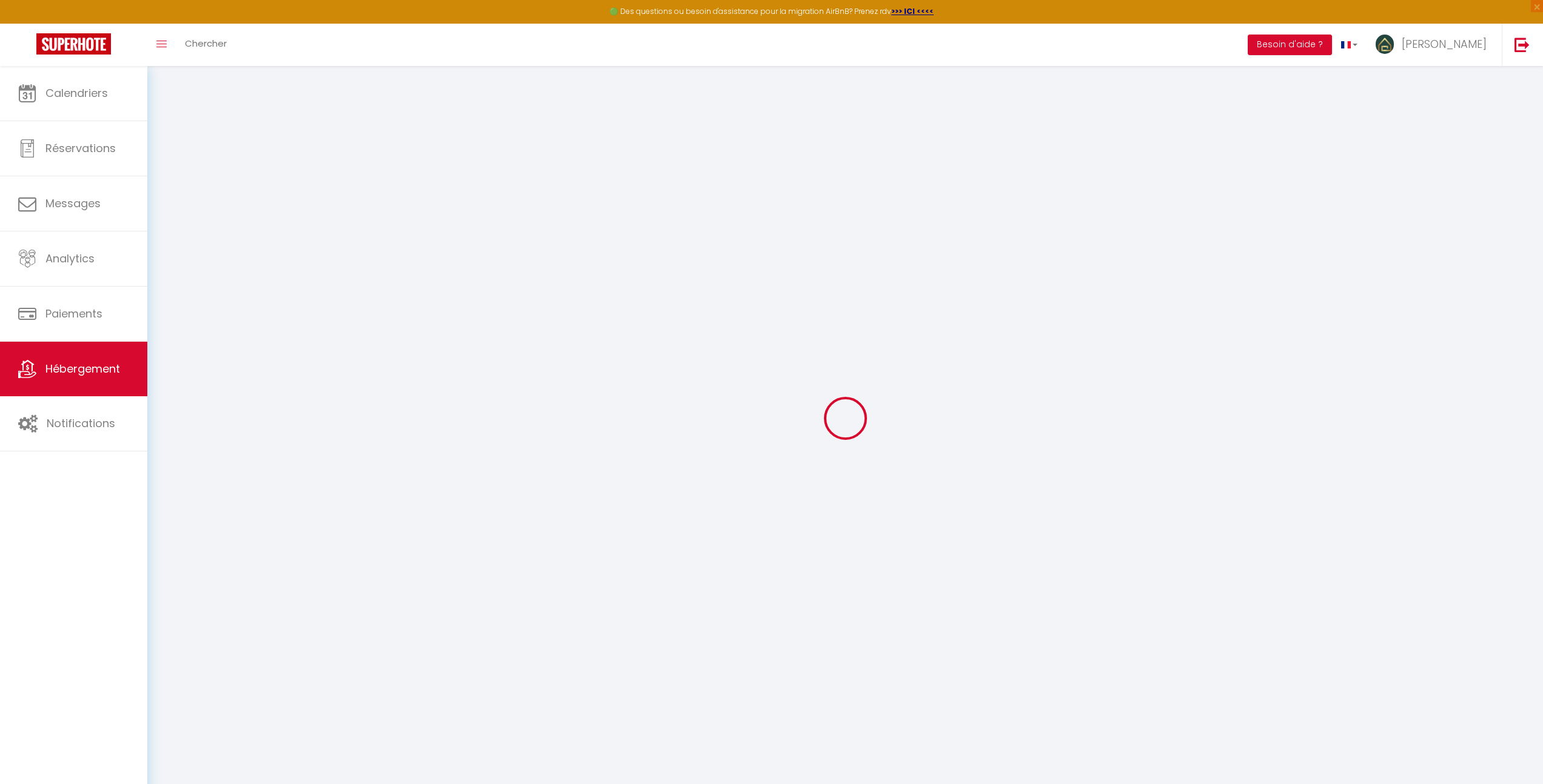
checkbox input "false"
select select
checkbox input "false"
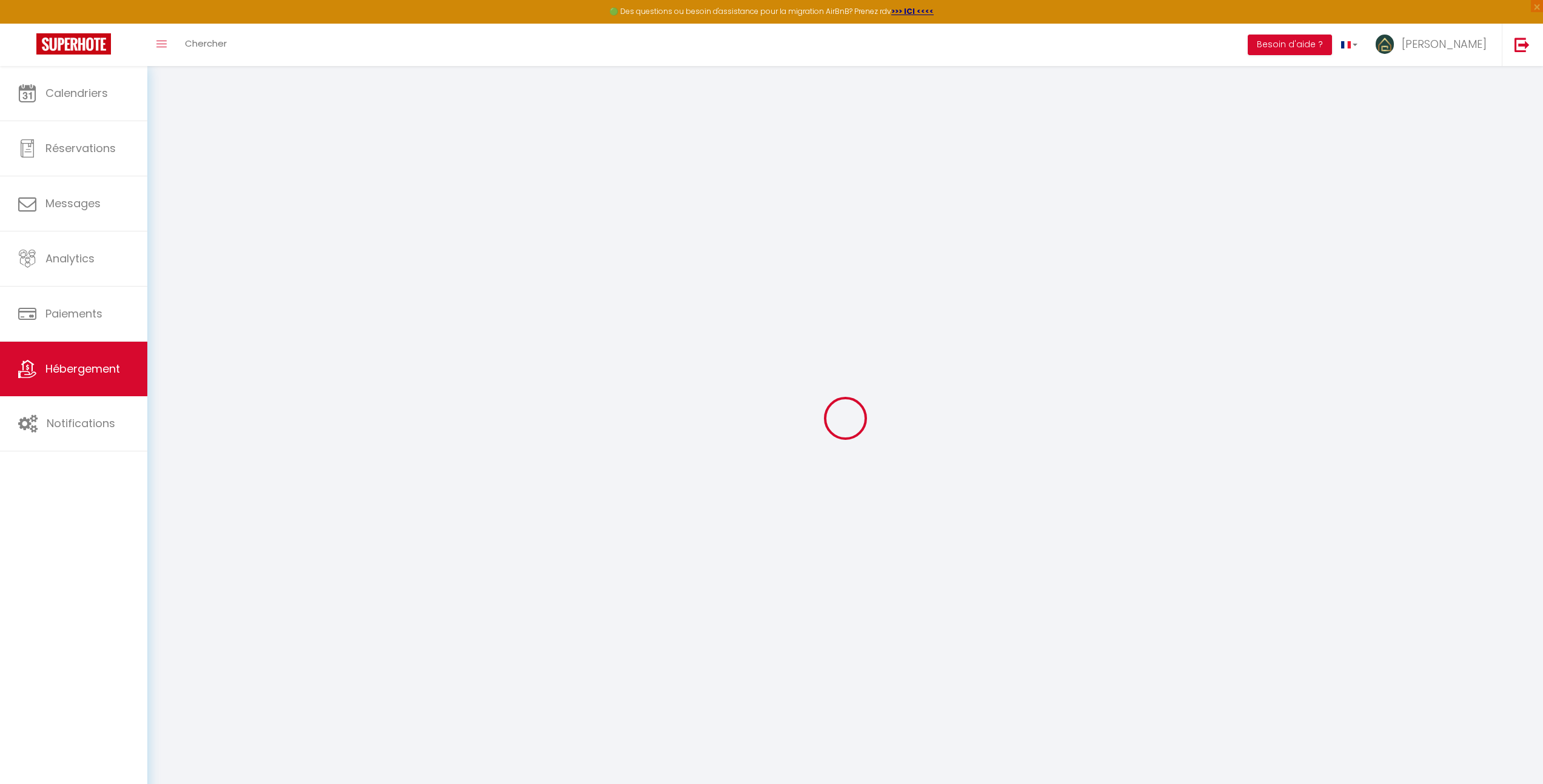
checkbox input "false"
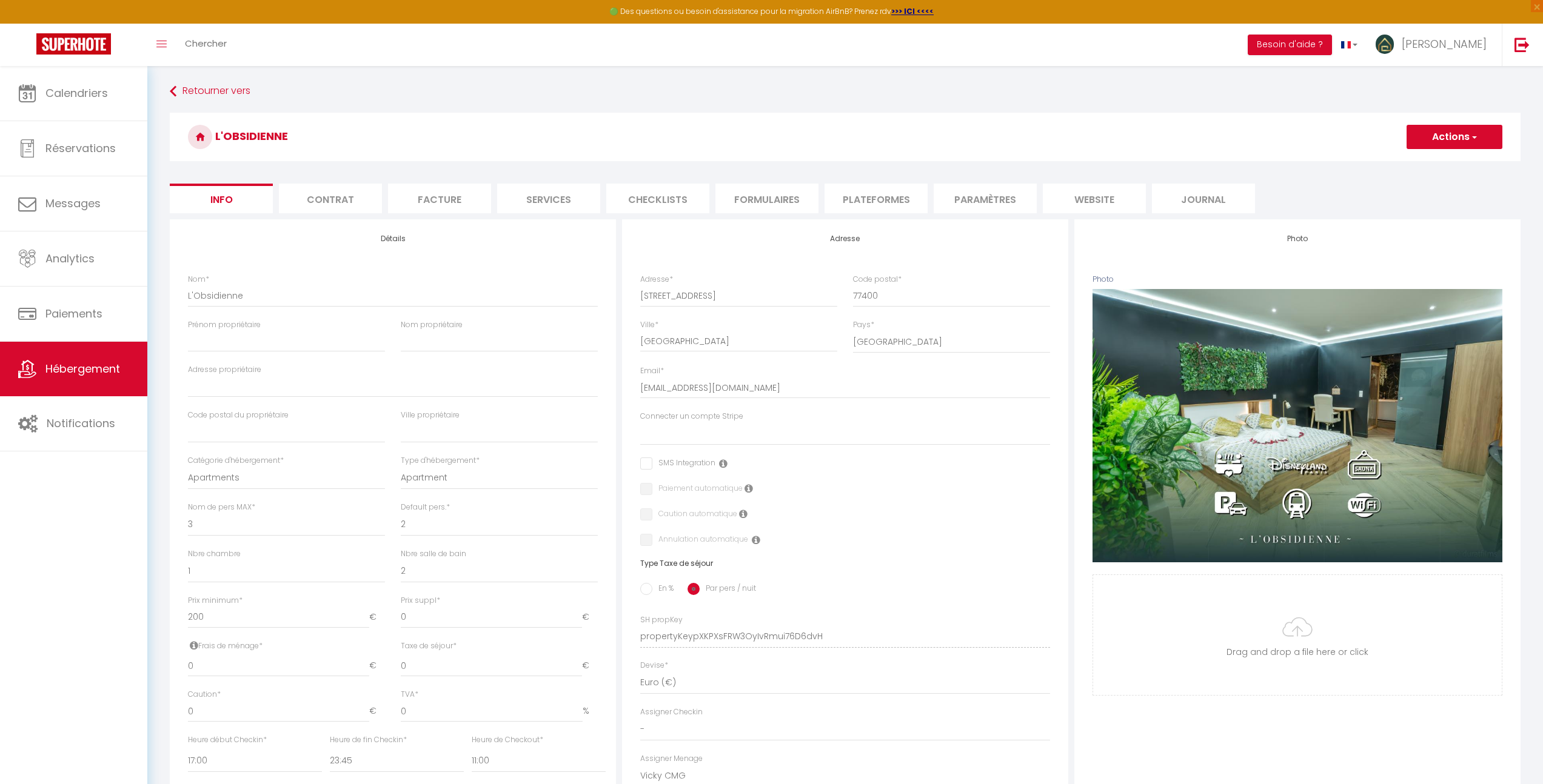
select select
checkbox input "false"
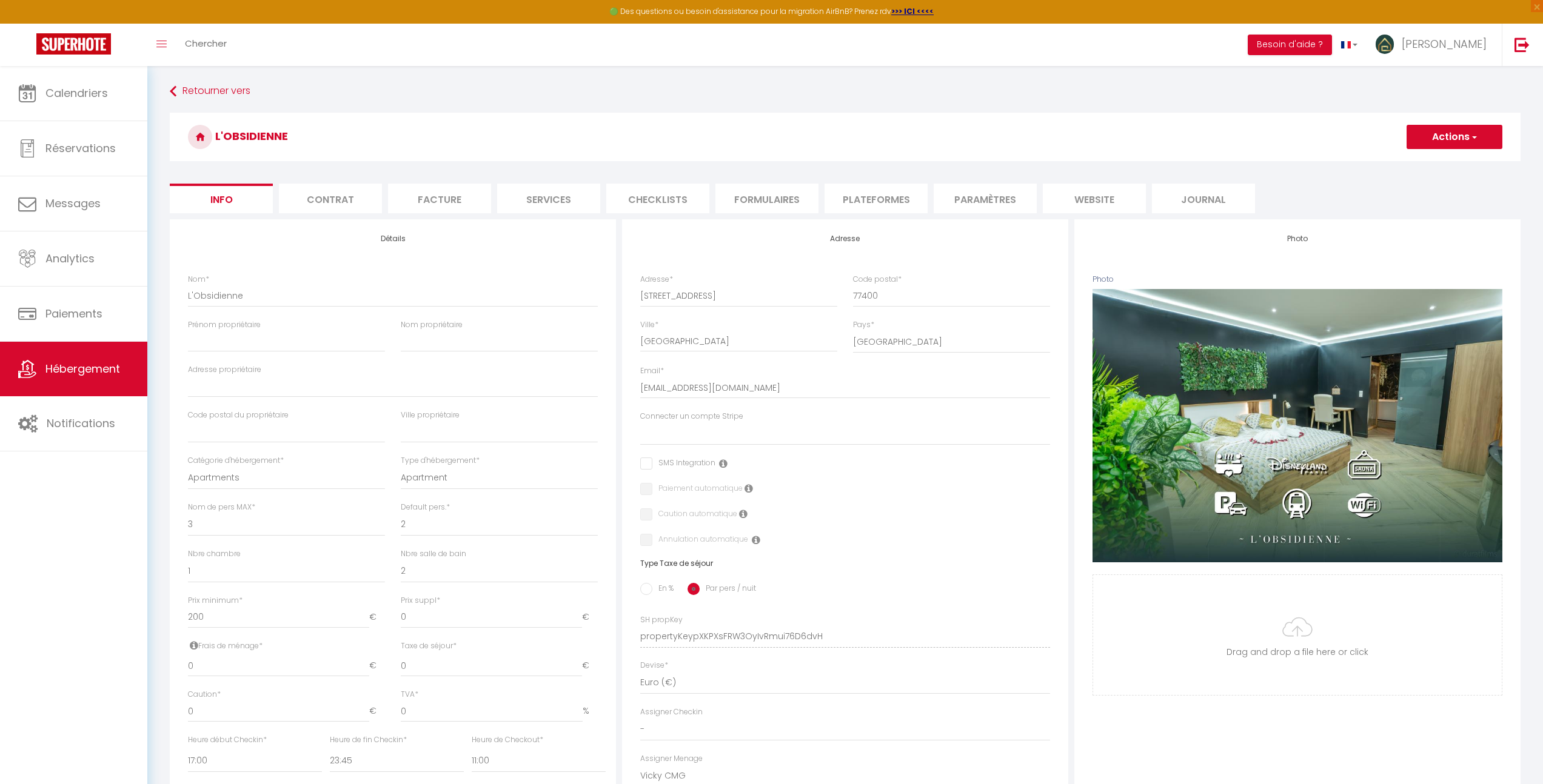
click at [873, 200] on li "Plateformes" at bounding box center [876, 198] width 103 height 30
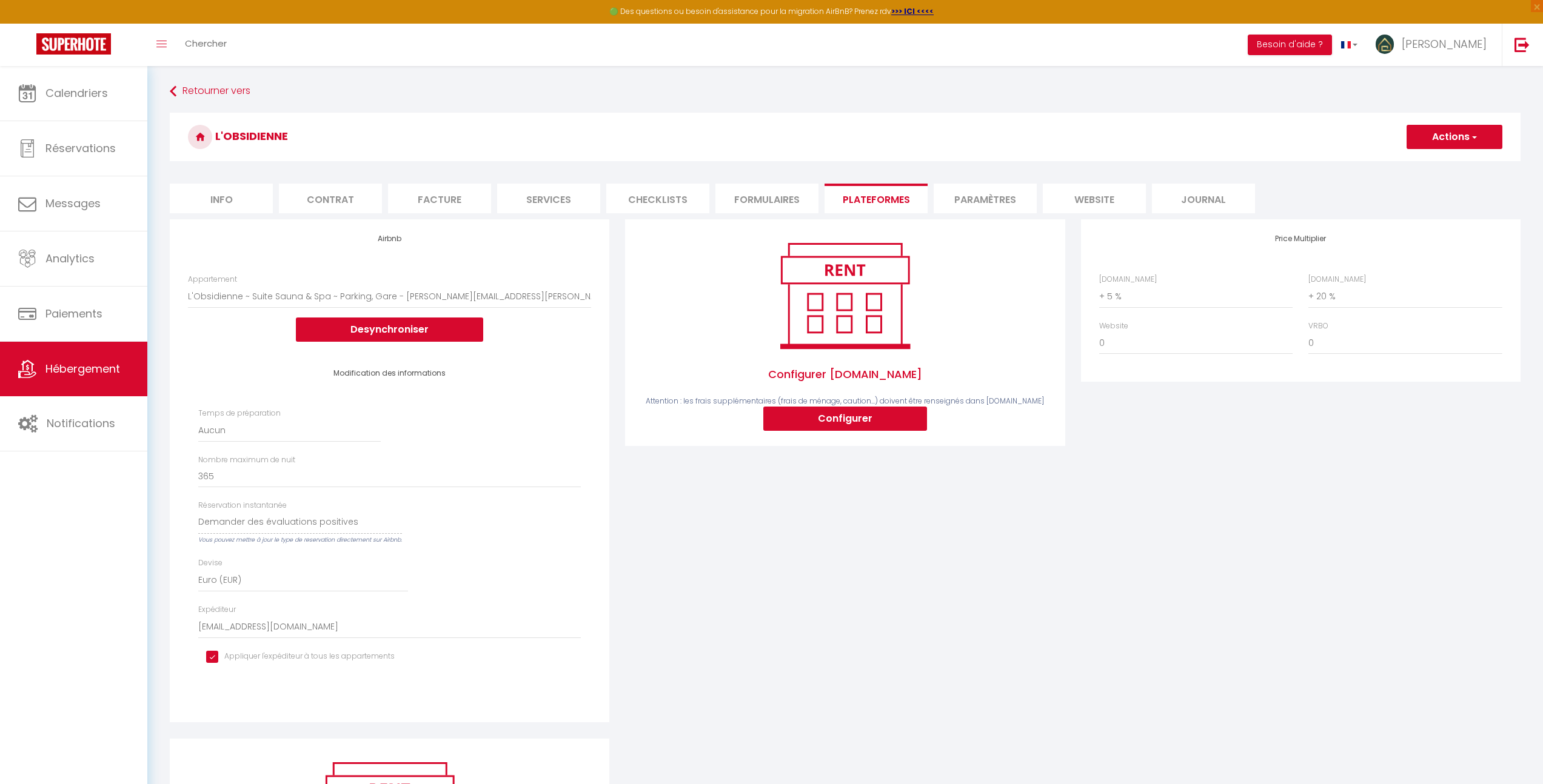
click at [1082, 204] on li "website" at bounding box center [1094, 198] width 103 height 30
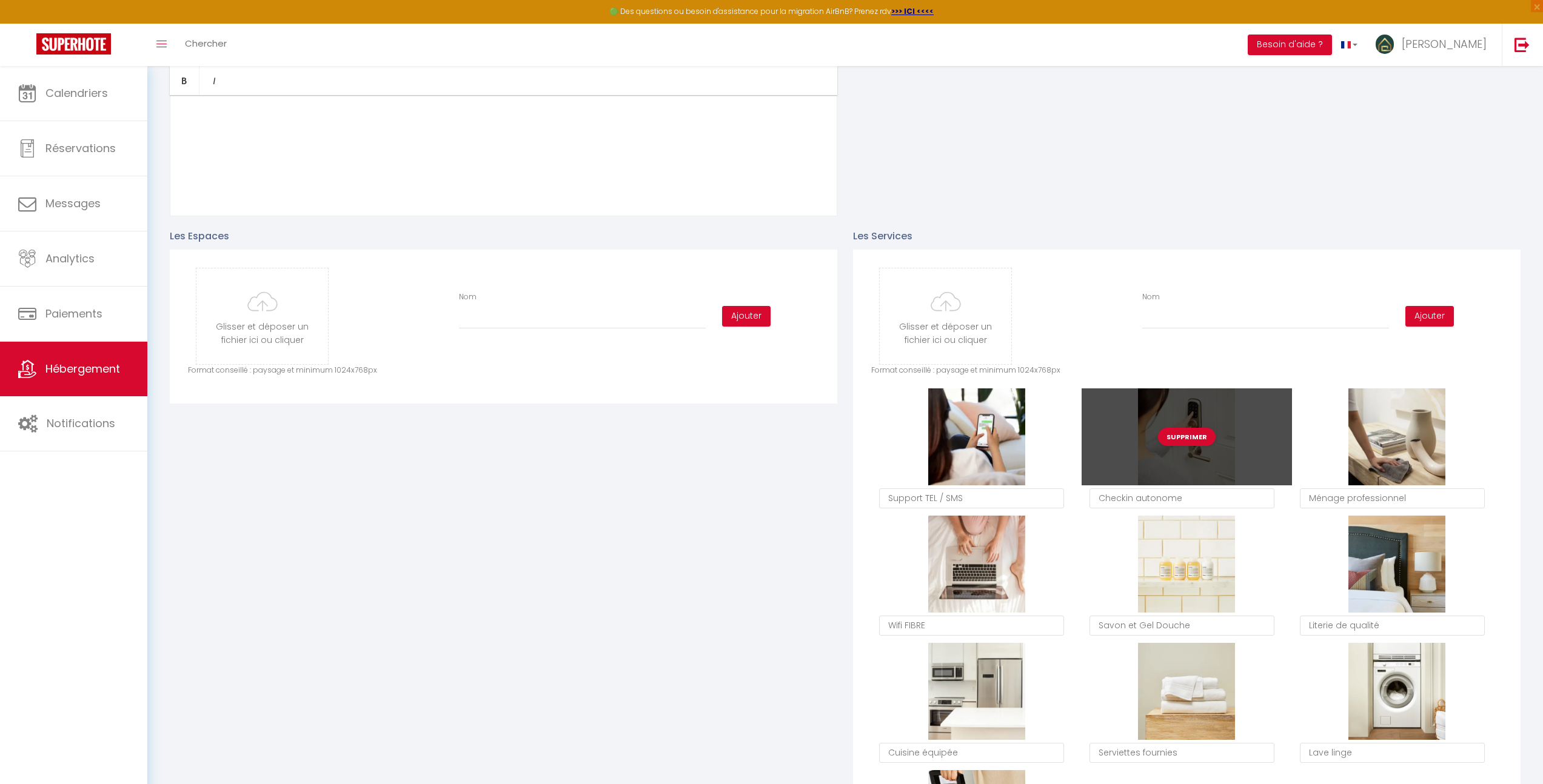
scroll to position [826, 0]
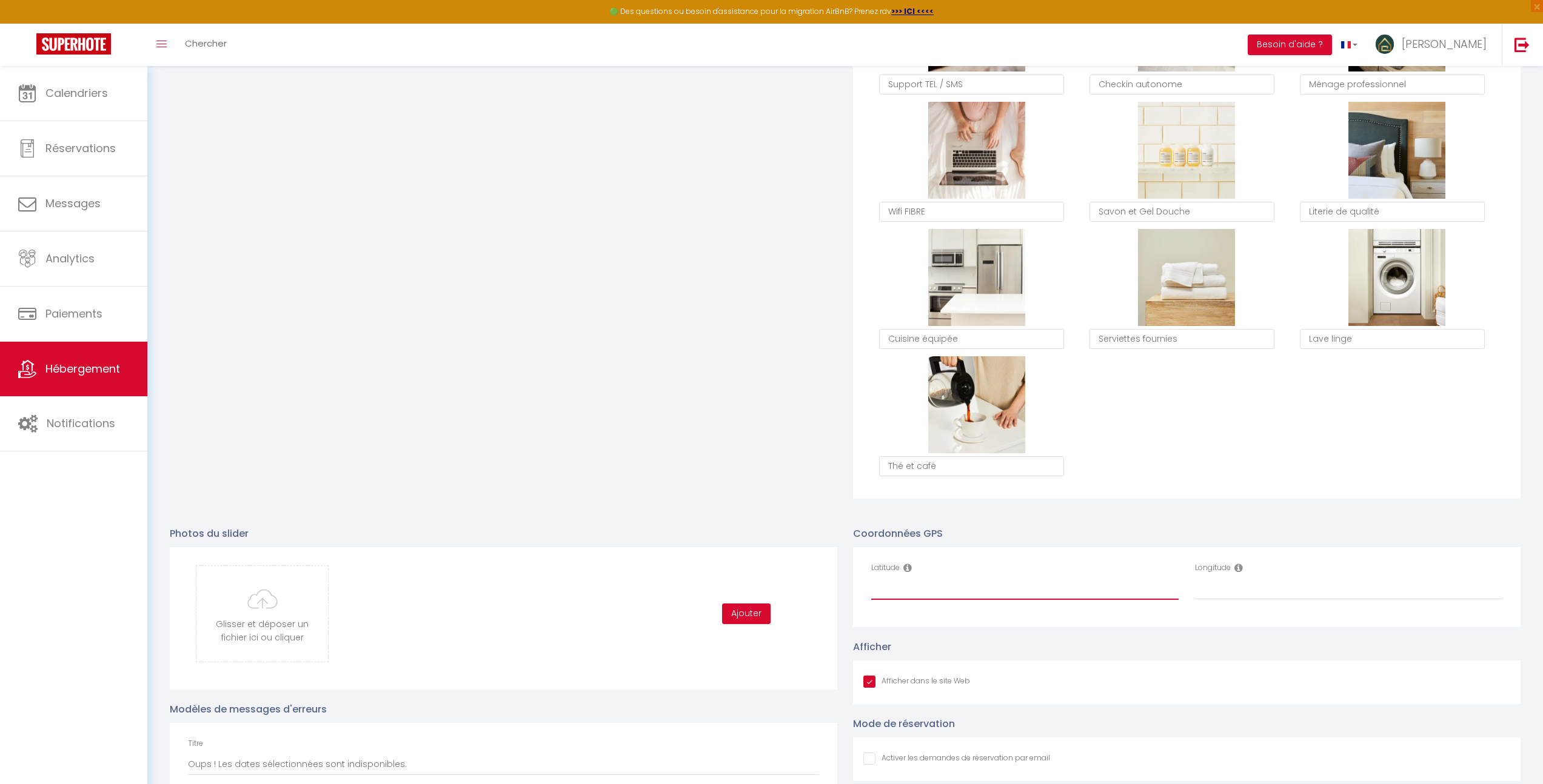
click at [910, 583] on input "Latitude" at bounding box center [1024, 589] width 307 height 22
paste input "48.8946622"
type input "48.8946622"
click at [1203, 589] on input "Longitude" at bounding box center [1348, 589] width 307 height 22
paste input "2.7089552"
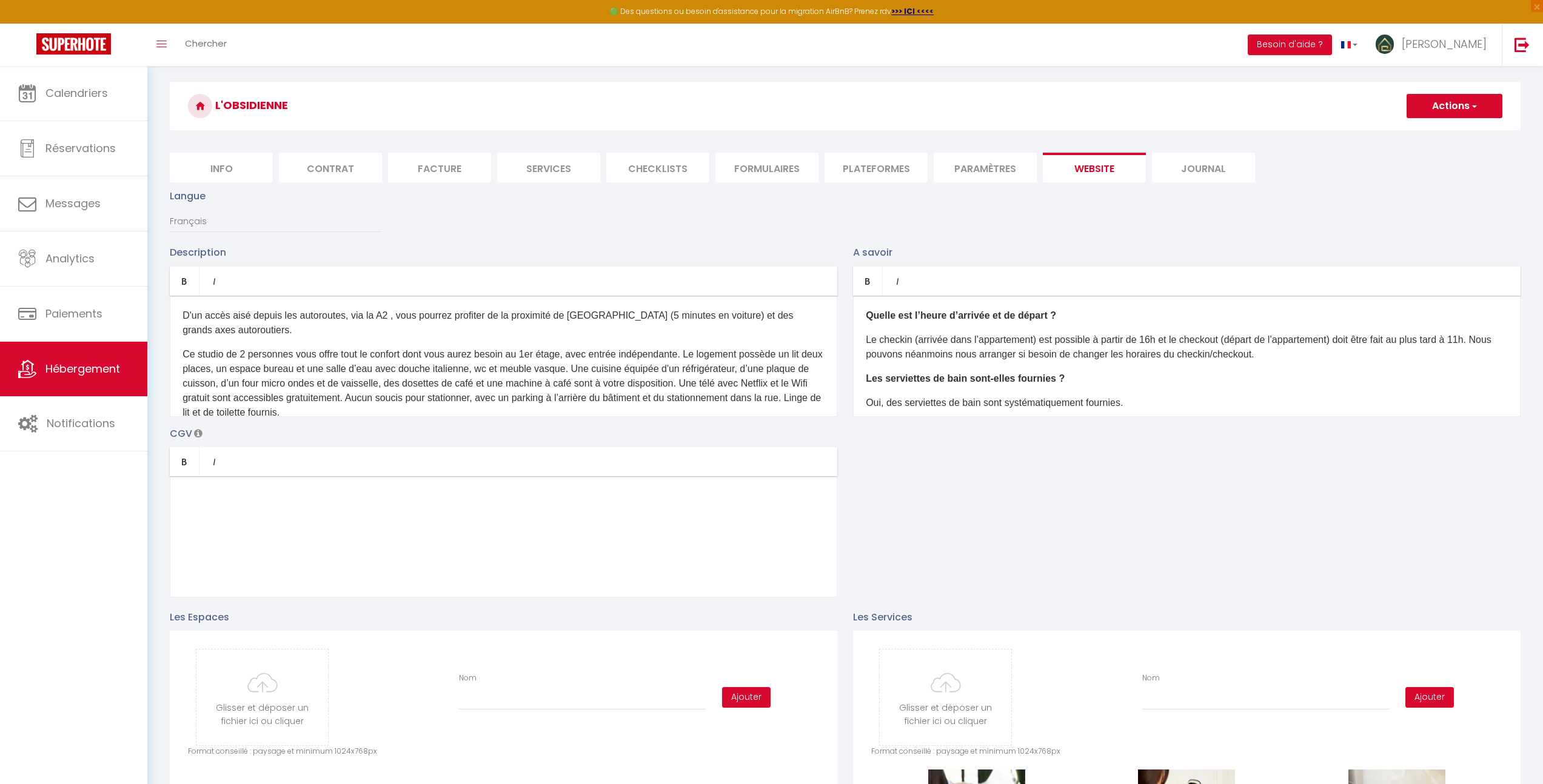
scroll to position [0, 0]
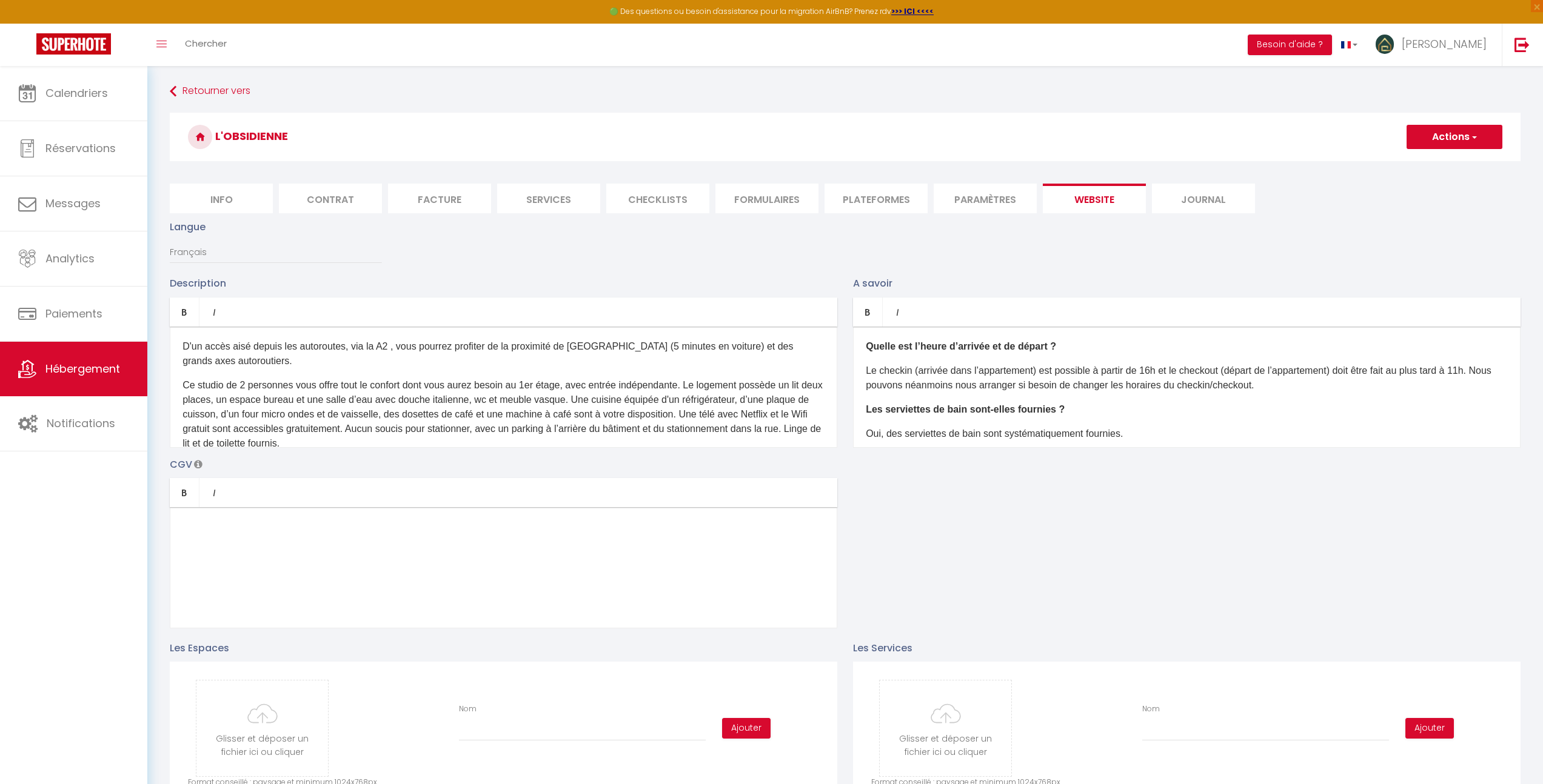
type input "2.7089552"
click at [1436, 140] on button "Actions" at bounding box center [1454, 137] width 96 height 24
click at [1429, 162] on input "Enregistrer" at bounding box center [1440, 163] width 45 height 12
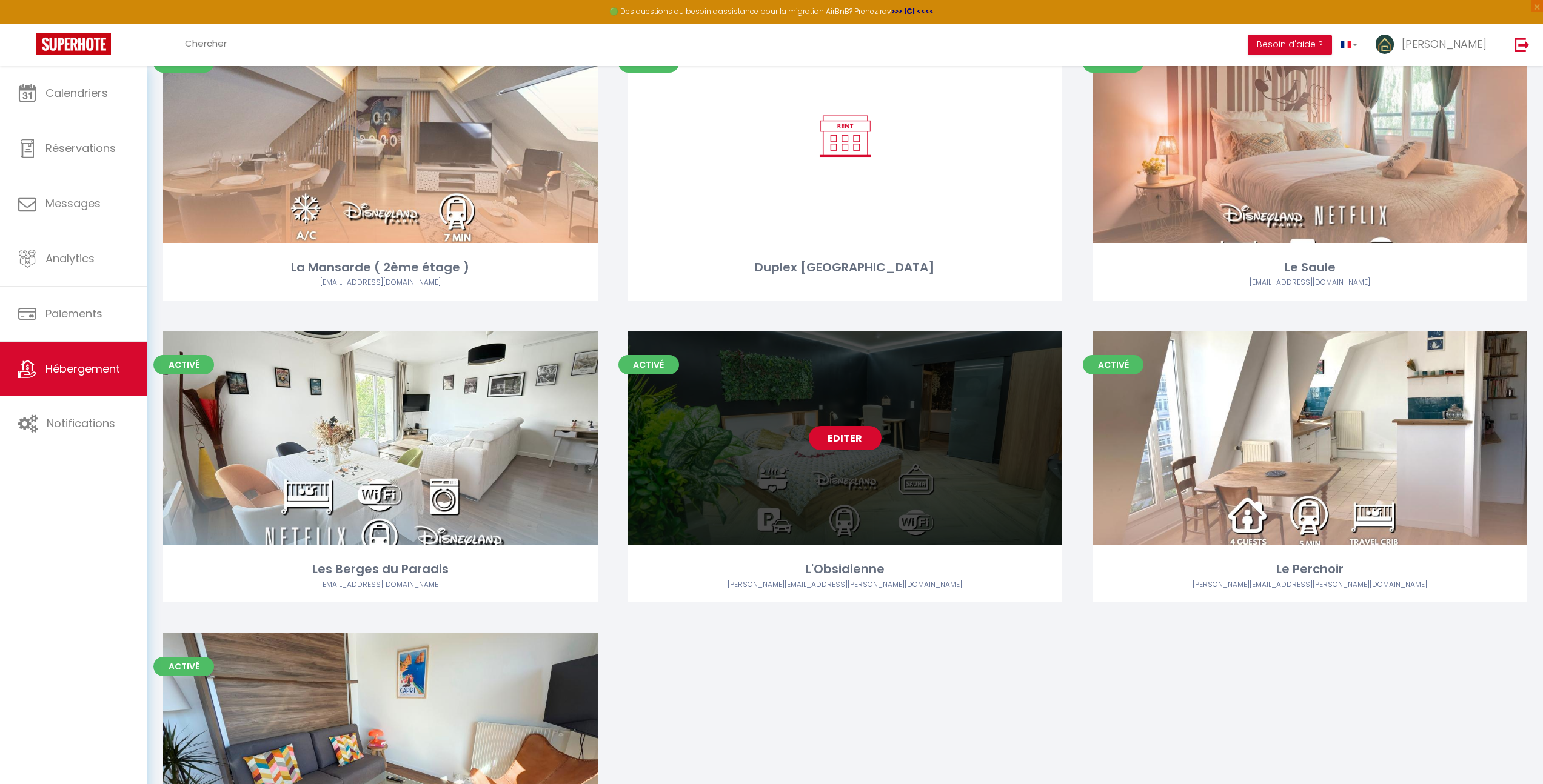
scroll to position [1386, 0]
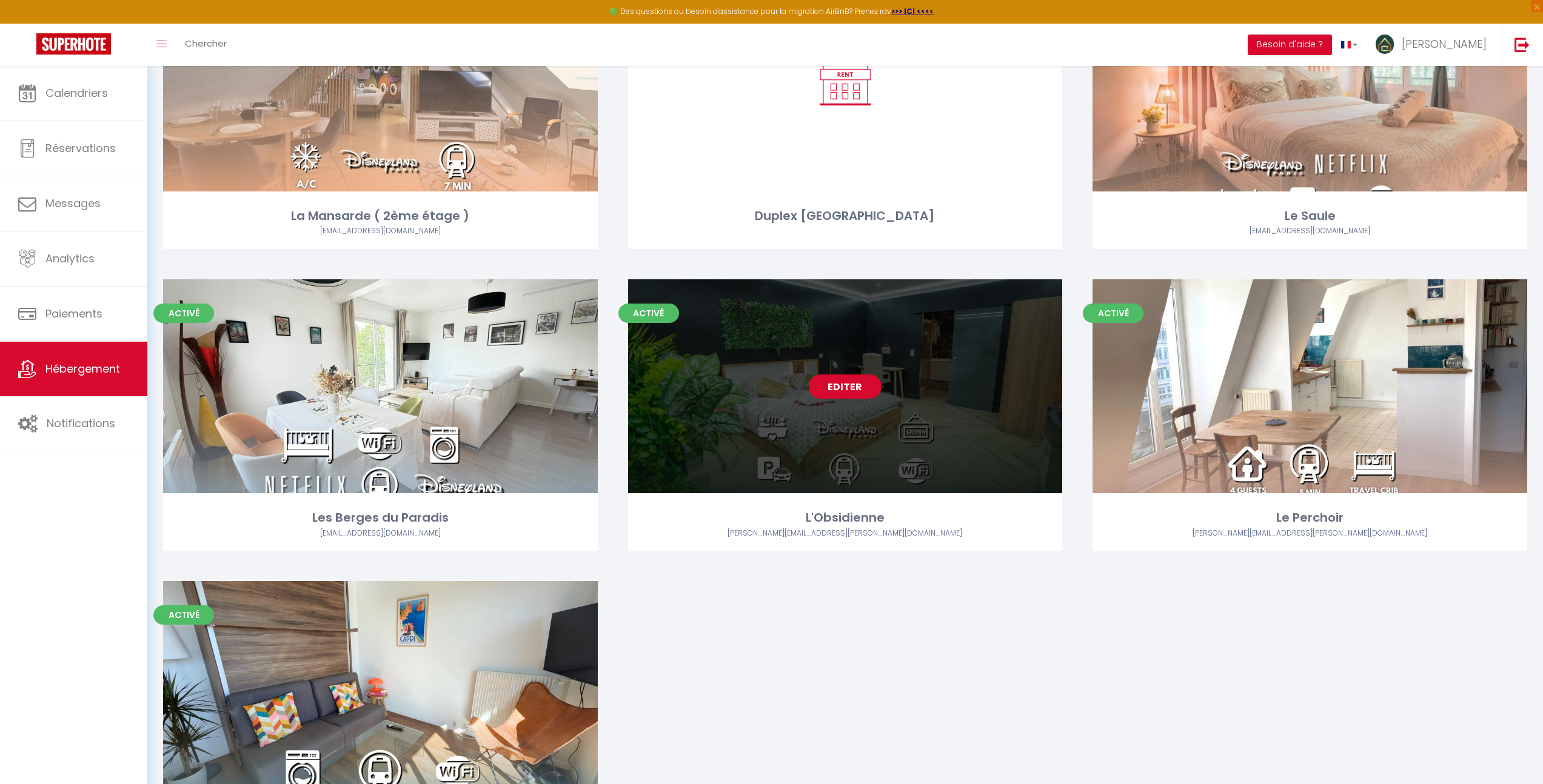
click at [832, 380] on link "Editer" at bounding box center [845, 386] width 72 height 24
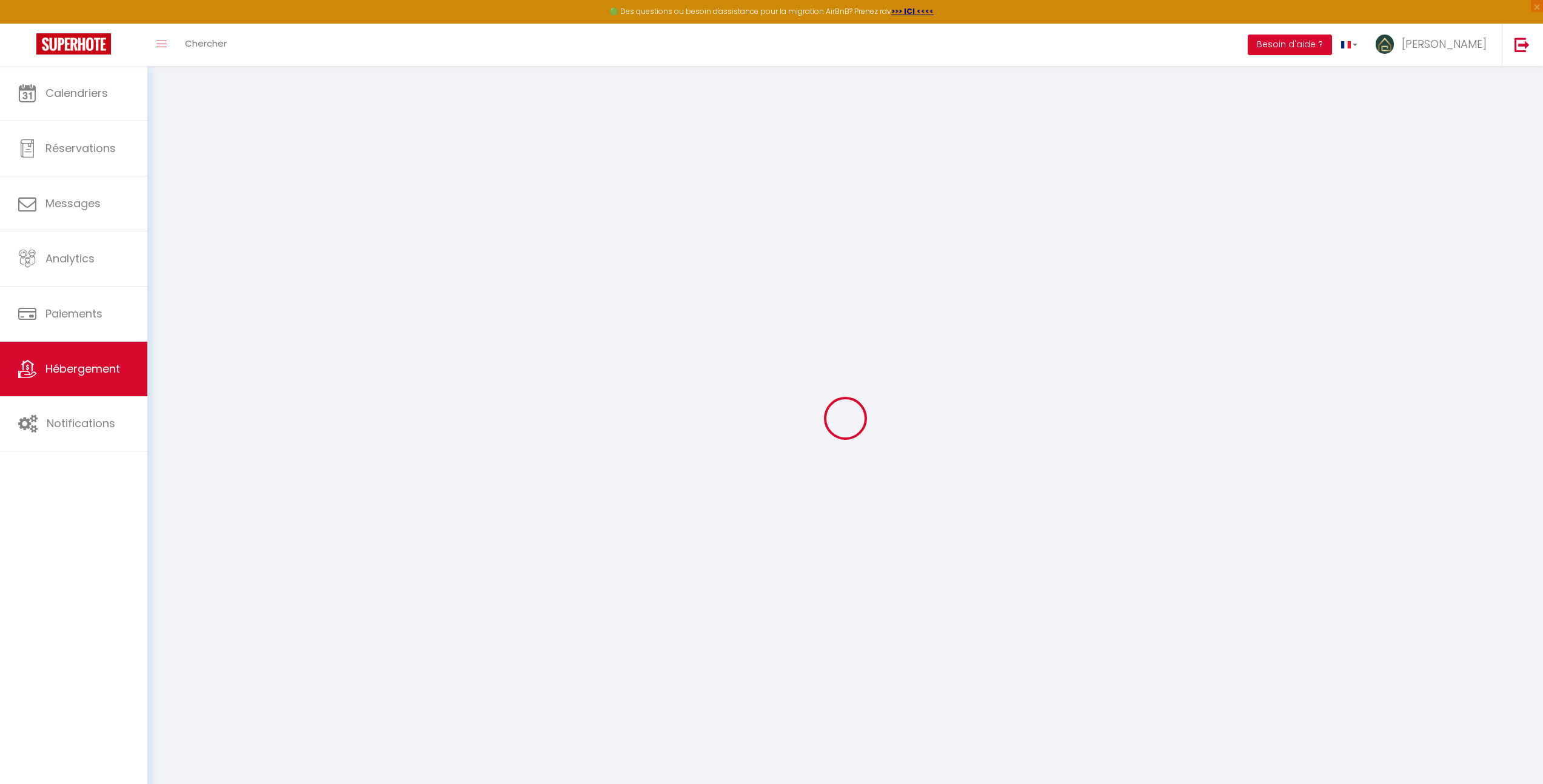
type input "Oups ! Les dates sélectionnées sont indisponibles."
type textarea "Malheureusement les dates sélectionnées sont indisponibles. Nous vous invitons …"
type input "48.8946622"
type input "2.7089552"
checkbox input "true"
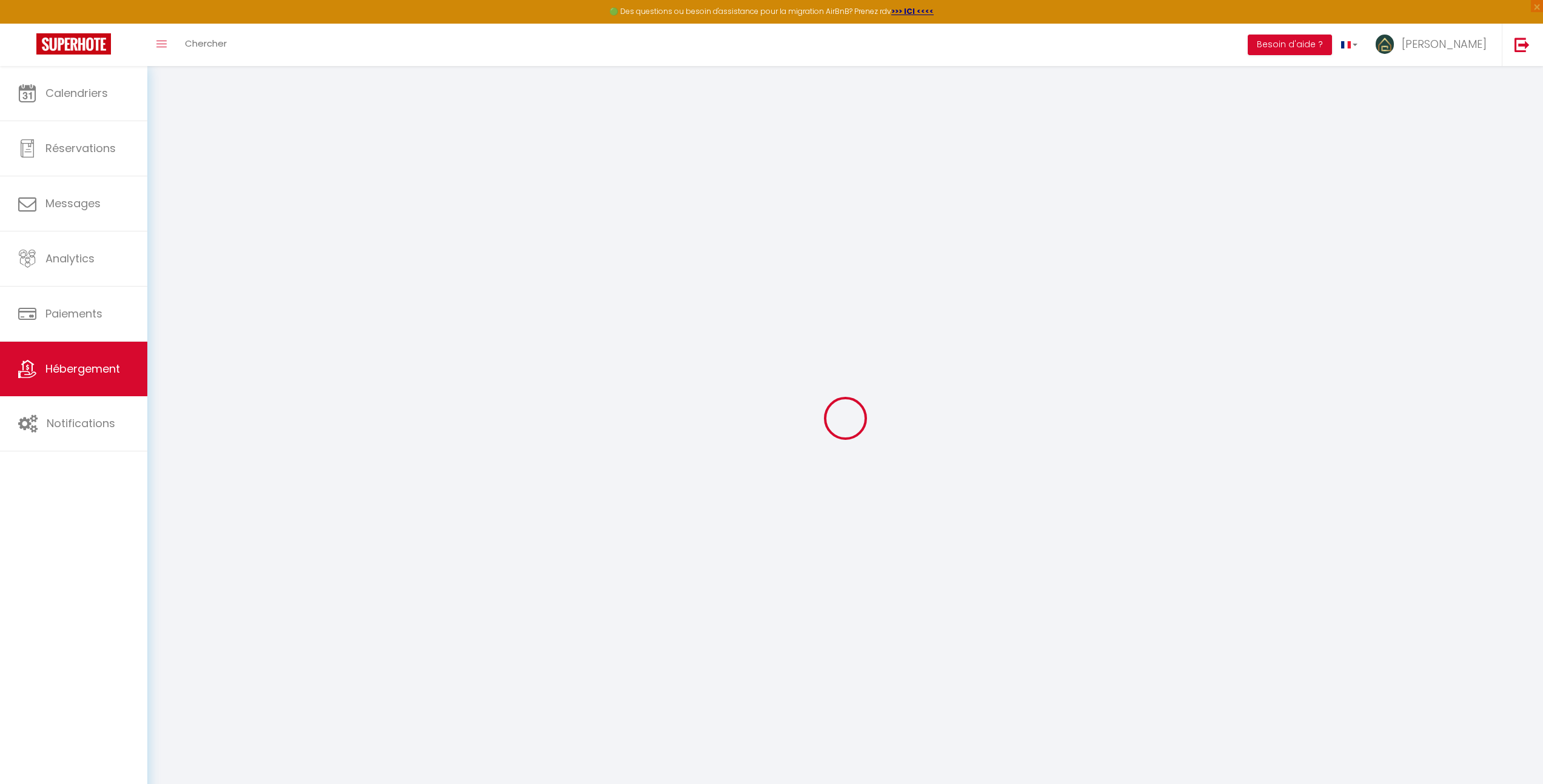
checkbox input "false"
select select
checkbox input "false"
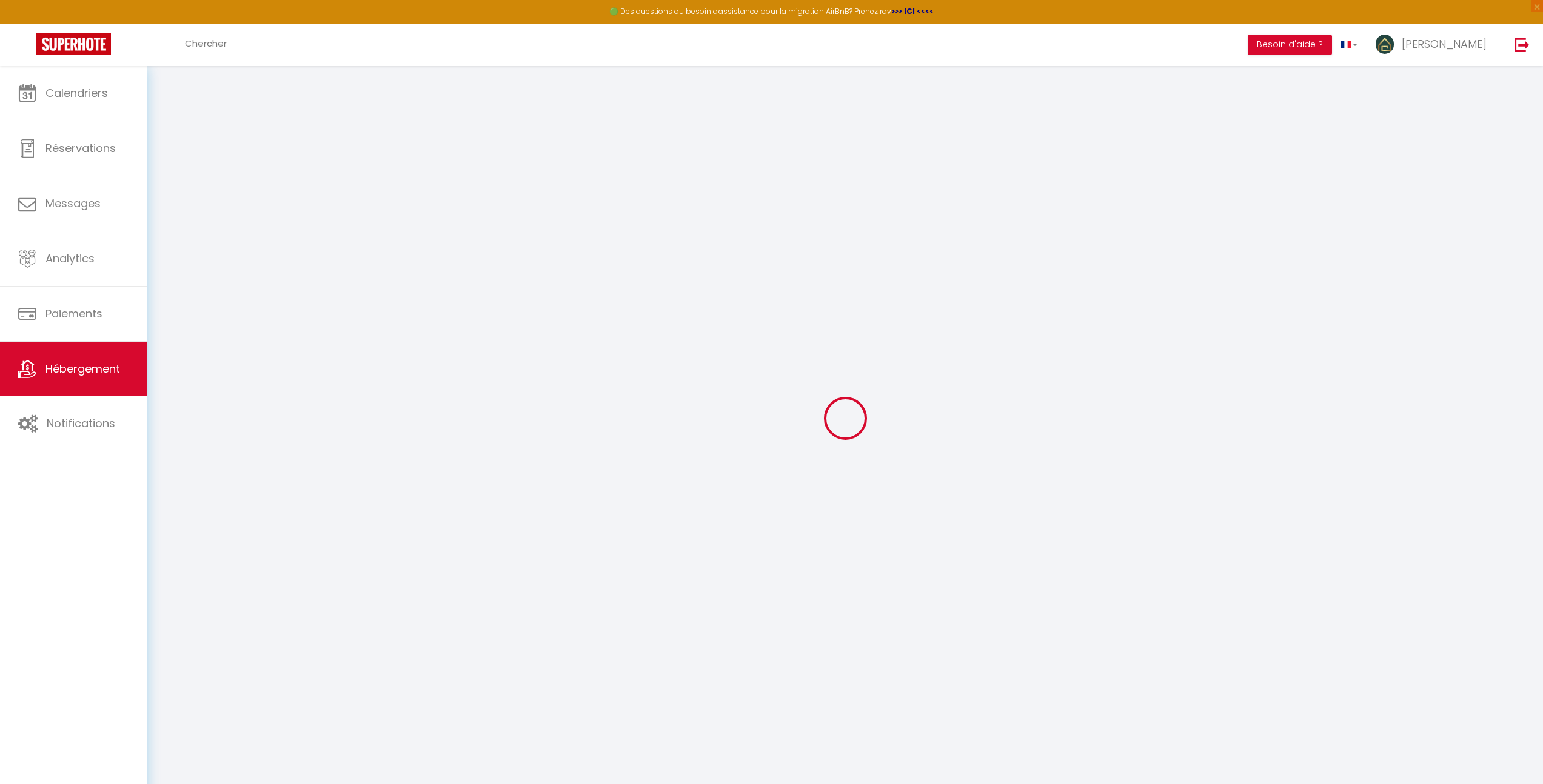
checkbox input "false"
select select
checkbox input "false"
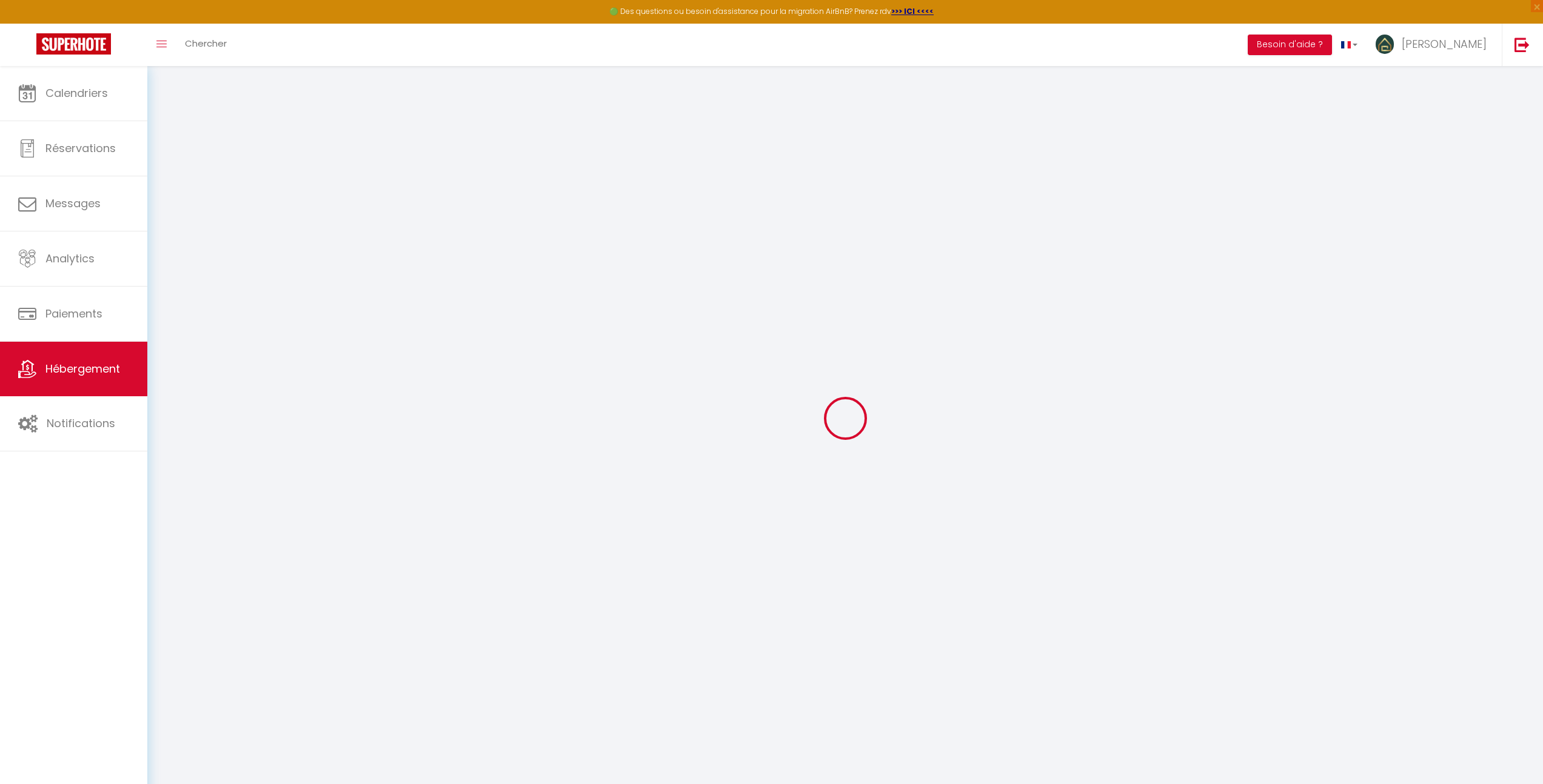
checkbox input "false"
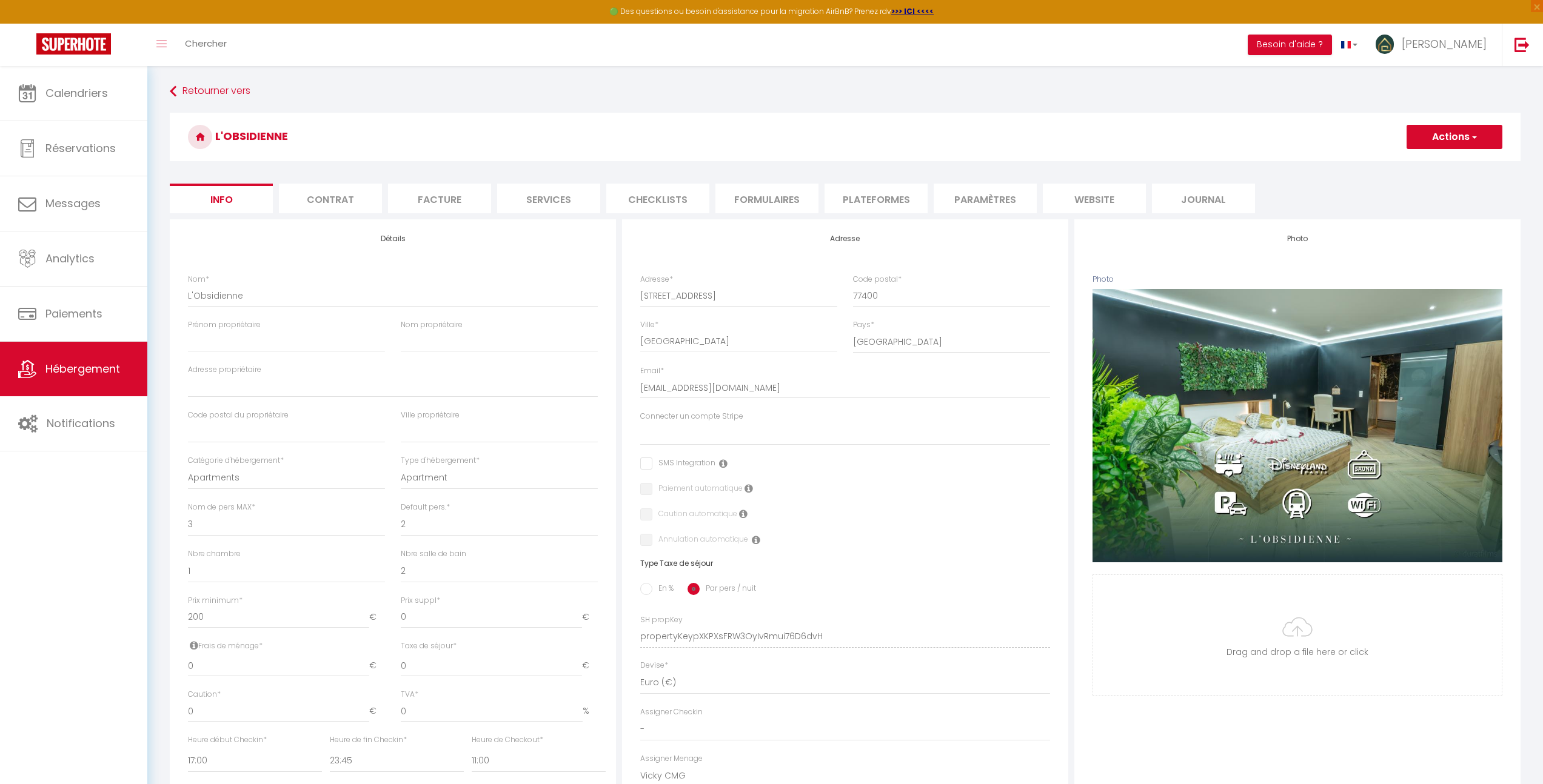
select select
checkbox input "false"
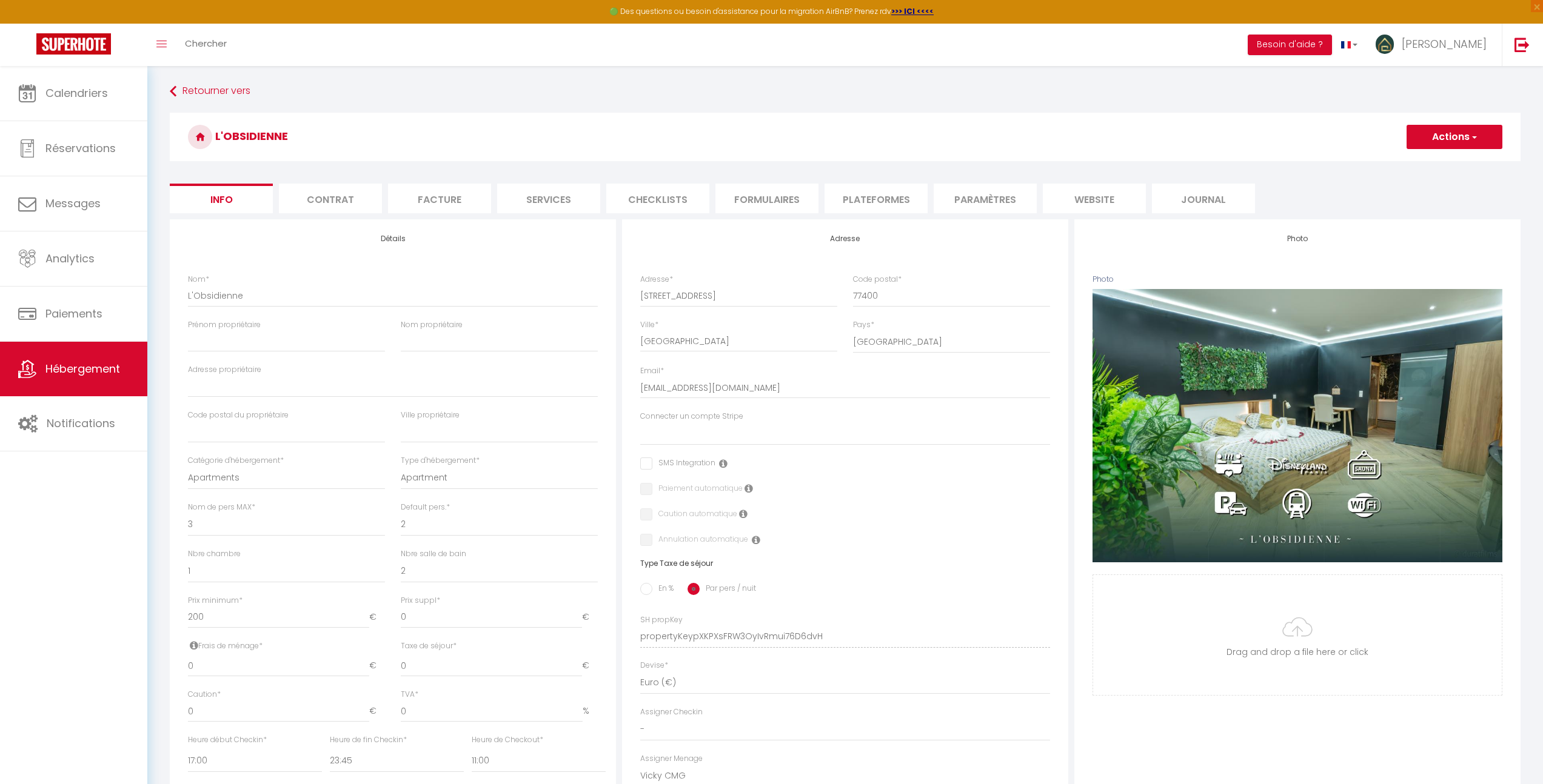
click at [883, 210] on li "Plateformes" at bounding box center [876, 198] width 103 height 30
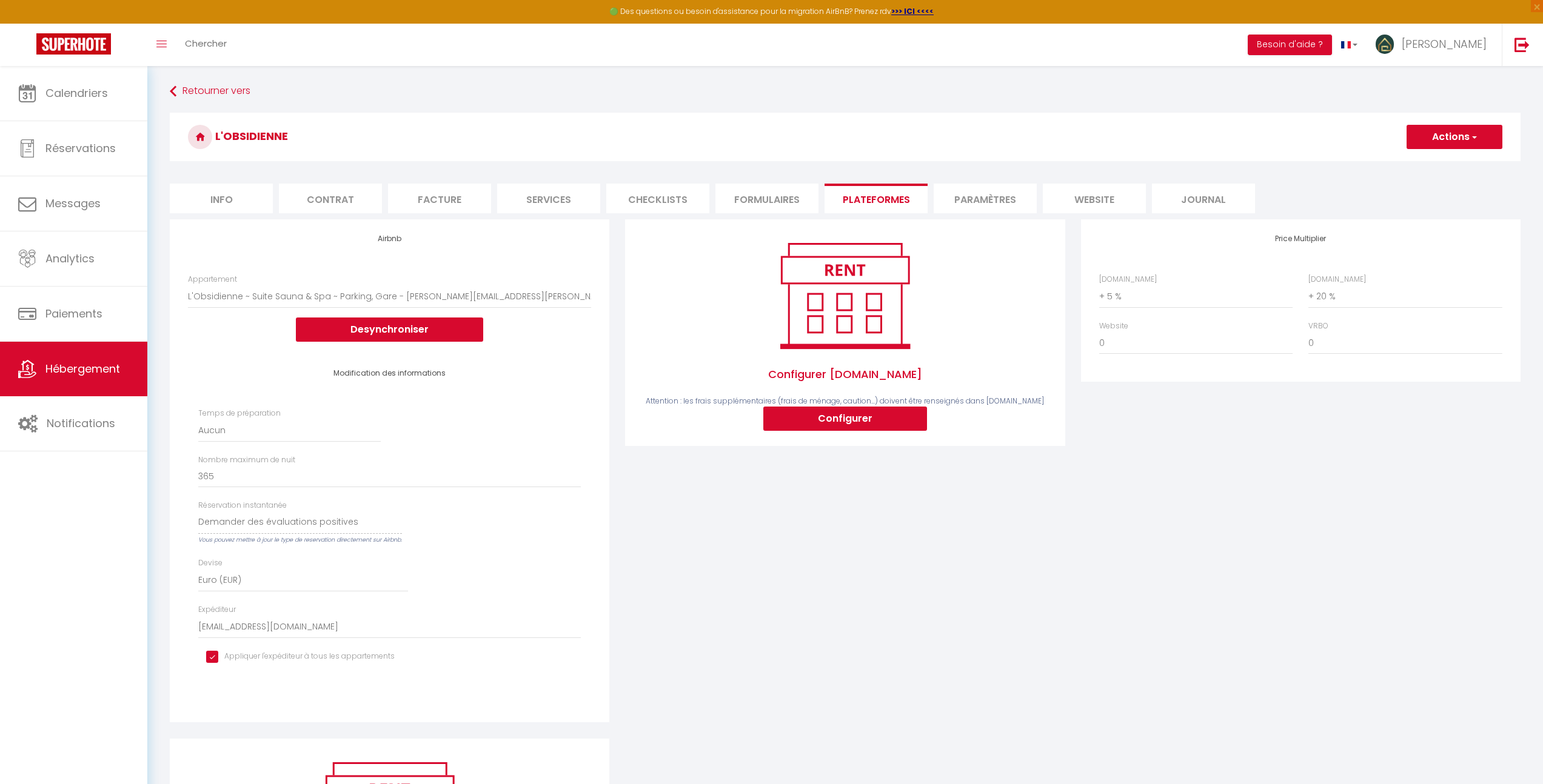
click at [1091, 199] on li "website" at bounding box center [1094, 198] width 103 height 30
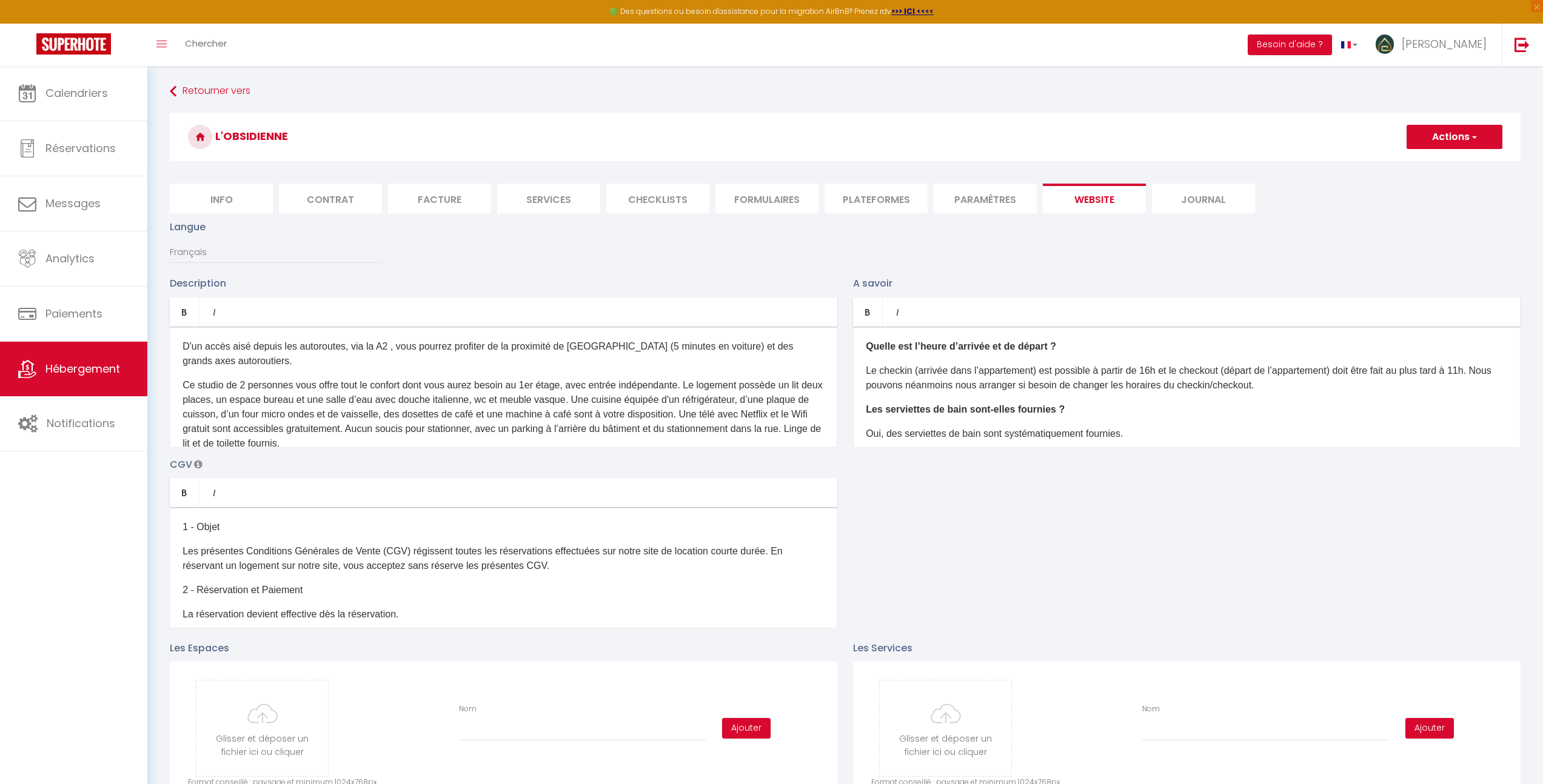
click at [897, 199] on li "Plateformes" at bounding box center [876, 198] width 103 height 30
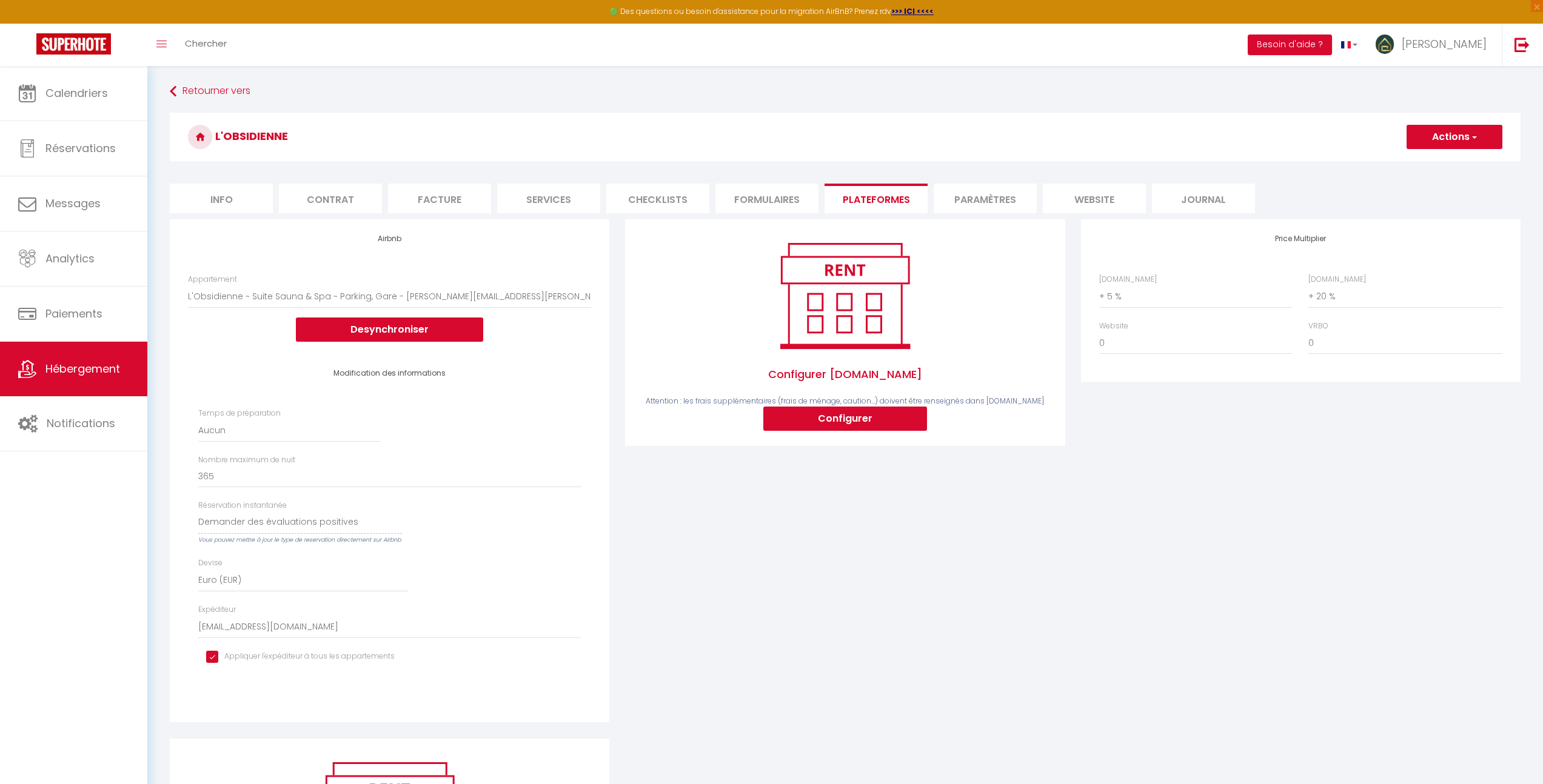
click at [583, 204] on li "Services" at bounding box center [548, 198] width 103 height 30
select select
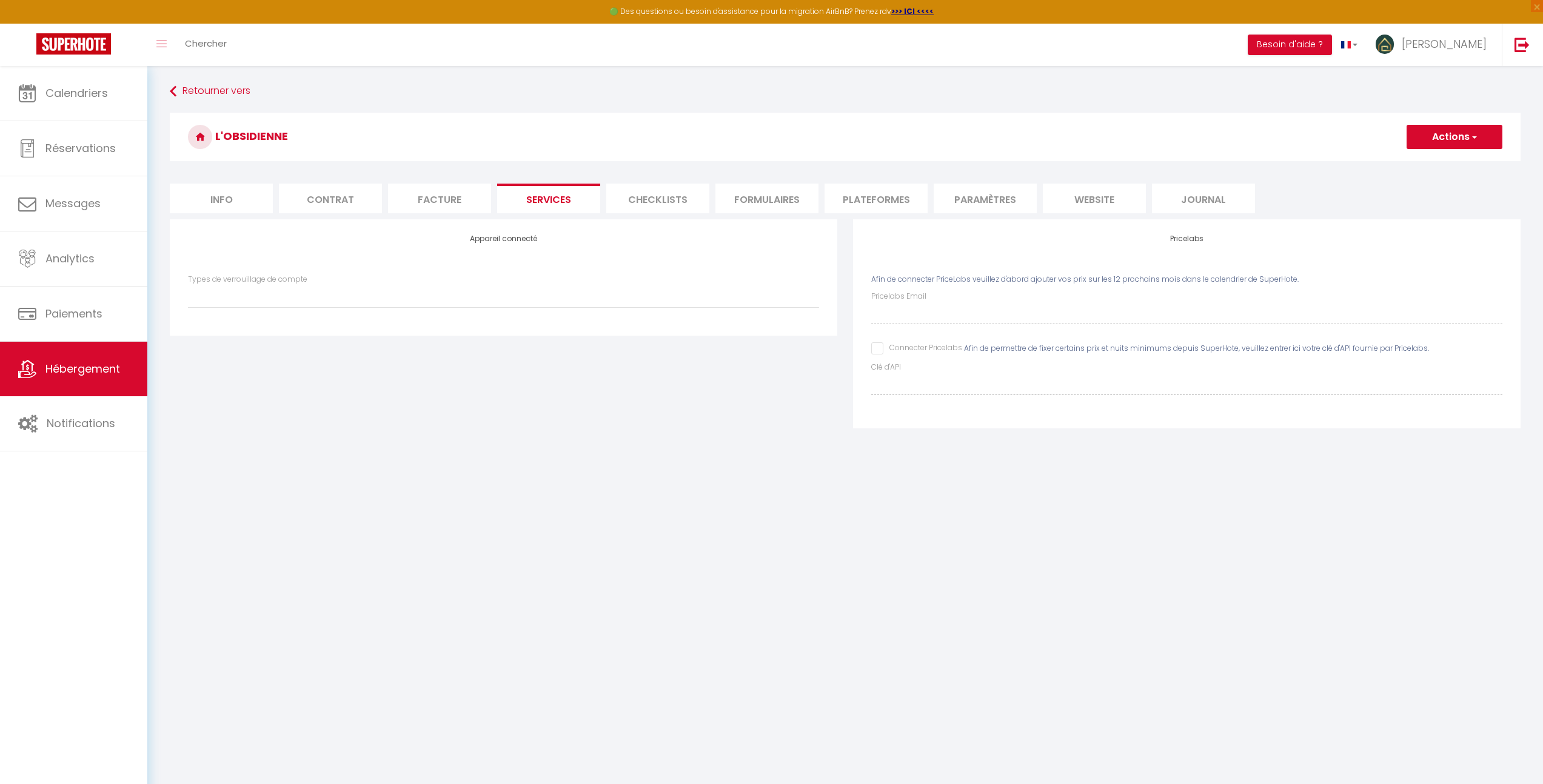
click at [873, 351] on input "Connecter Pricelabs" at bounding box center [916, 348] width 91 height 12
checkbox input "true"
select select
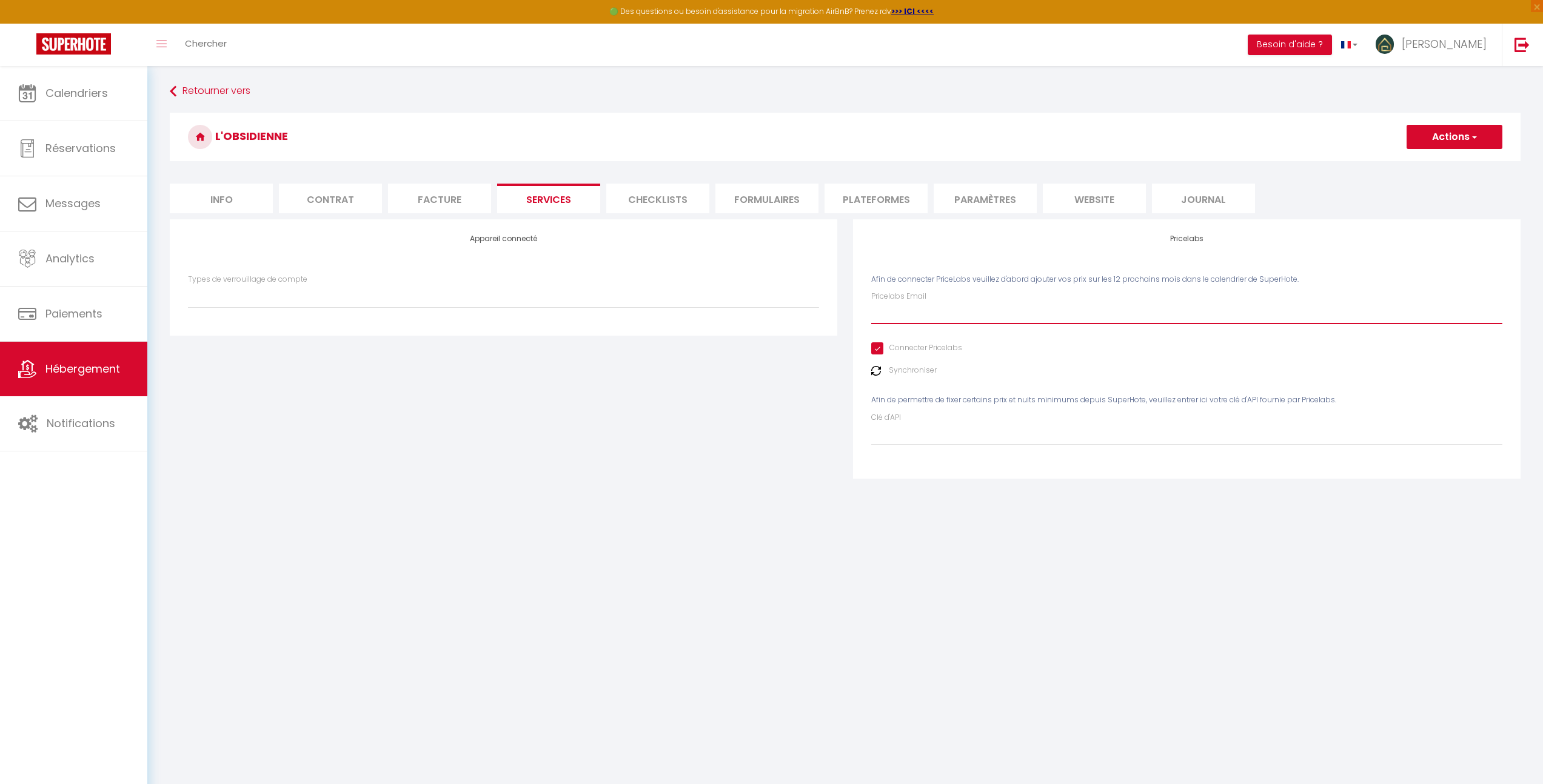
click at [883, 314] on input "Pricelabs Email" at bounding box center [1186, 313] width 631 height 22
click at [889, 317] on input "Pricelabs Email" at bounding box center [1186, 313] width 631 height 22
type input "c"
select select
type input "co"
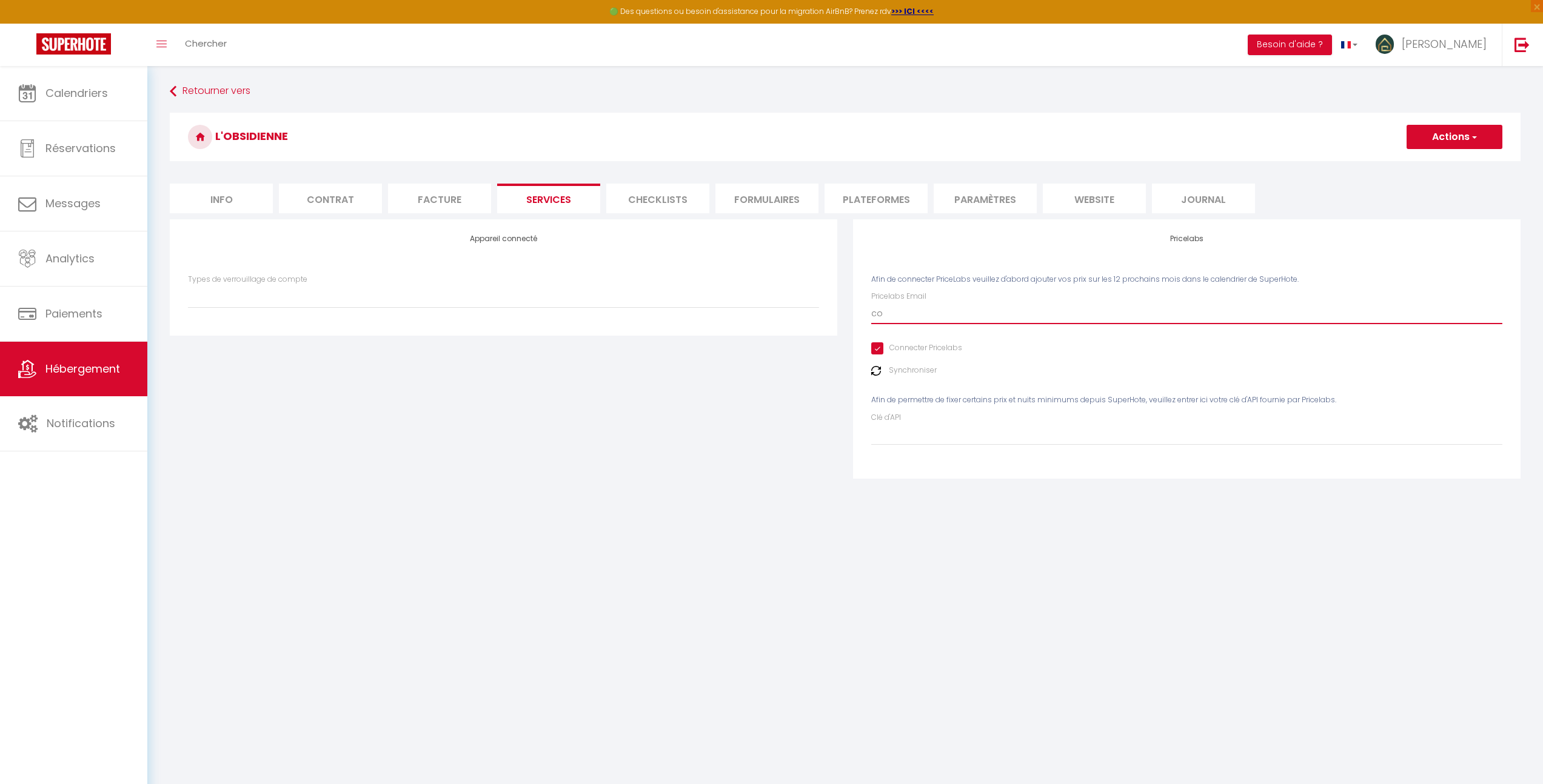
select select
type input "con"
select select
type input "cont"
select select
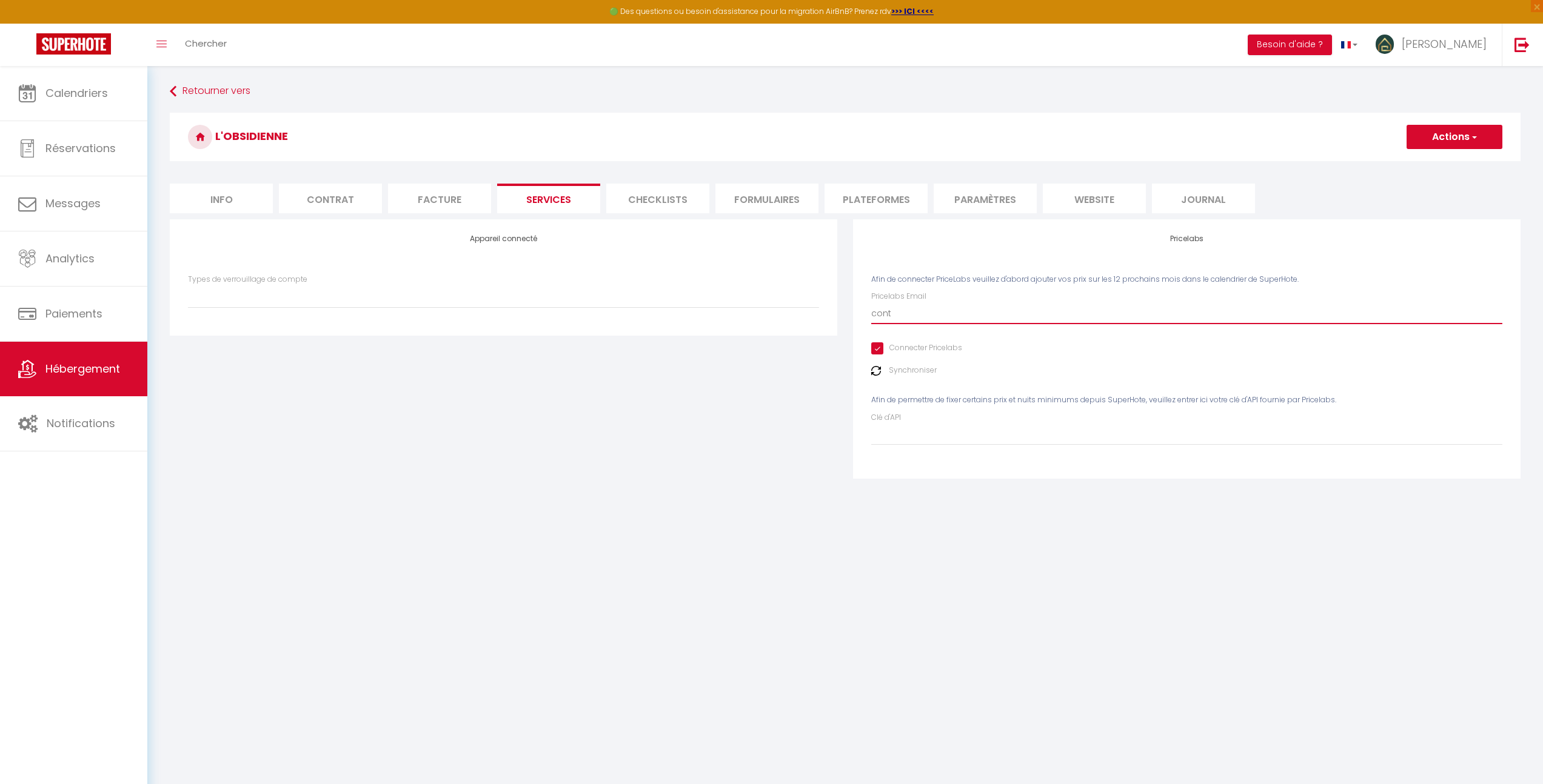
type input "conta"
select select
type input "contac"
select select
type input "contact"
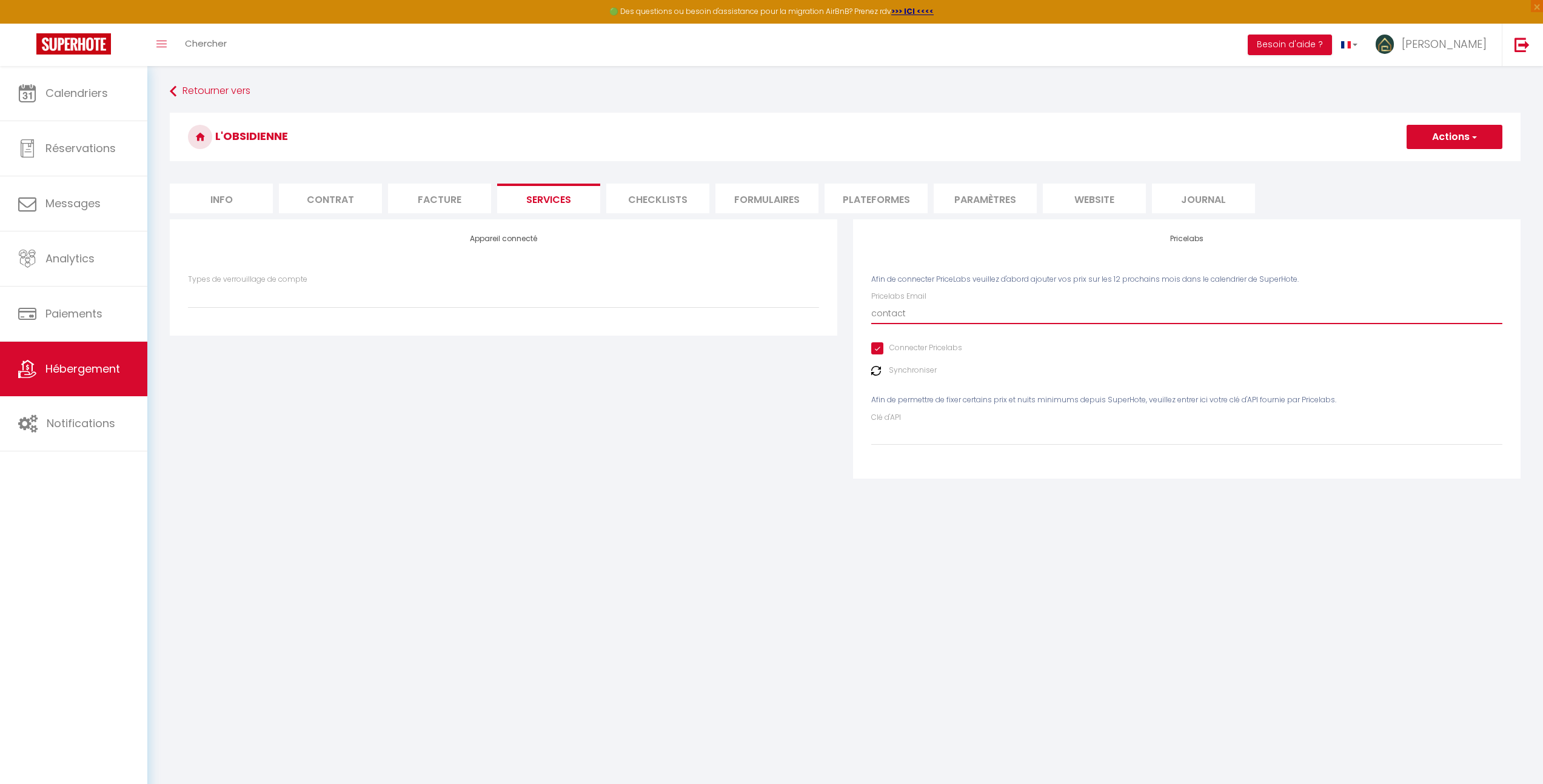
select select
type input "contact@"
select select
type input "contact@l"
select select
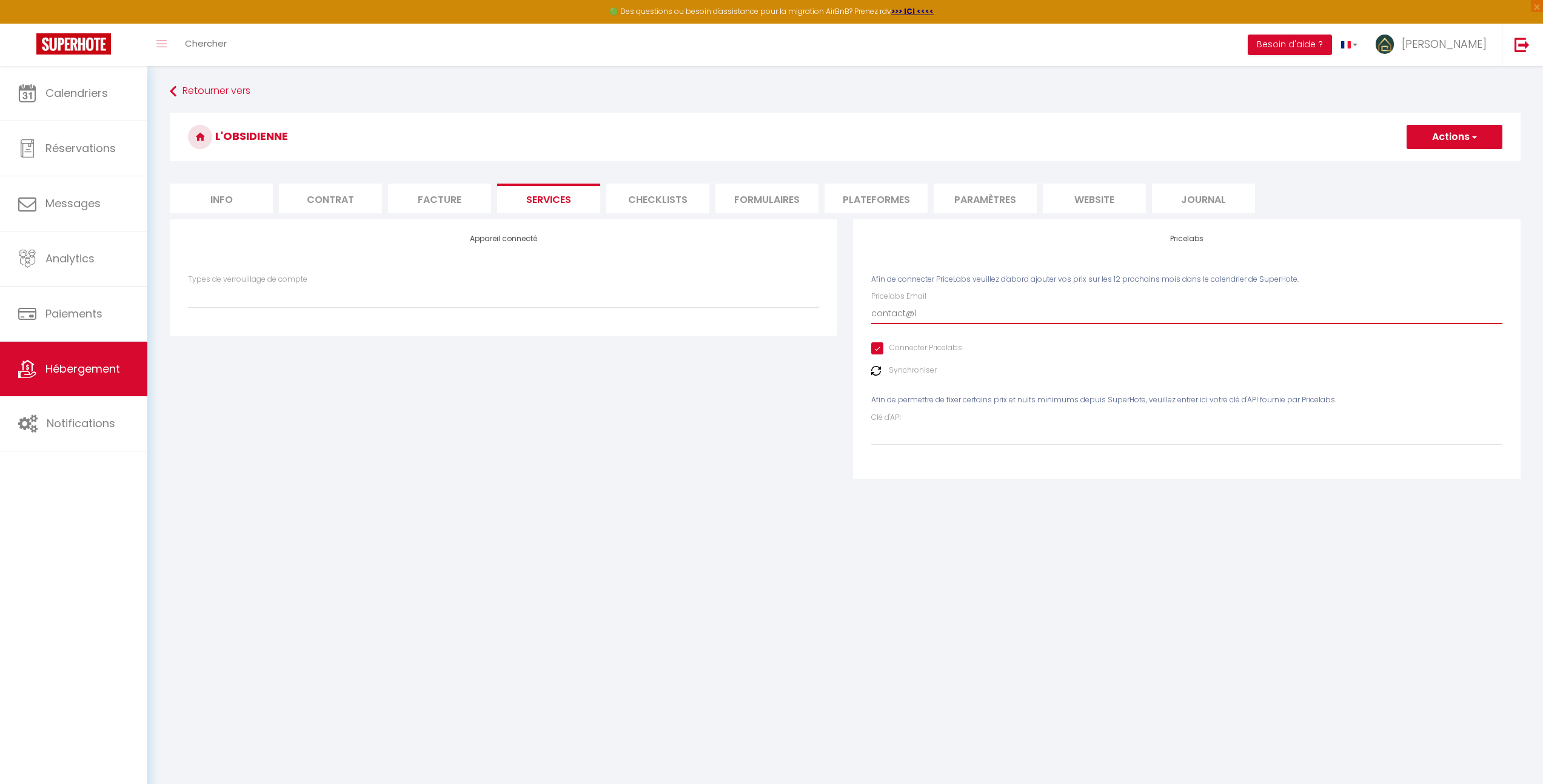
type input "contact@la"
select select
type input "contact@lac"
select select
type input "contact@laco"
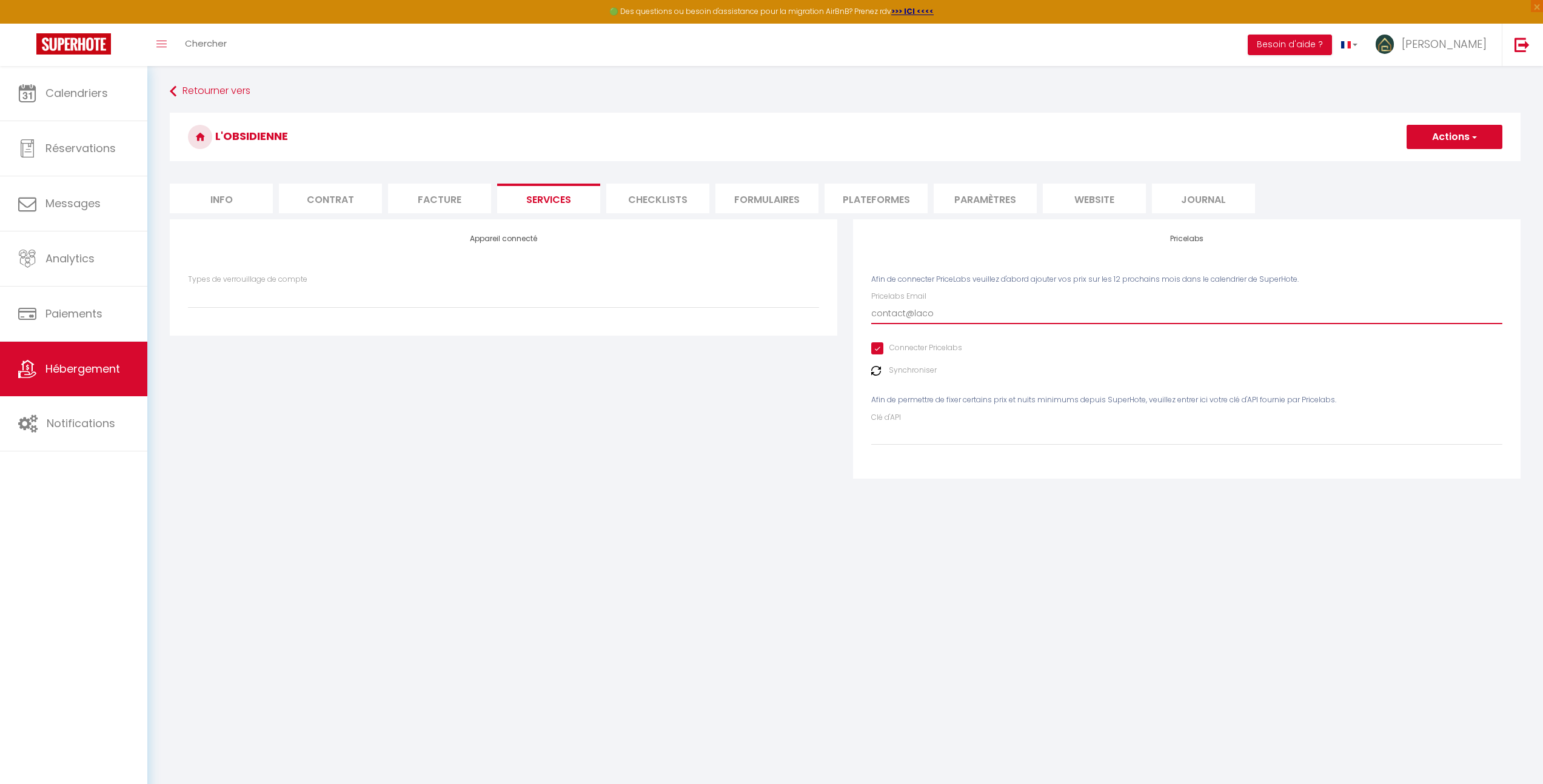
select select
type input "contact@lacon"
select select
type input "contact@laconc"
select select
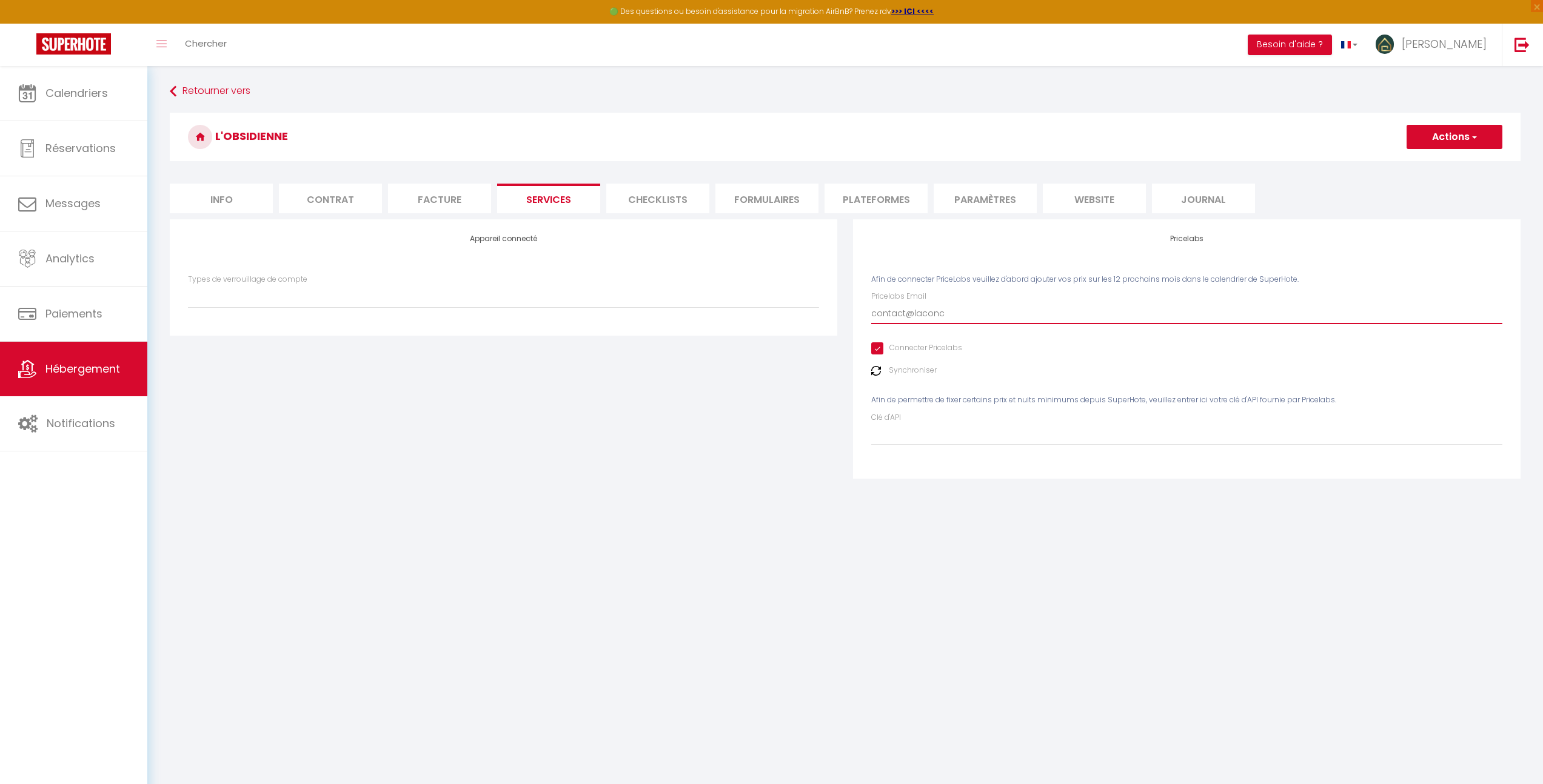
type input "contact@laconci"
select select
type input "contact@laconcie"
select select
type input "contact@laconcier"
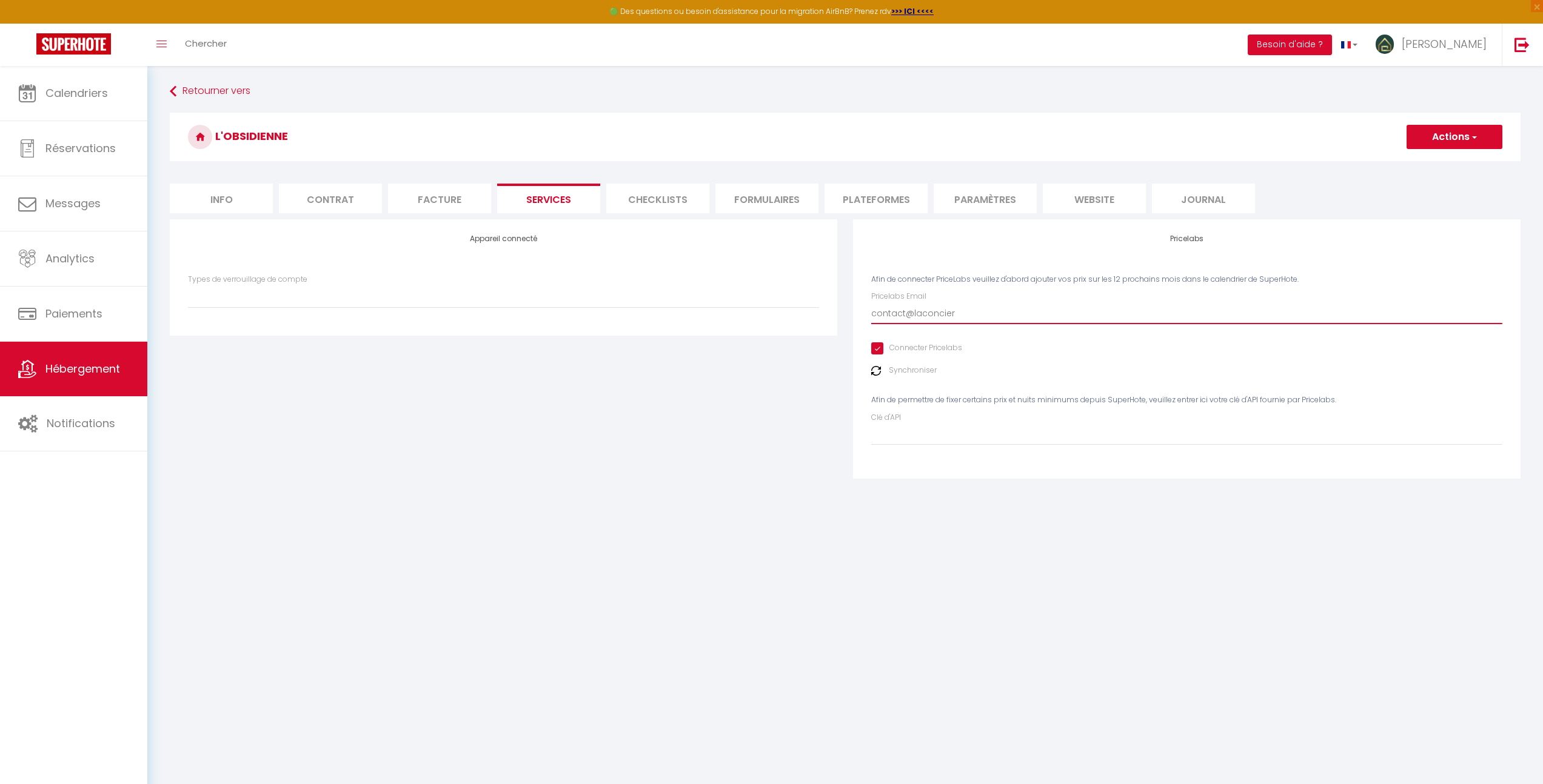
select select
type input "contact@laconcierg"
select select
type input "contact@laconcierge"
select select
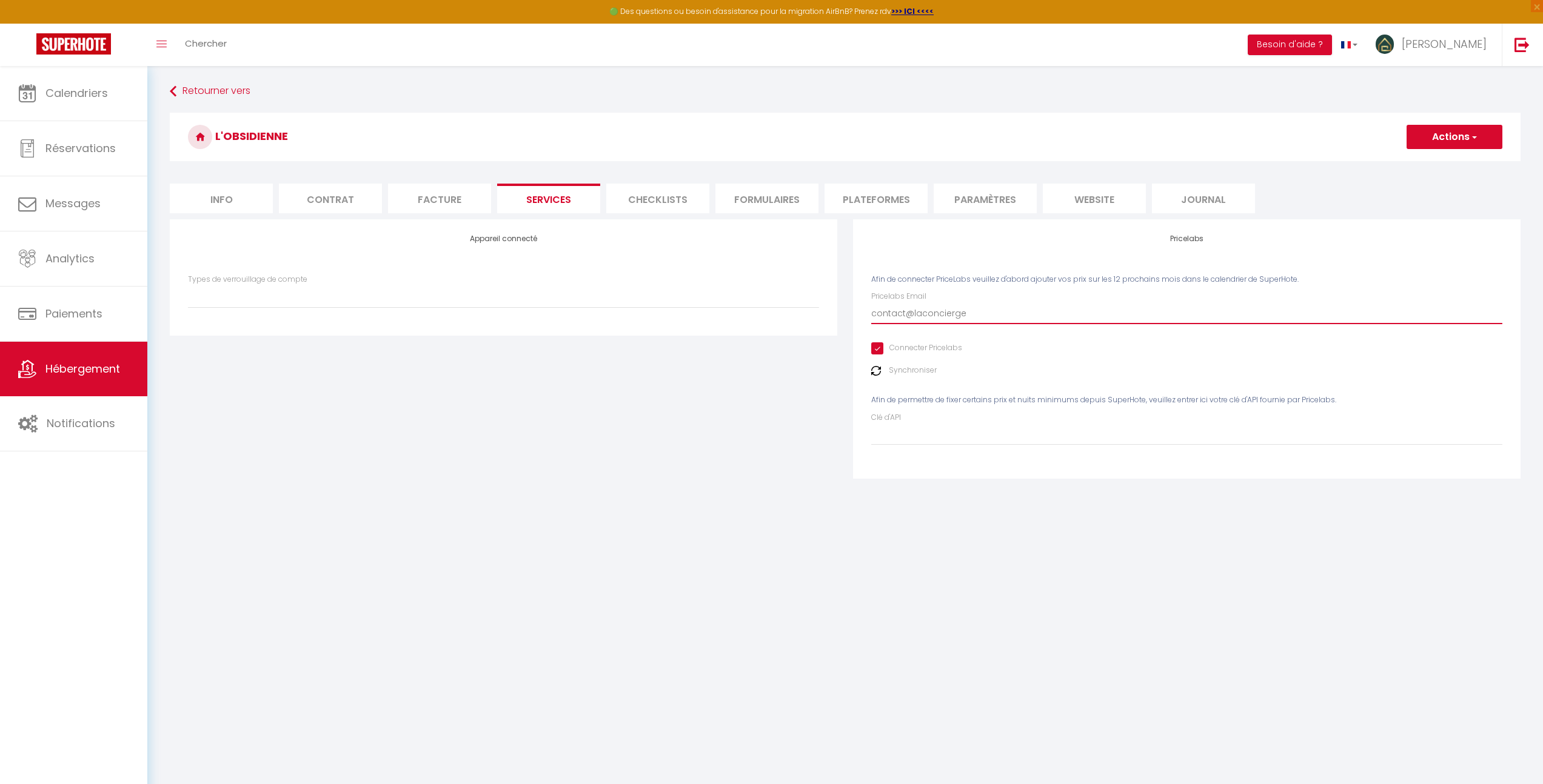
type input "contact@laconcierger"
select select
type input "contact@laconciergeri"
select select
type input "contact@laconciergerie"
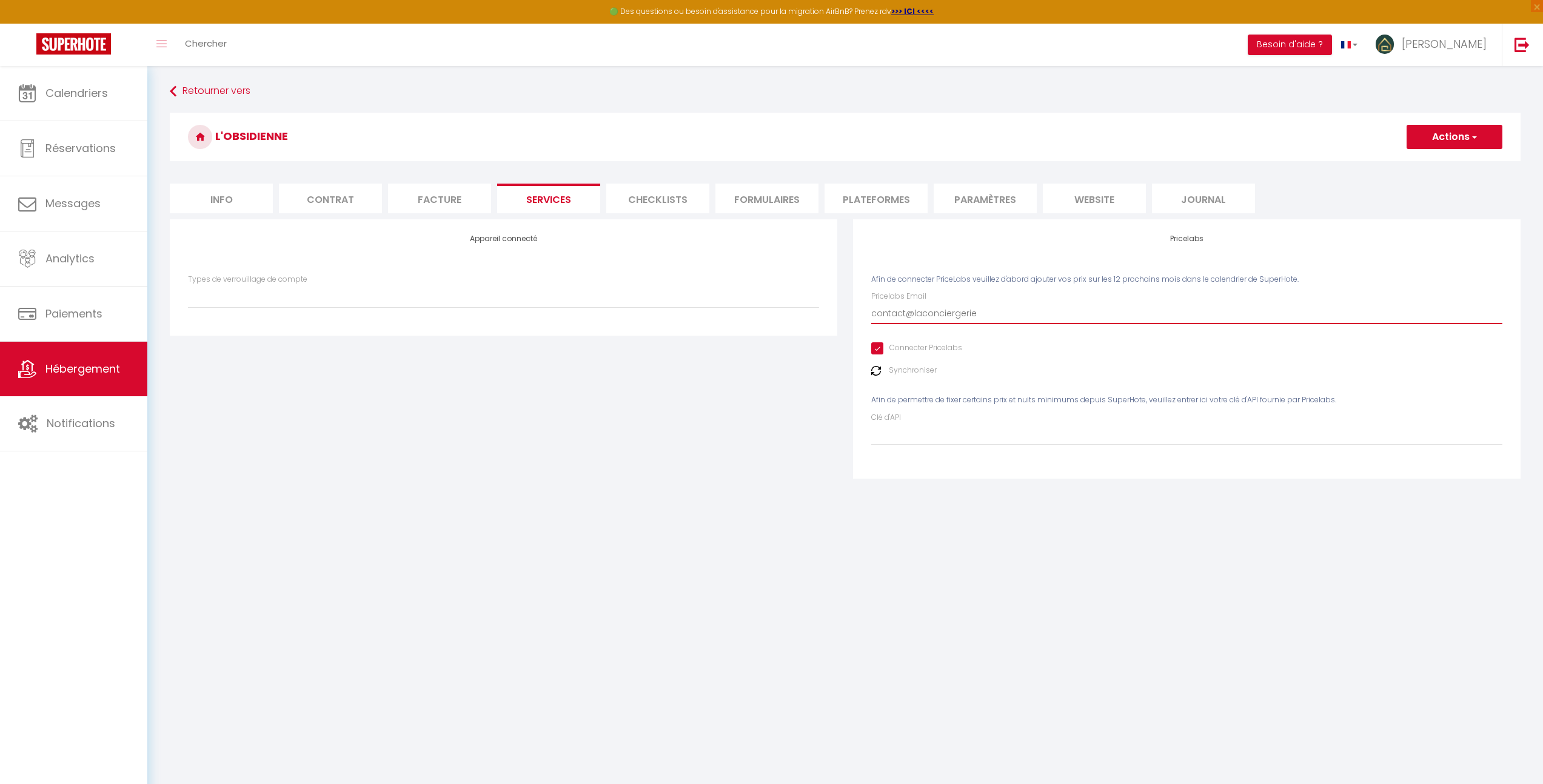
select select
type input "contact@laconciergeriem"
select select
type input "contact@laconciergeriema"
select select
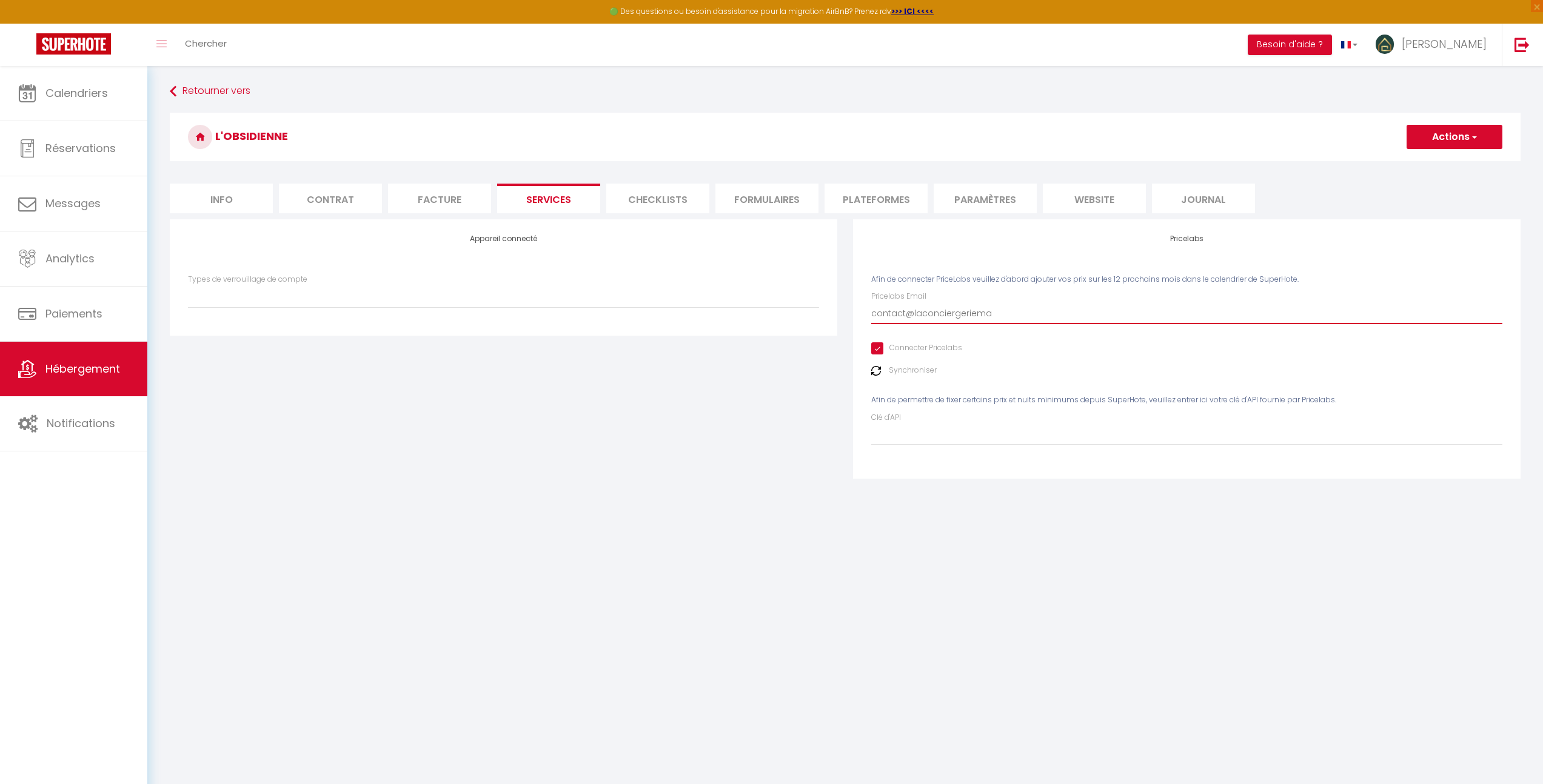
type input "contact@laconciergerieman"
select select
type input "contact@laconciergeriema"
select select
type input "contact@laconciergeriemar"
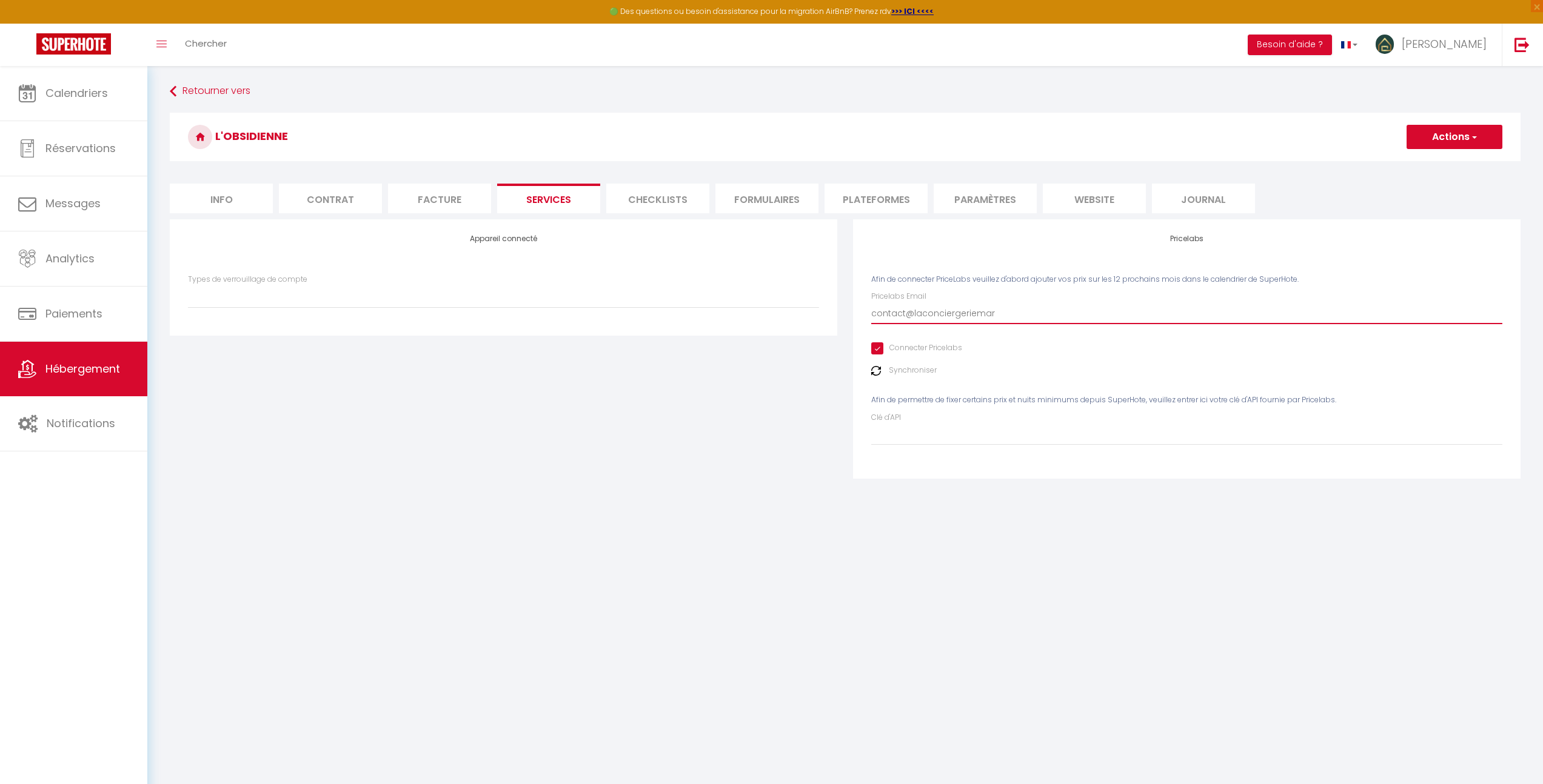
select select
type input "contact@laconciergeriemarn"
select select
type input "contact@laconciergeriemarna"
select select
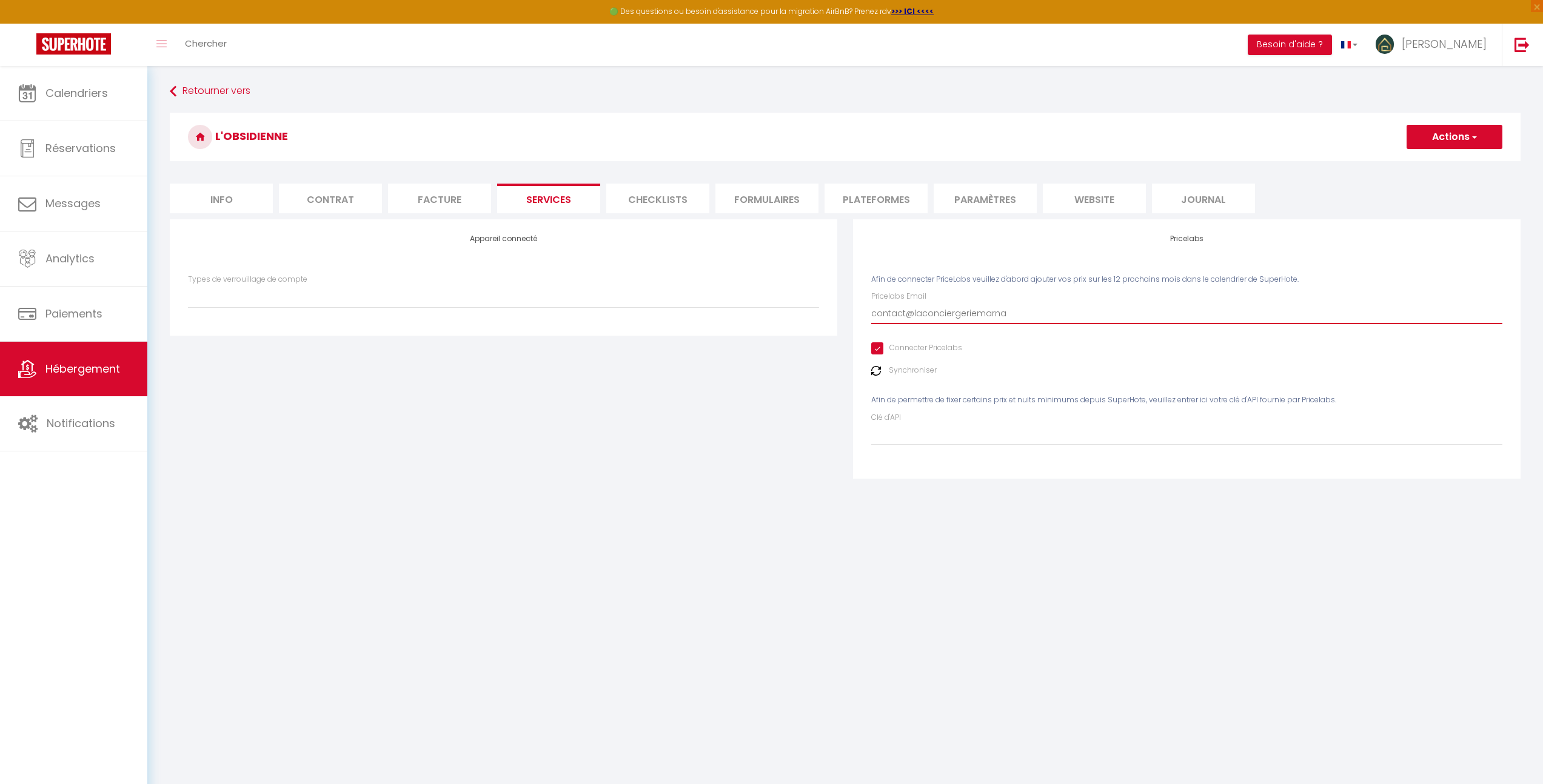
type input "contact@laconciergeriemarnai"
select select
type input "contact@laconciergeriemarnais"
select select
type input "contact@laconciergeriemarnaise"
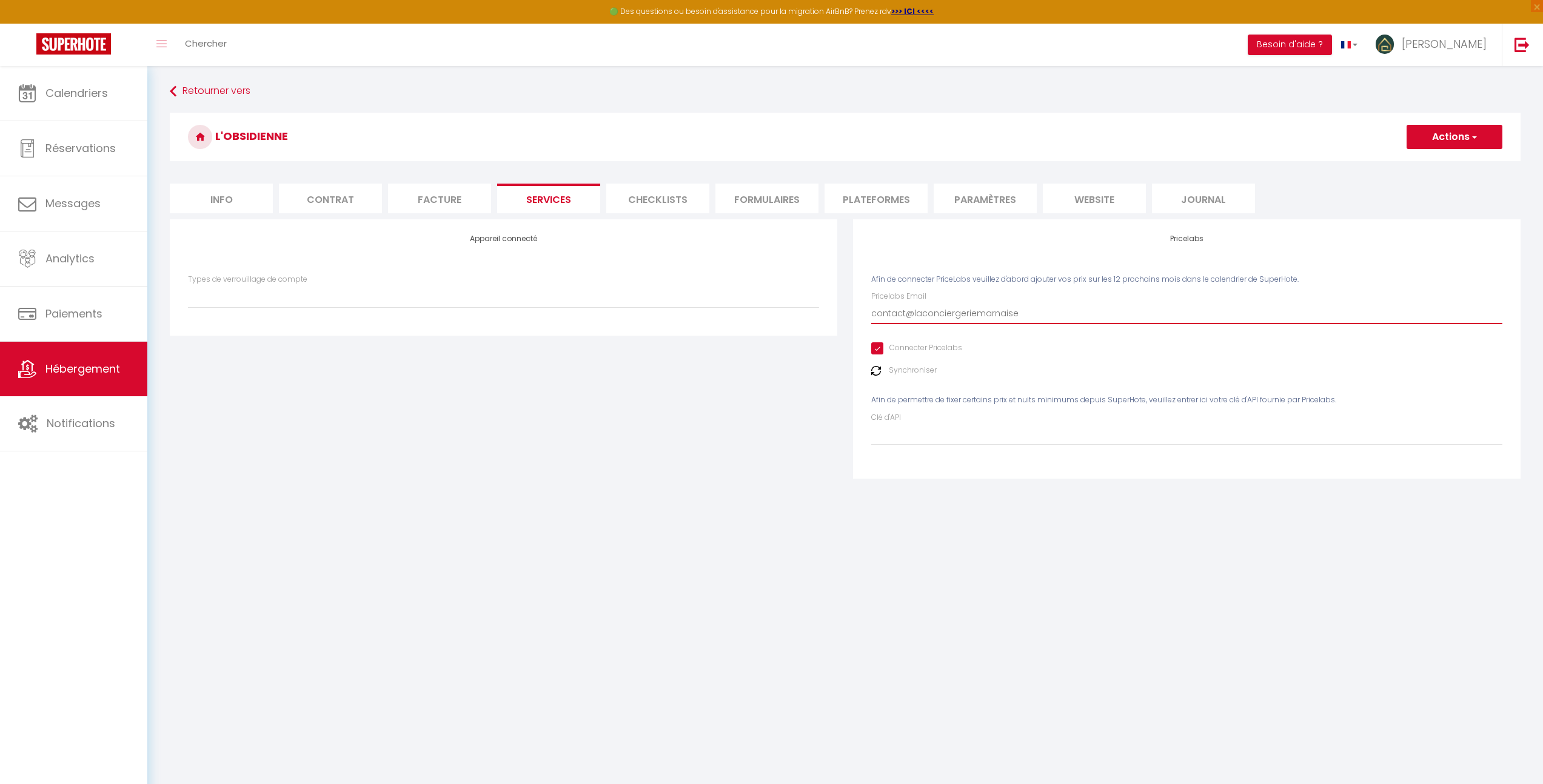
select select
type input "contact@laconciergeriemarnaise."
select select
type input "contact@laconciergeriemarnaise.f"
select select
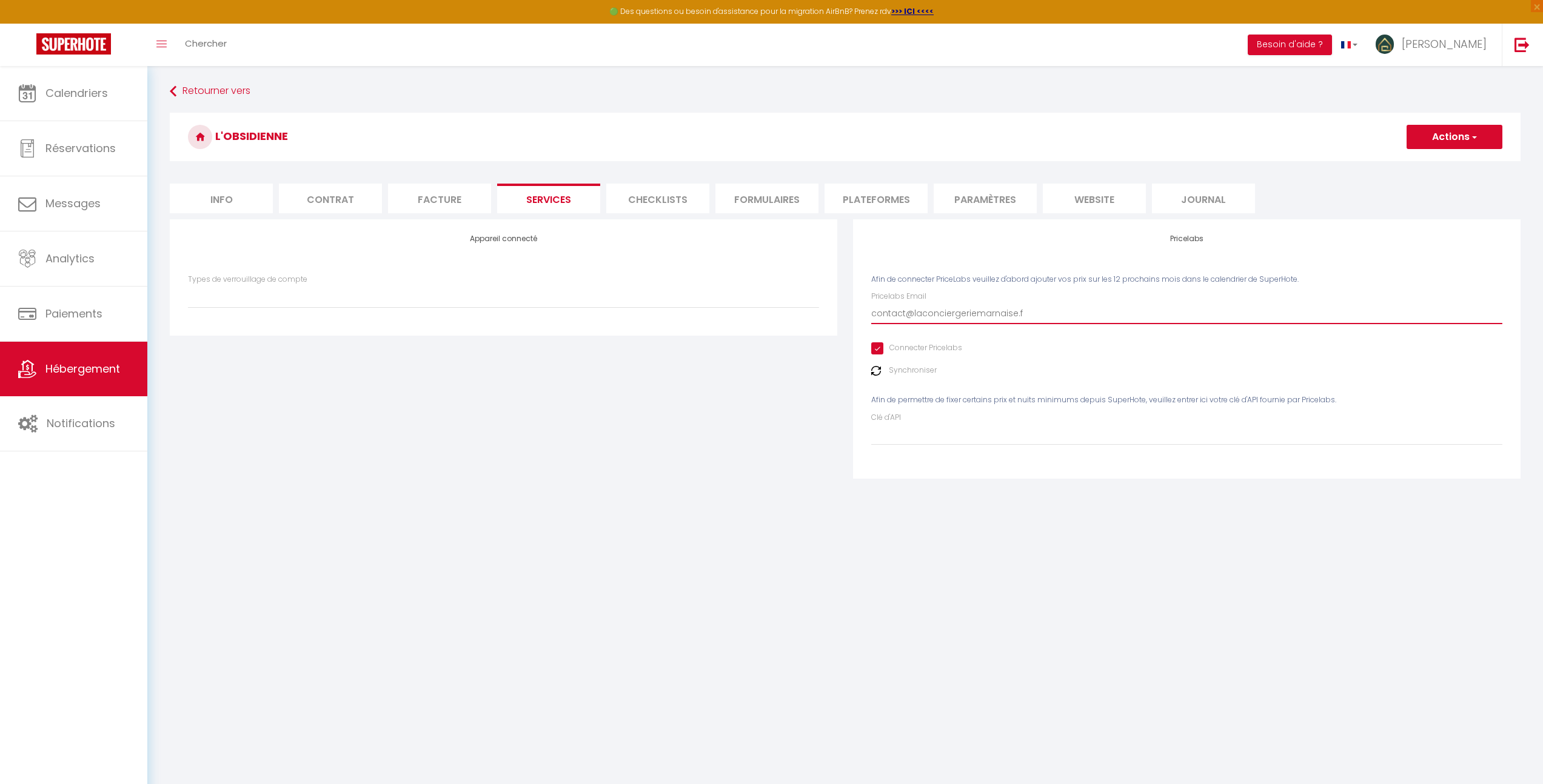
type input "[EMAIL_ADDRESS][DOMAIN_NAME]"
select select
type input "[EMAIL_ADDRESS][DOMAIN_NAME]"
click at [1417, 139] on button "Actions" at bounding box center [1454, 137] width 96 height 24
click at [1426, 165] on link "Enregistrer" at bounding box center [1453, 163] width 96 height 16
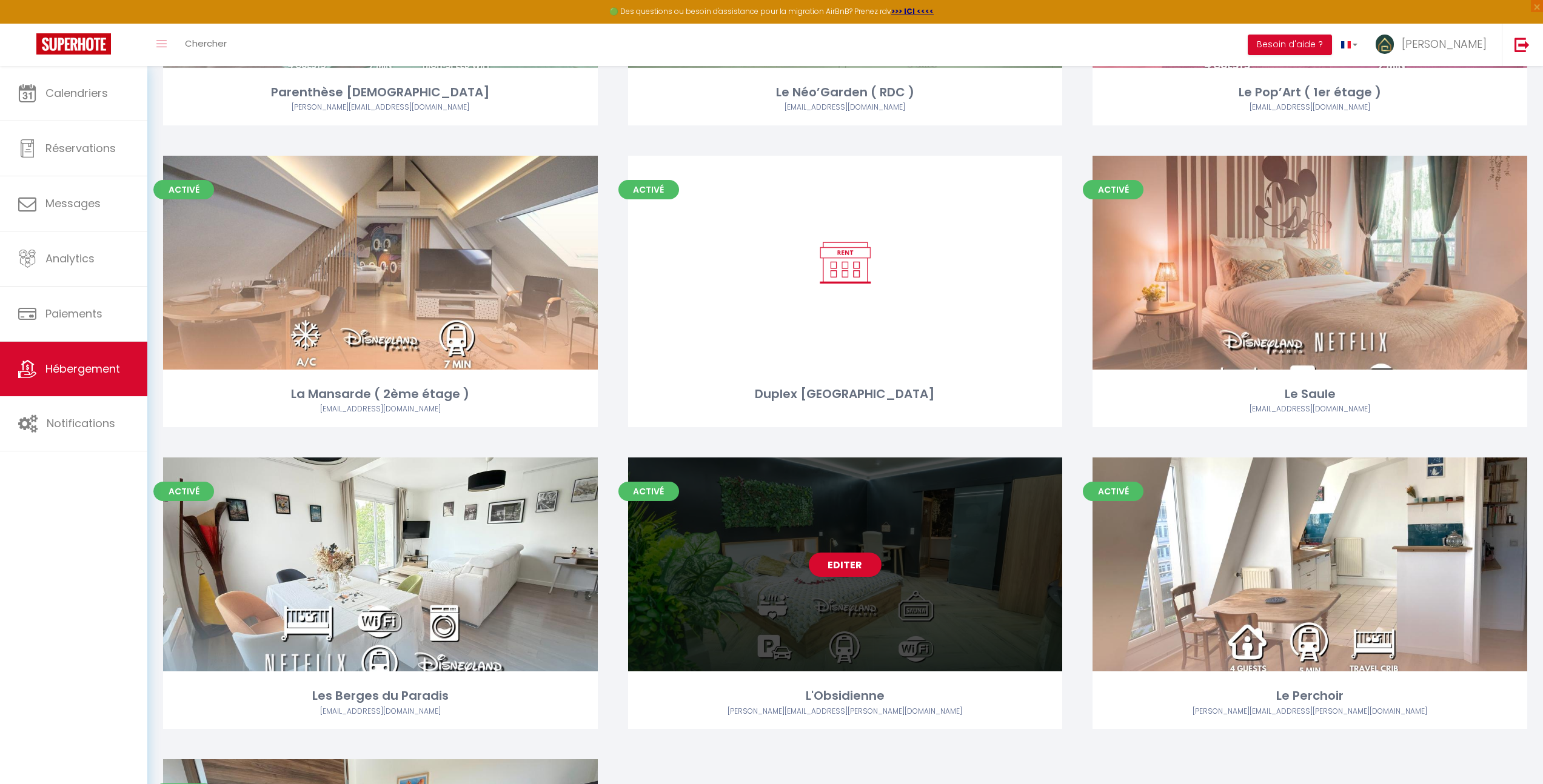
scroll to position [1500, 0]
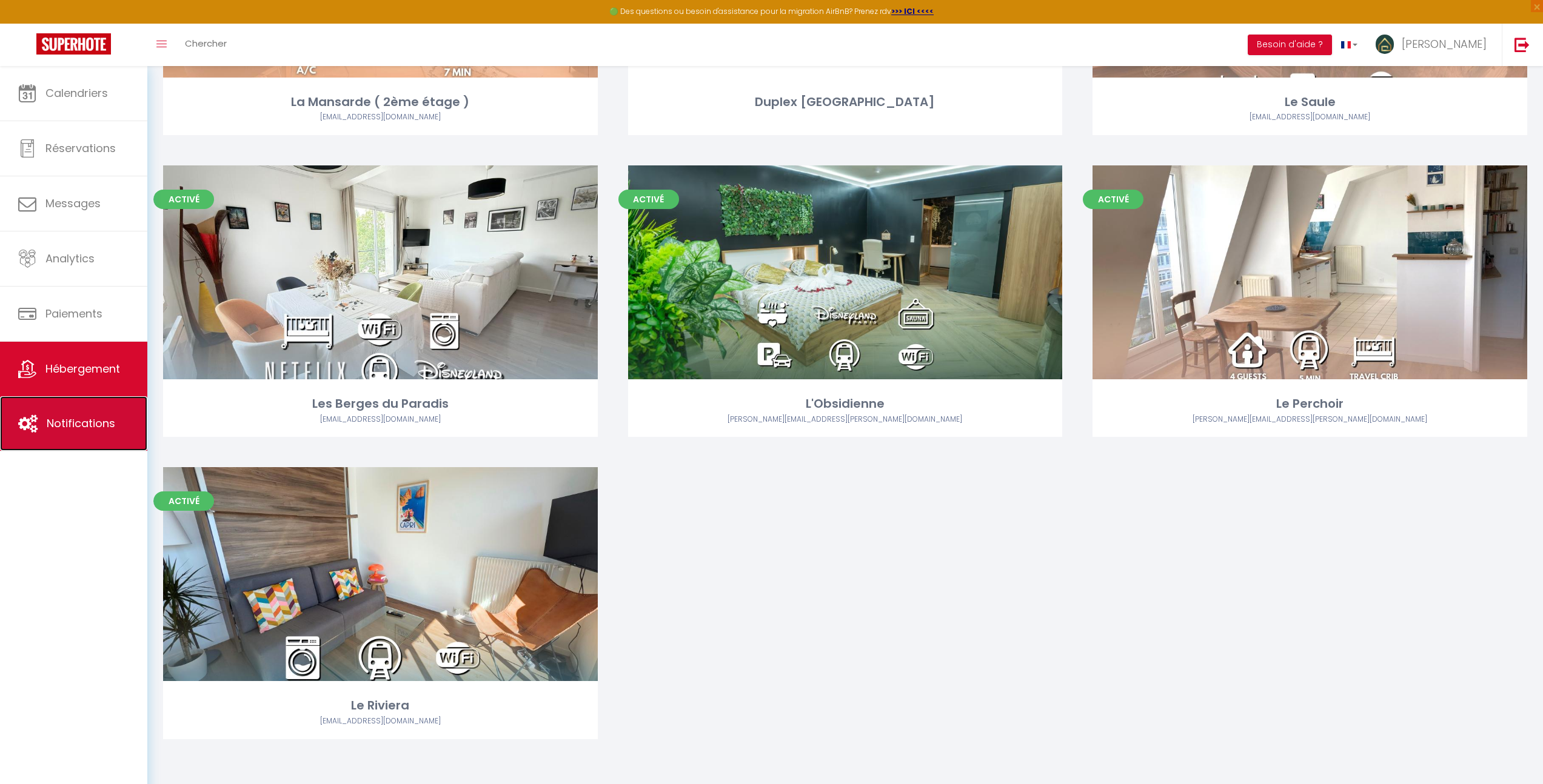
click at [94, 425] on span "Notifications" at bounding box center [81, 423] width 69 height 15
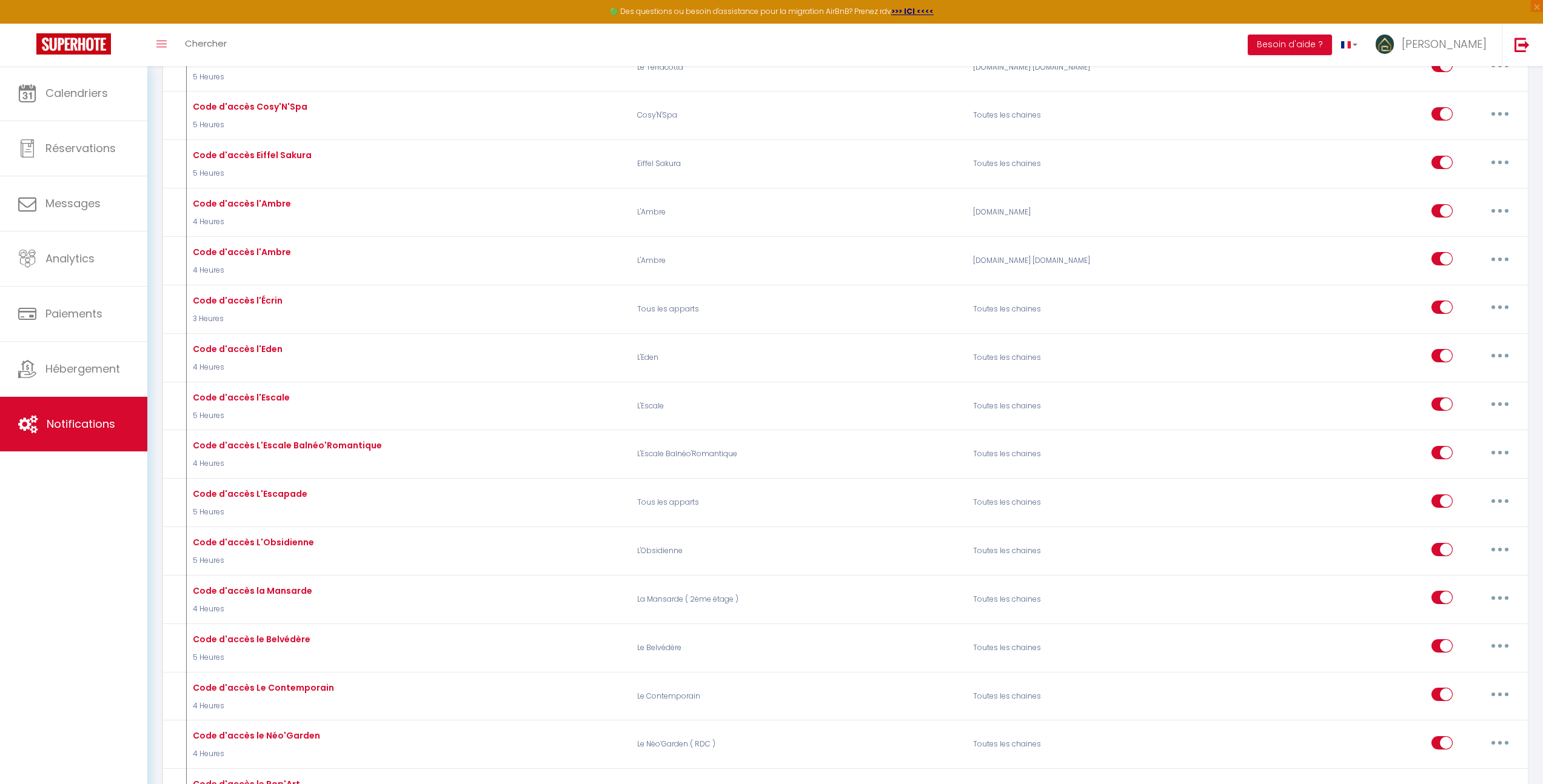
scroll to position [1949, 0]
